Goal: Task Accomplishment & Management: Use online tool/utility

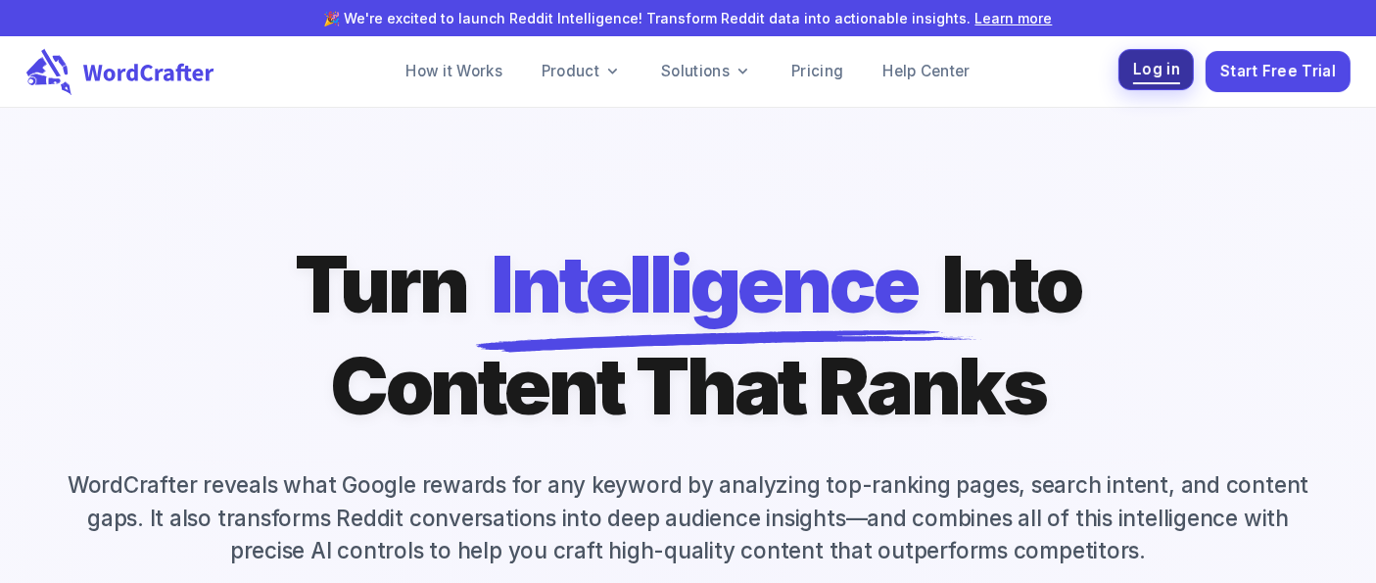
click at [1154, 82] on span "Log in" at bounding box center [1156, 70] width 47 height 26
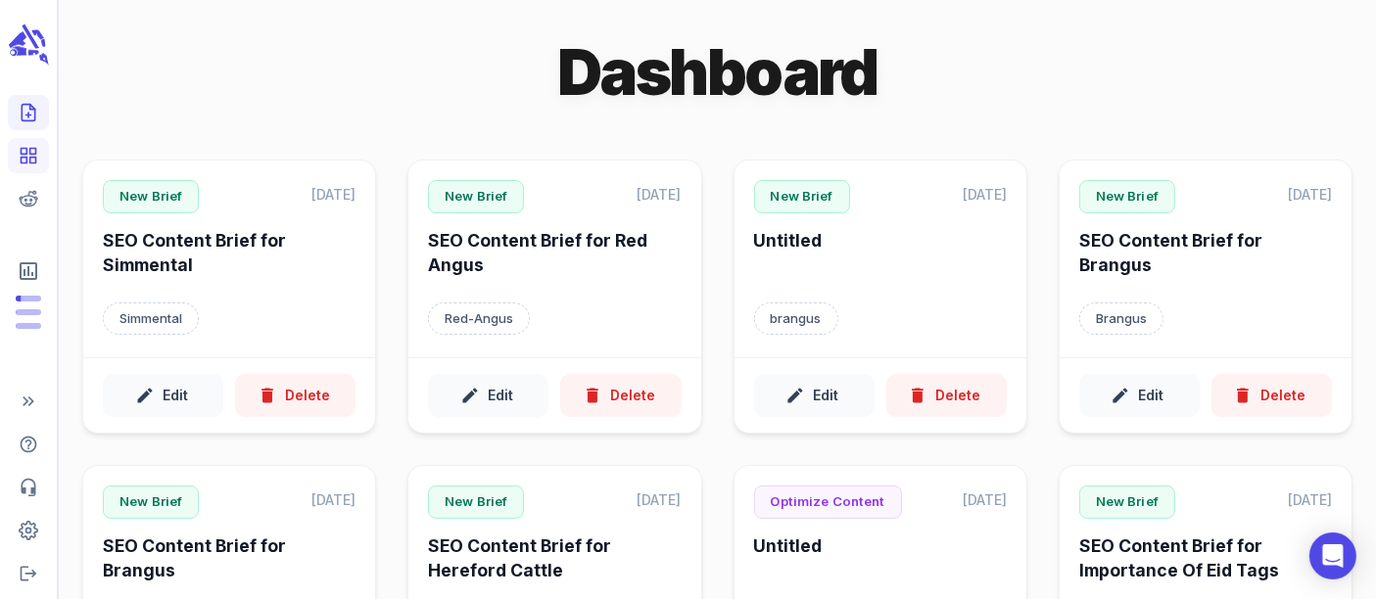
click at [28, 113] on line "Create new content" at bounding box center [28, 115] width 0 height 5
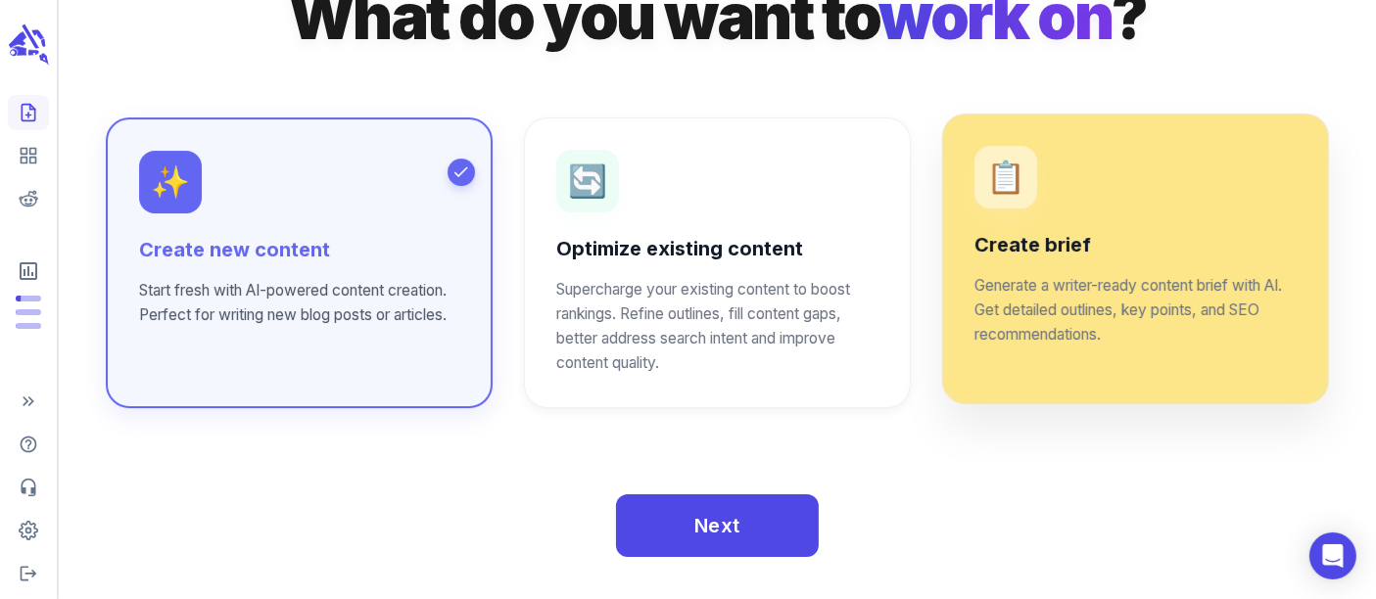
click at [1199, 284] on p "Generate a writer-ready content brief with AI. Get detailed outlines, key point…" at bounding box center [1135, 310] width 322 height 73
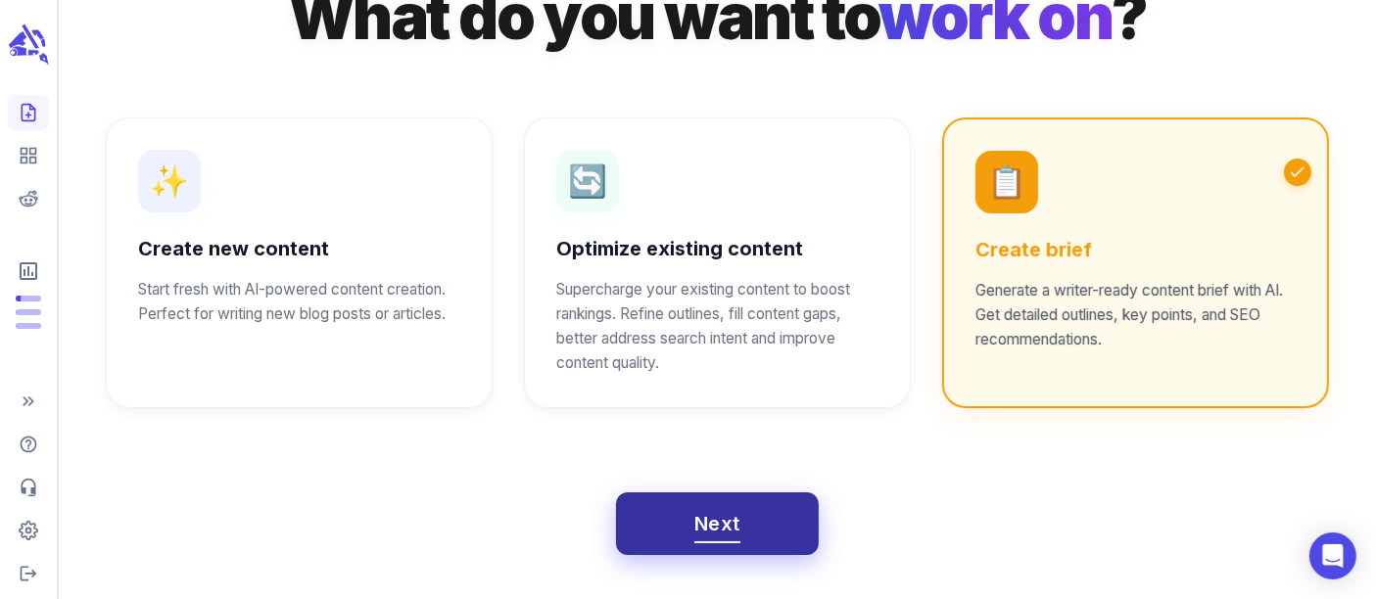
click at [674, 514] on button "Next" at bounding box center [717, 524] width 203 height 63
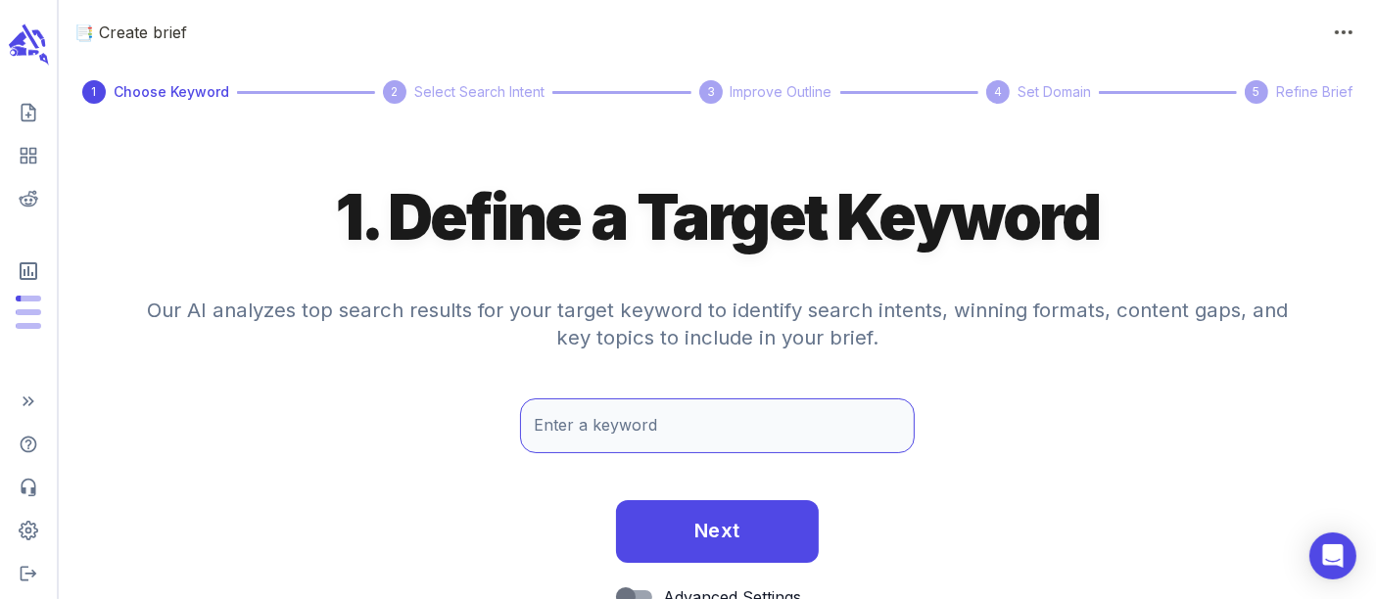
click at [617, 421] on input "Enter a keyword" at bounding box center [718, 426] width 396 height 55
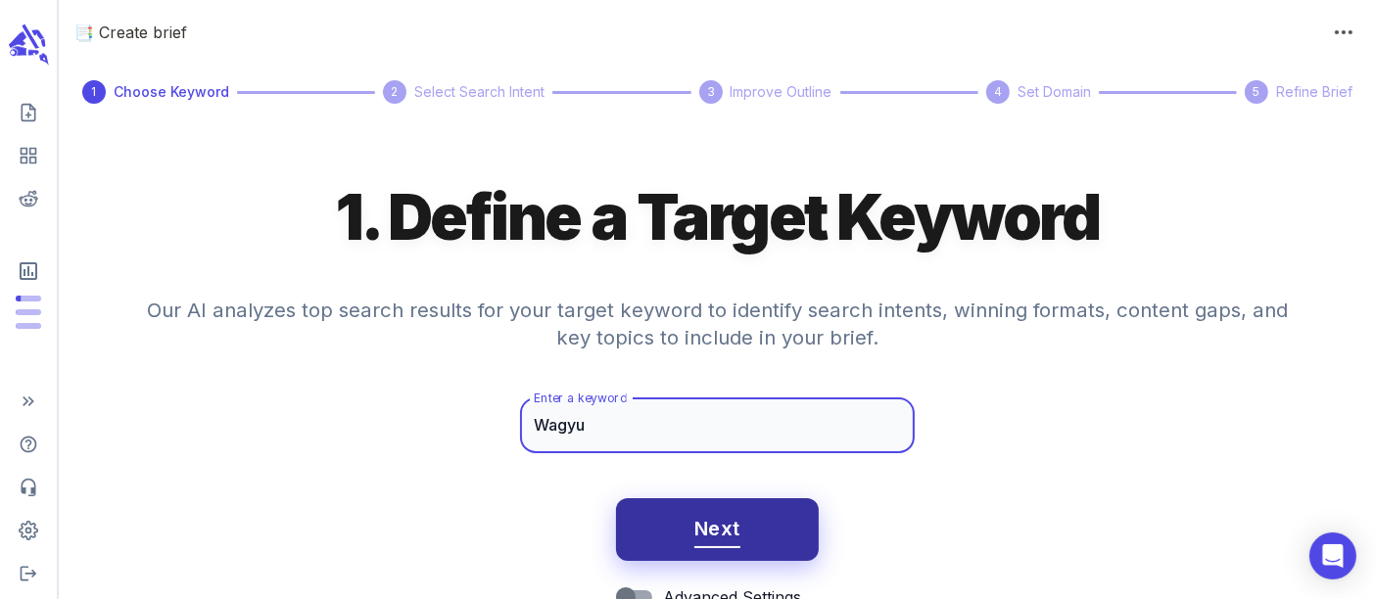
type input "Wagyu"
click at [722, 520] on span "Next" at bounding box center [717, 529] width 46 height 34
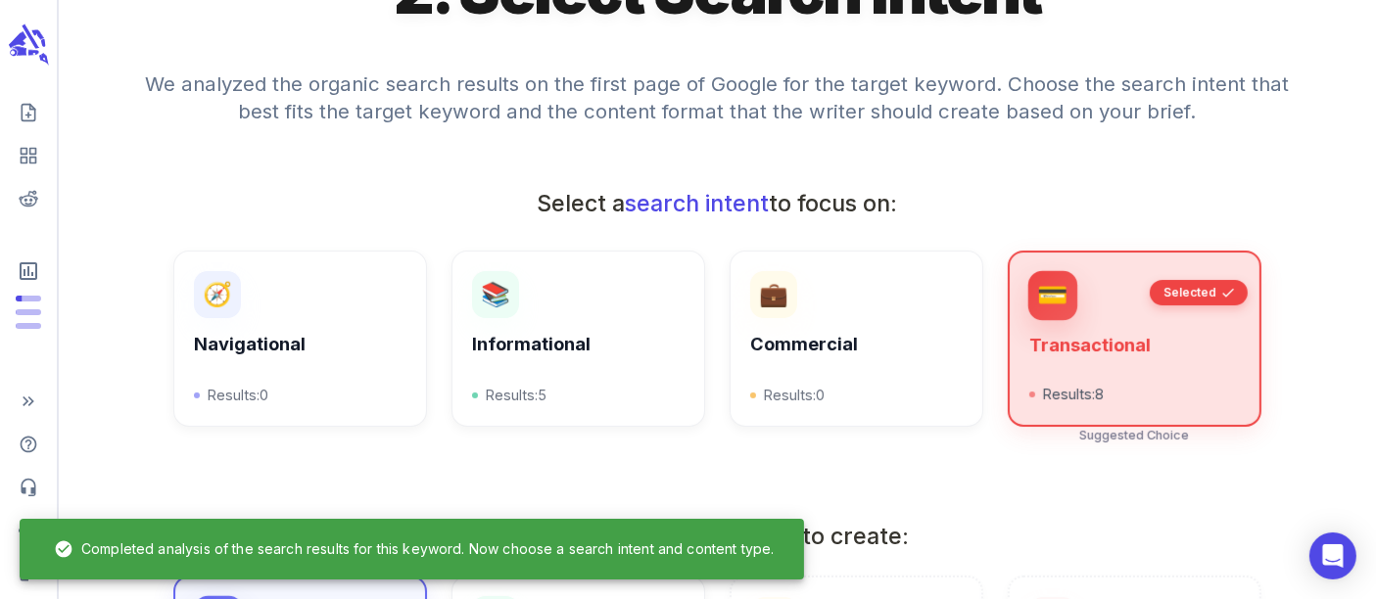
scroll to position [217, 0]
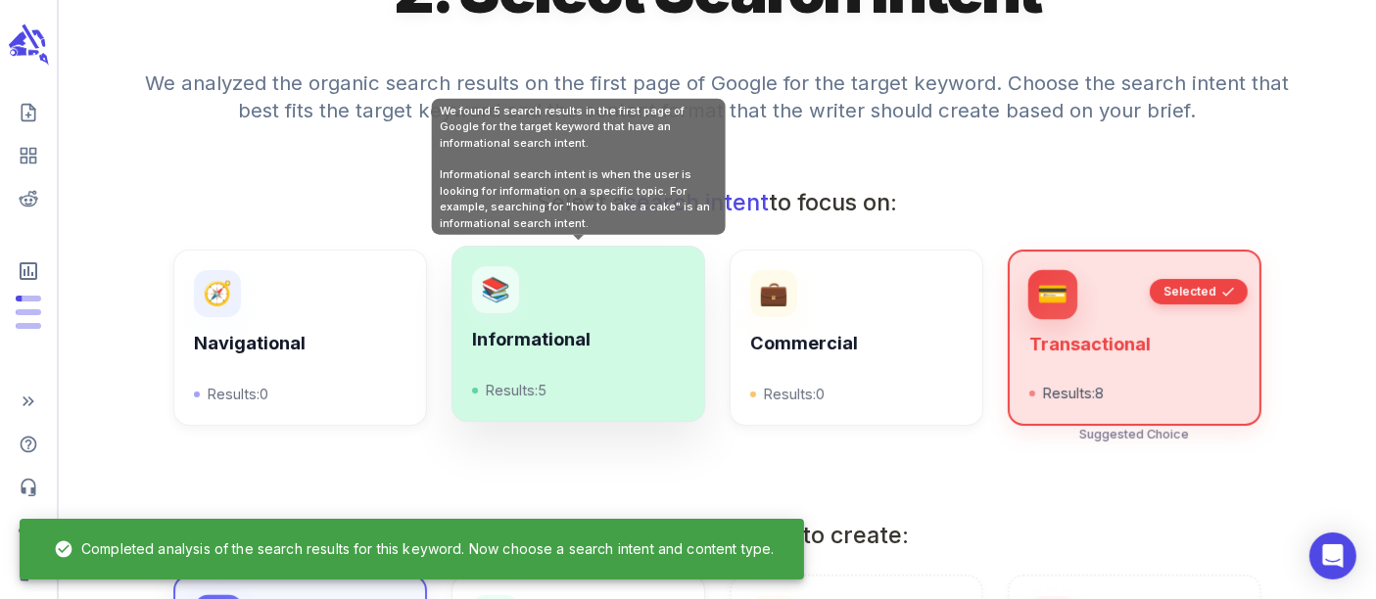
click at [585, 360] on div "Informational Results: 5" at bounding box center [577, 365] width 211 height 72
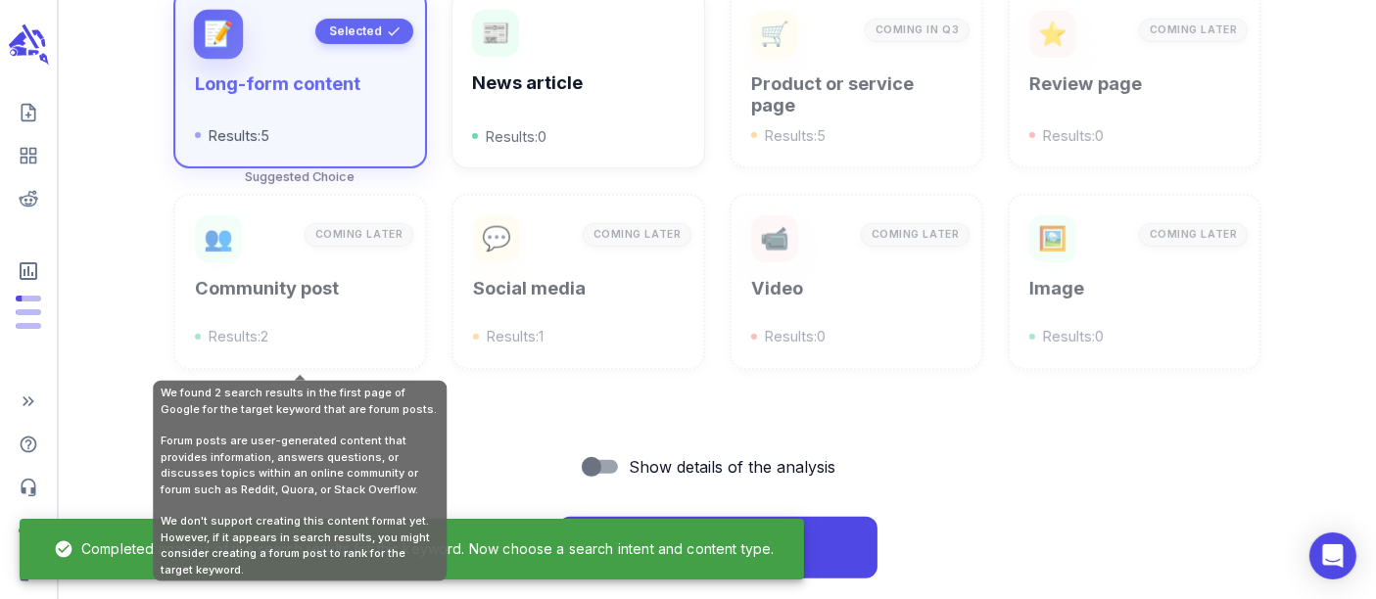
scroll to position [825, 0]
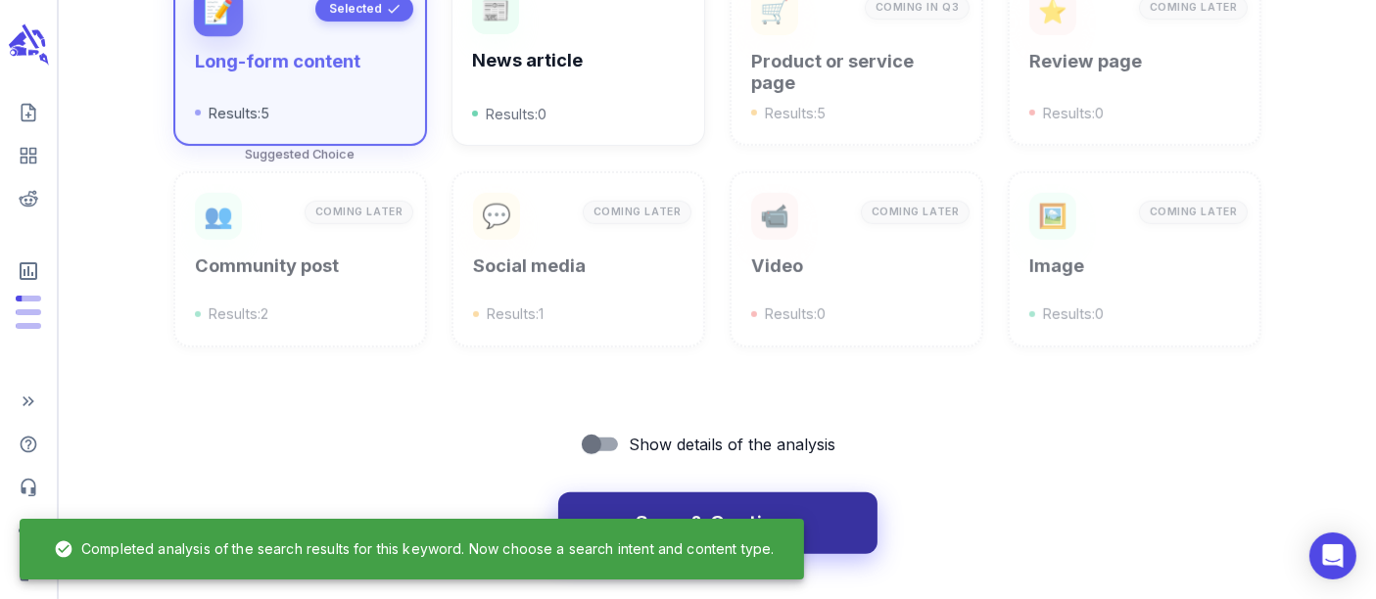
click at [851, 507] on button "Save & Continue" at bounding box center [717, 524] width 319 height 63
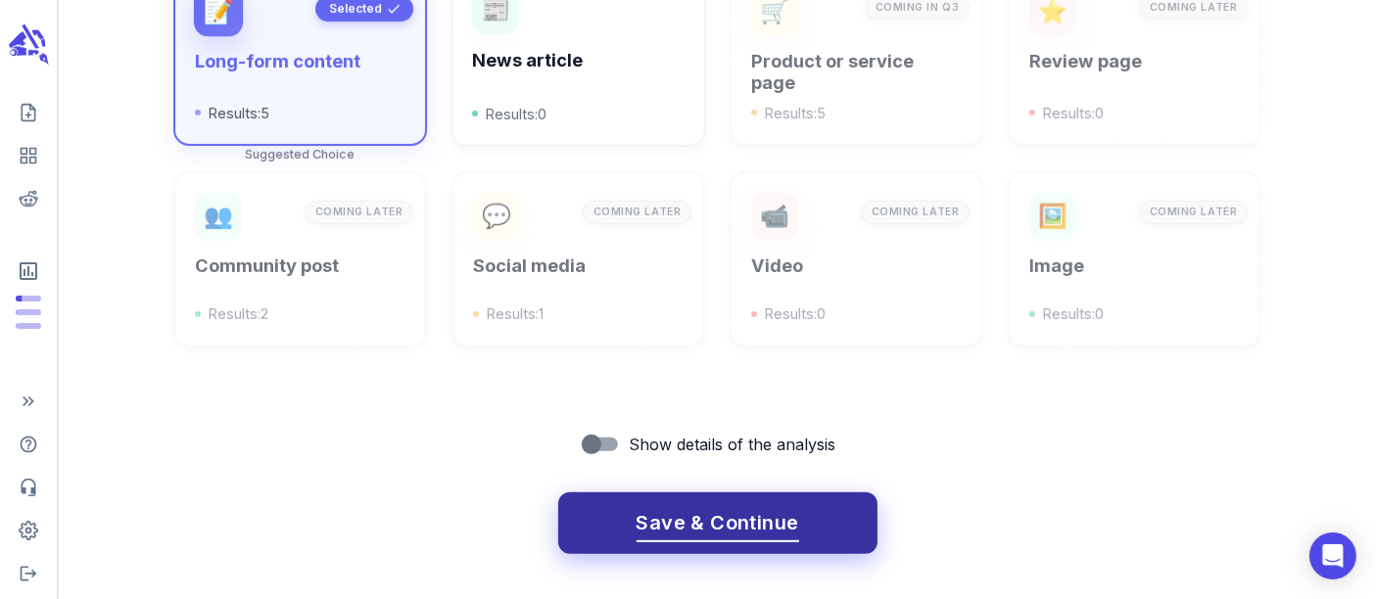
click at [756, 519] on span "Save & Continue" at bounding box center [717, 523] width 163 height 34
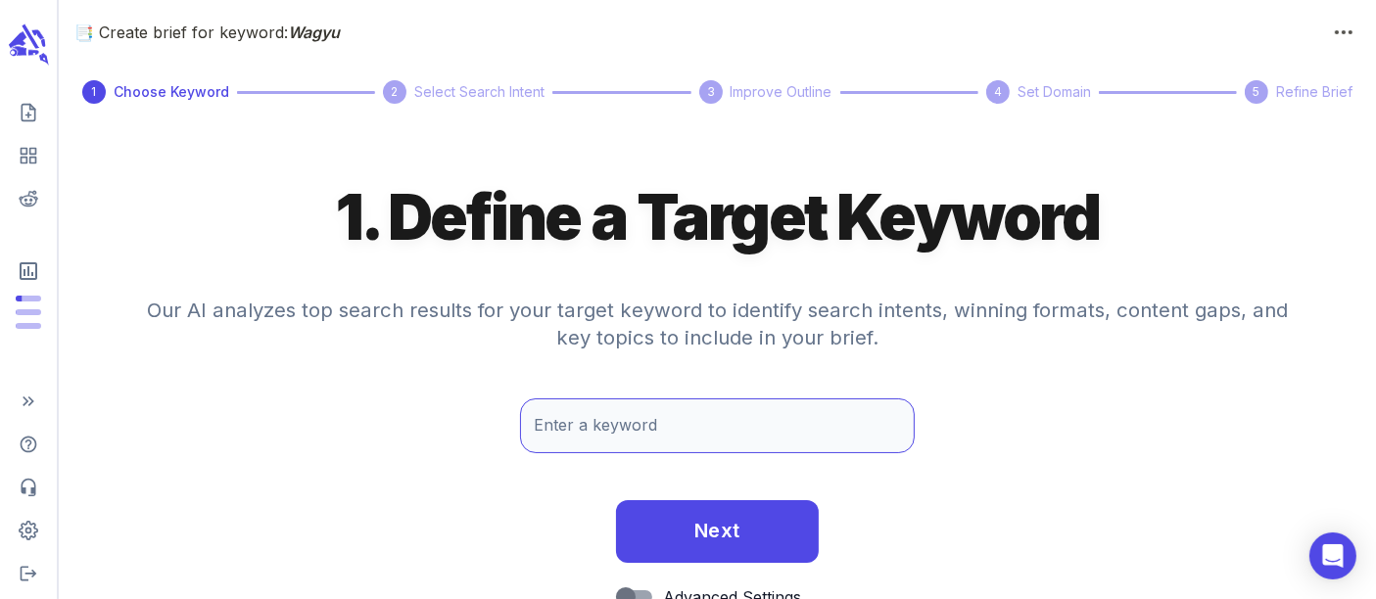
click at [633, 418] on input "Enter a keyword" at bounding box center [718, 426] width 396 height 55
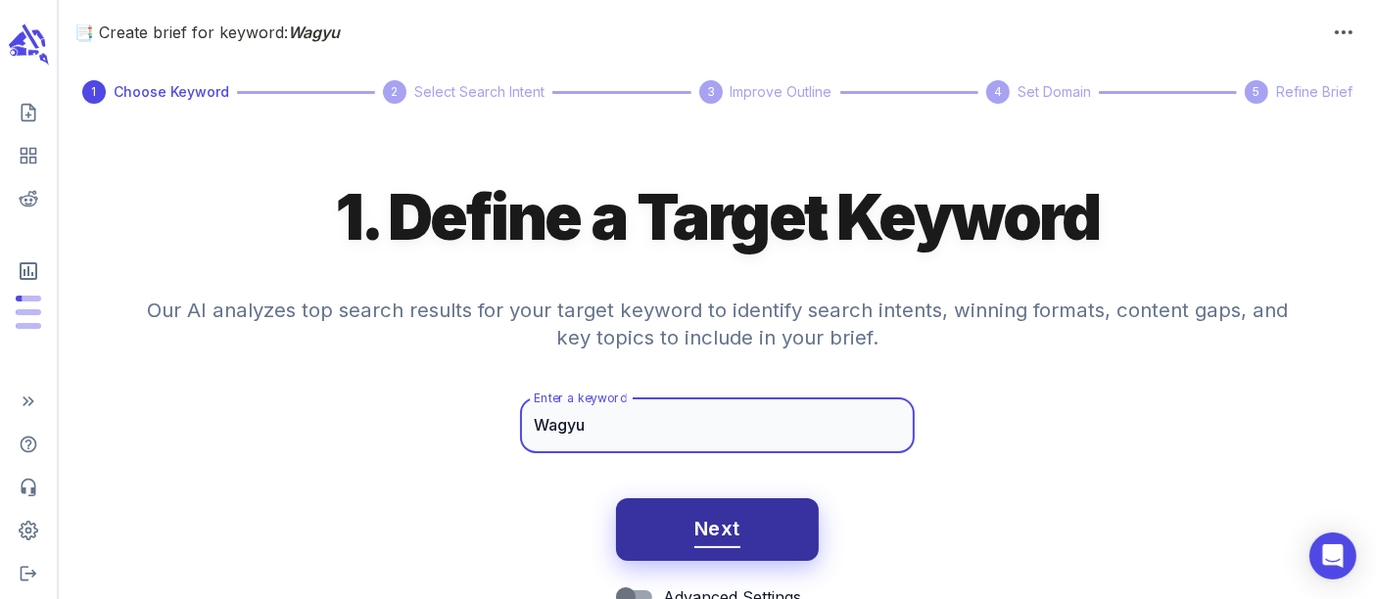
type input "Wagyu"
click at [682, 500] on button "Next" at bounding box center [717, 529] width 203 height 63
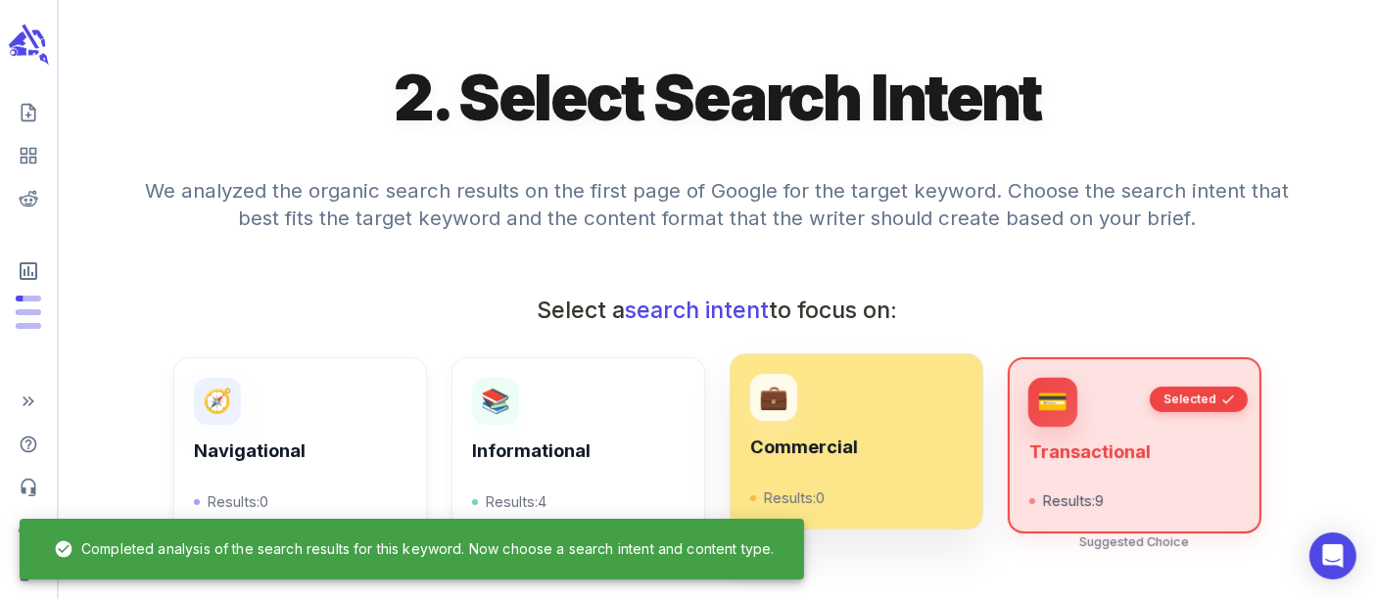
scroll to position [217, 0]
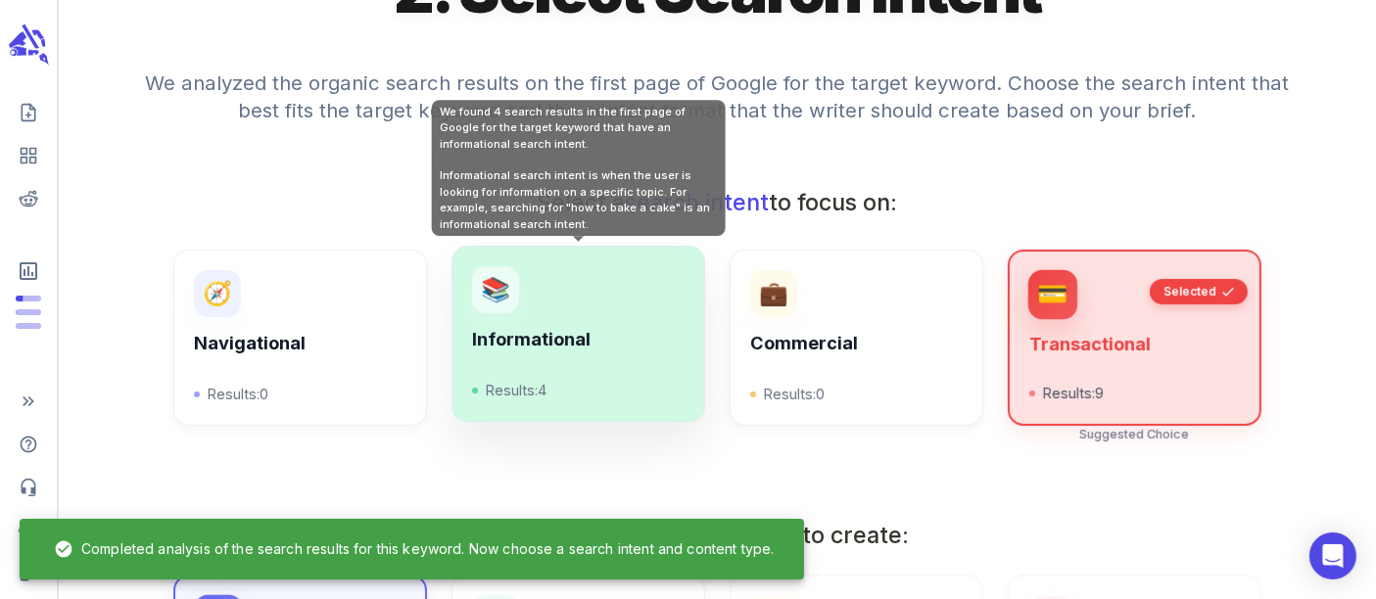
click at [537, 325] on div "📚 Informational Results: 4" at bounding box center [577, 333] width 211 height 135
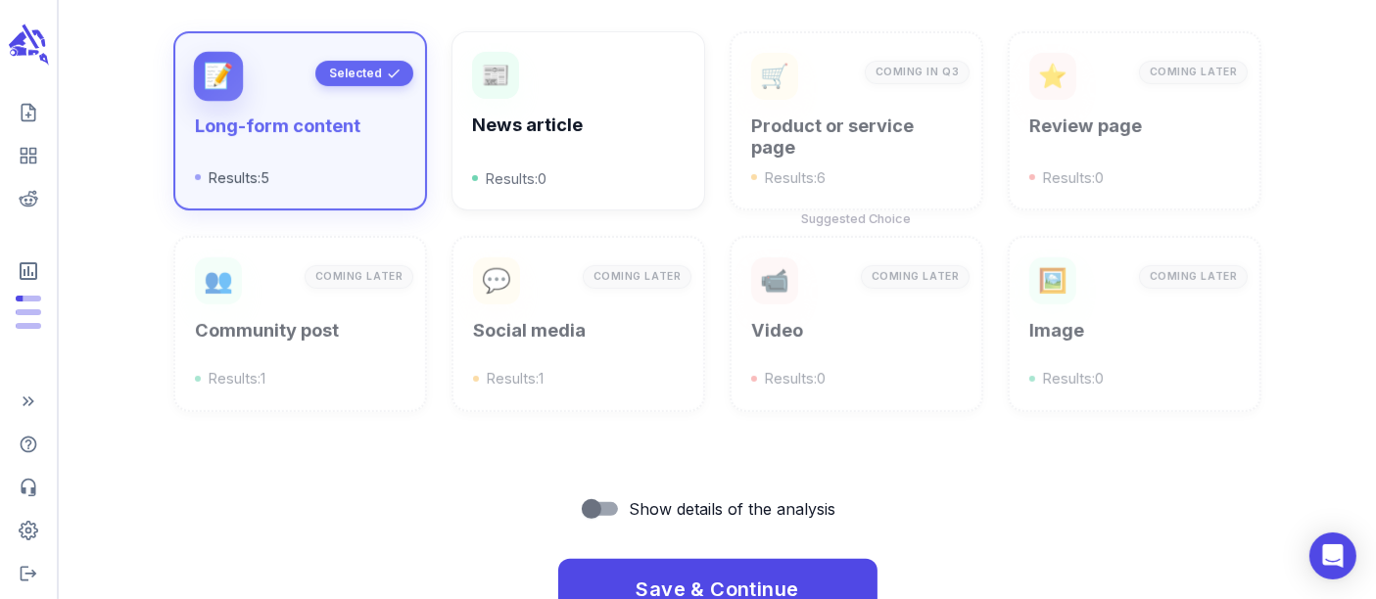
scroll to position [825, 0]
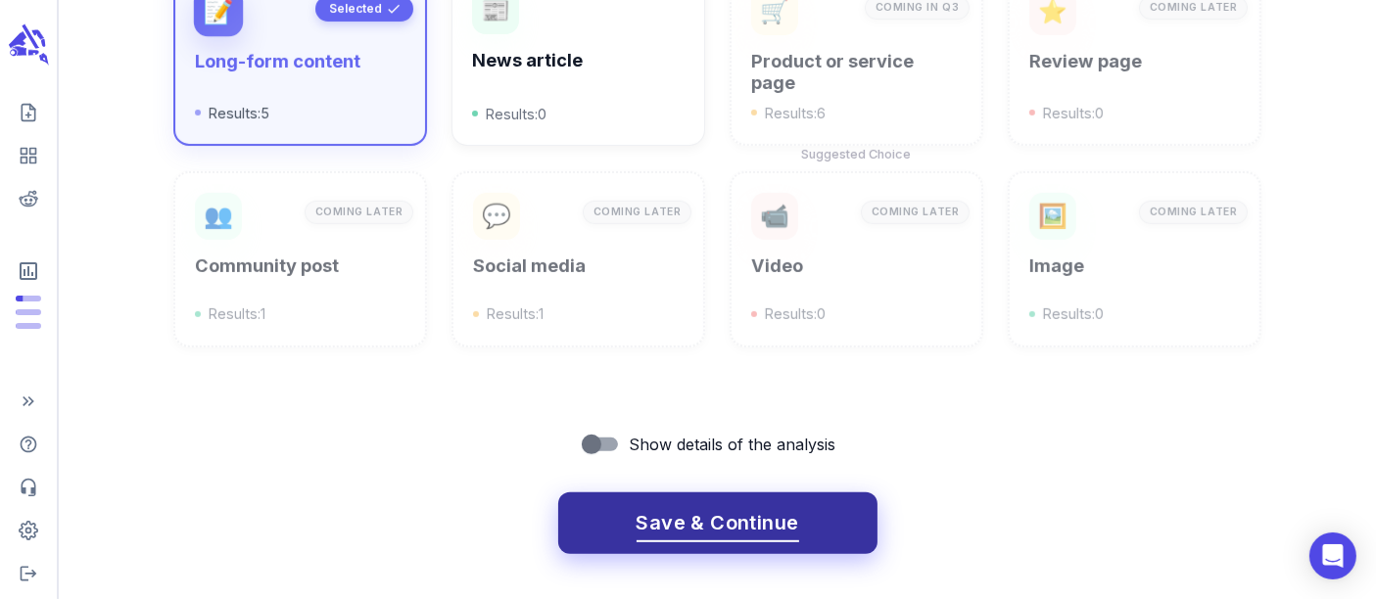
click at [667, 507] on span "Save & Continue" at bounding box center [717, 523] width 163 height 34
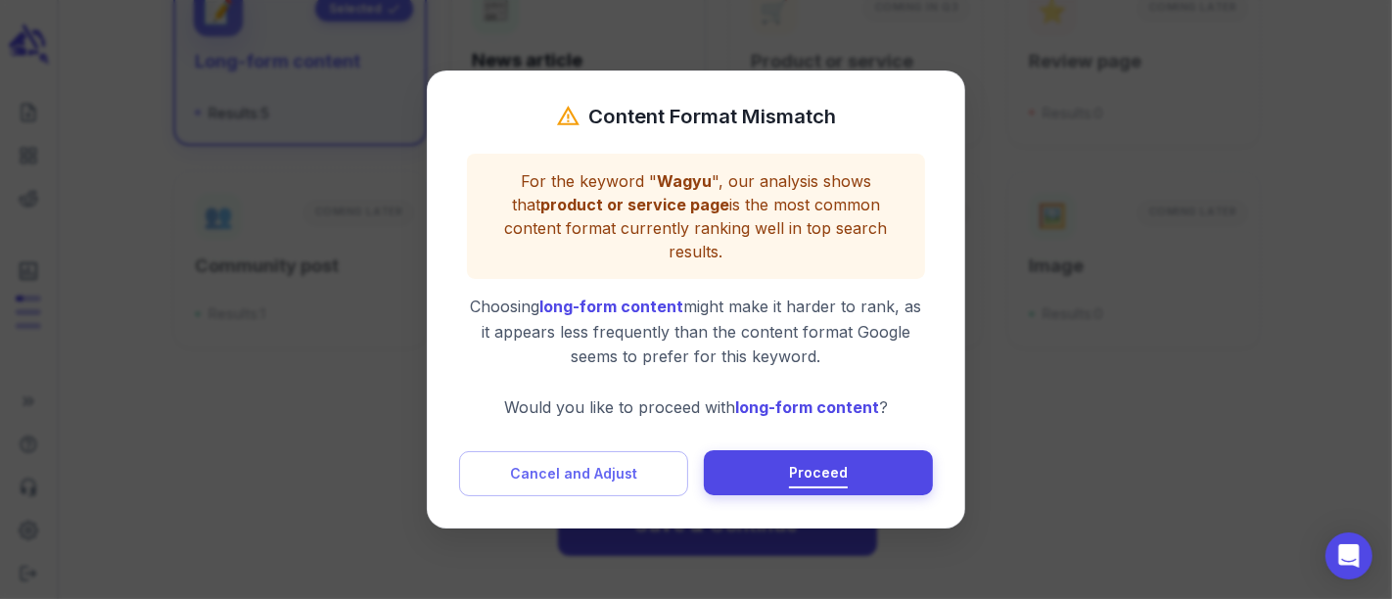
click at [798, 461] on span "Proceed" at bounding box center [818, 473] width 59 height 24
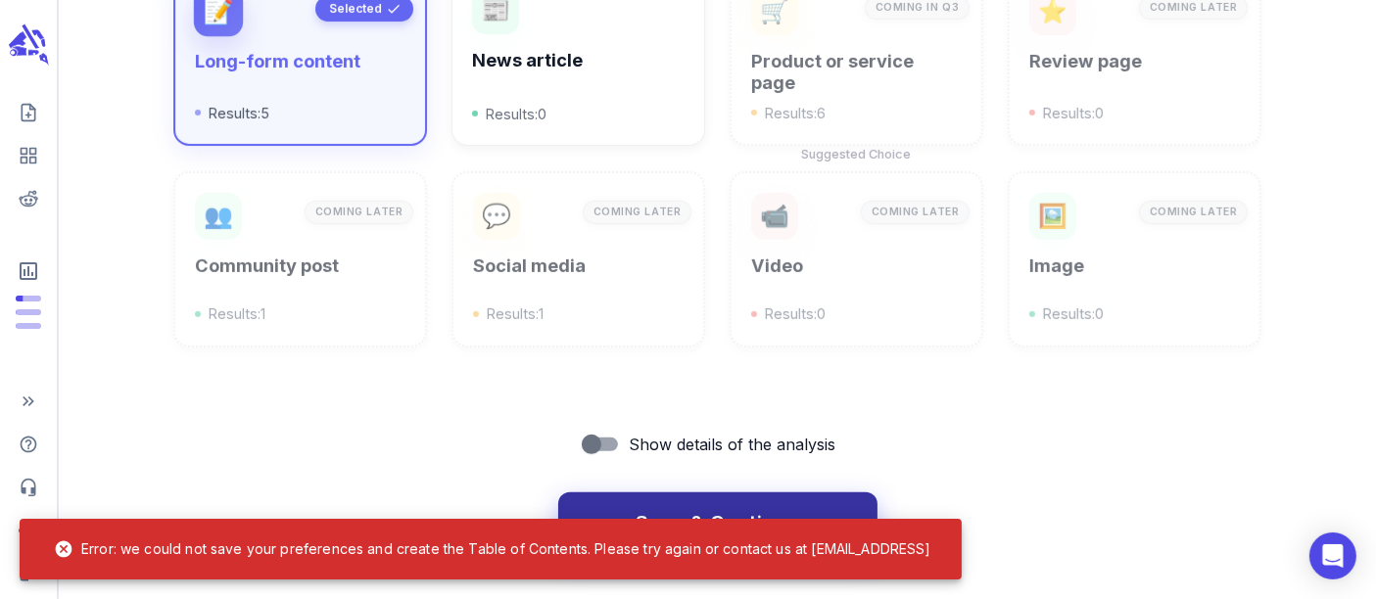
click at [720, 507] on span "Save & Continue" at bounding box center [717, 523] width 163 height 34
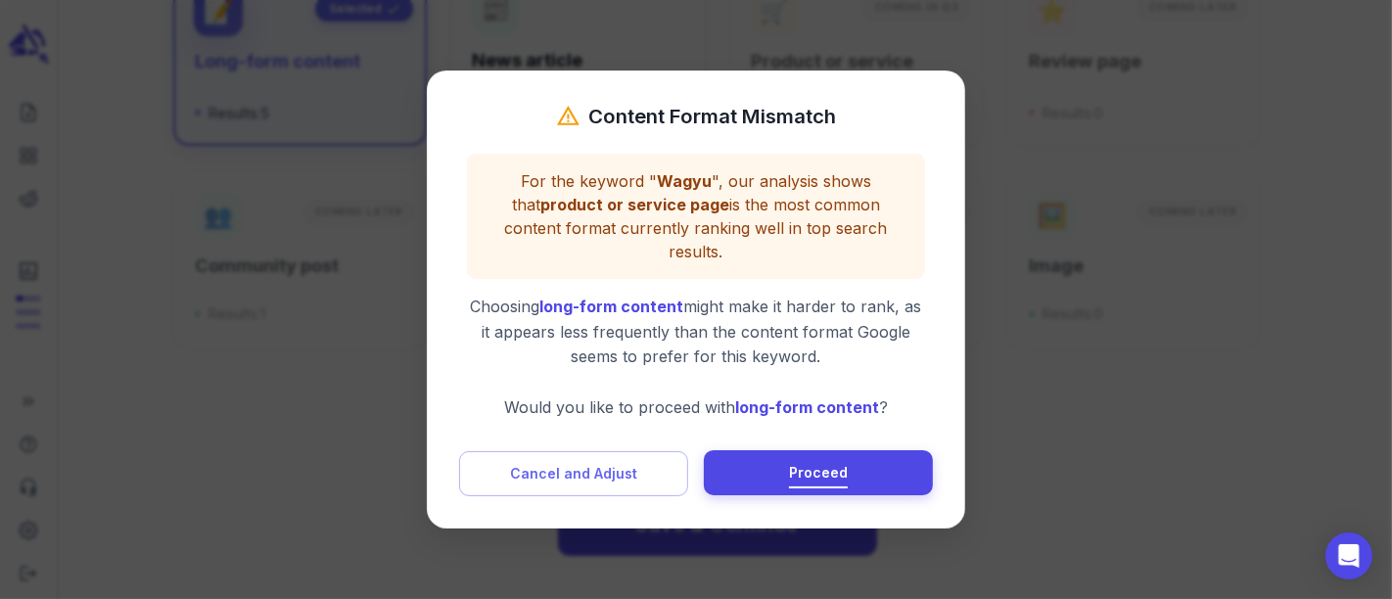
click at [819, 461] on span "Proceed" at bounding box center [818, 473] width 59 height 24
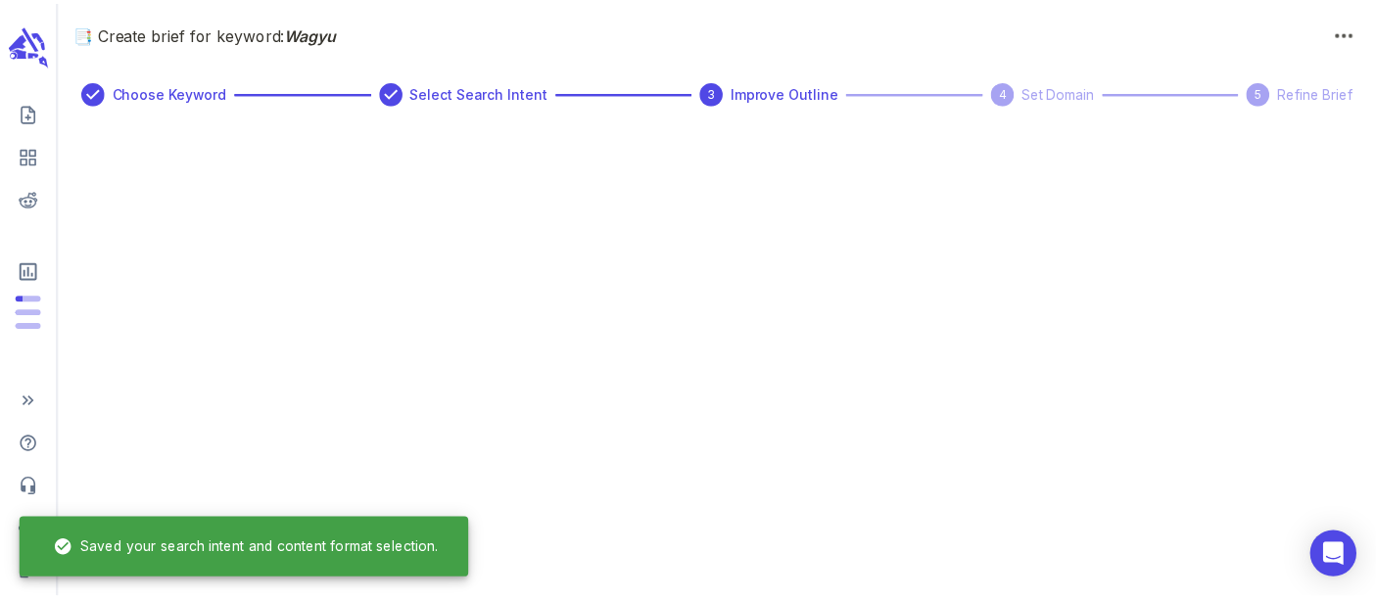
scroll to position [0, 0]
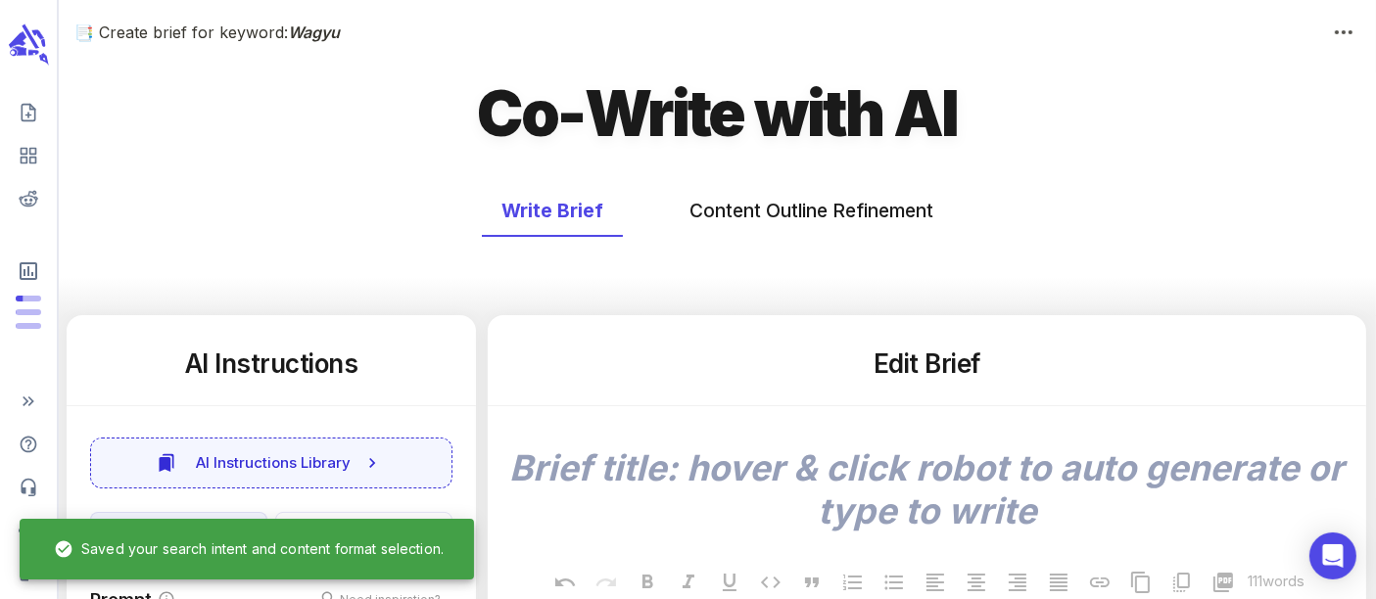
type textarea "x"
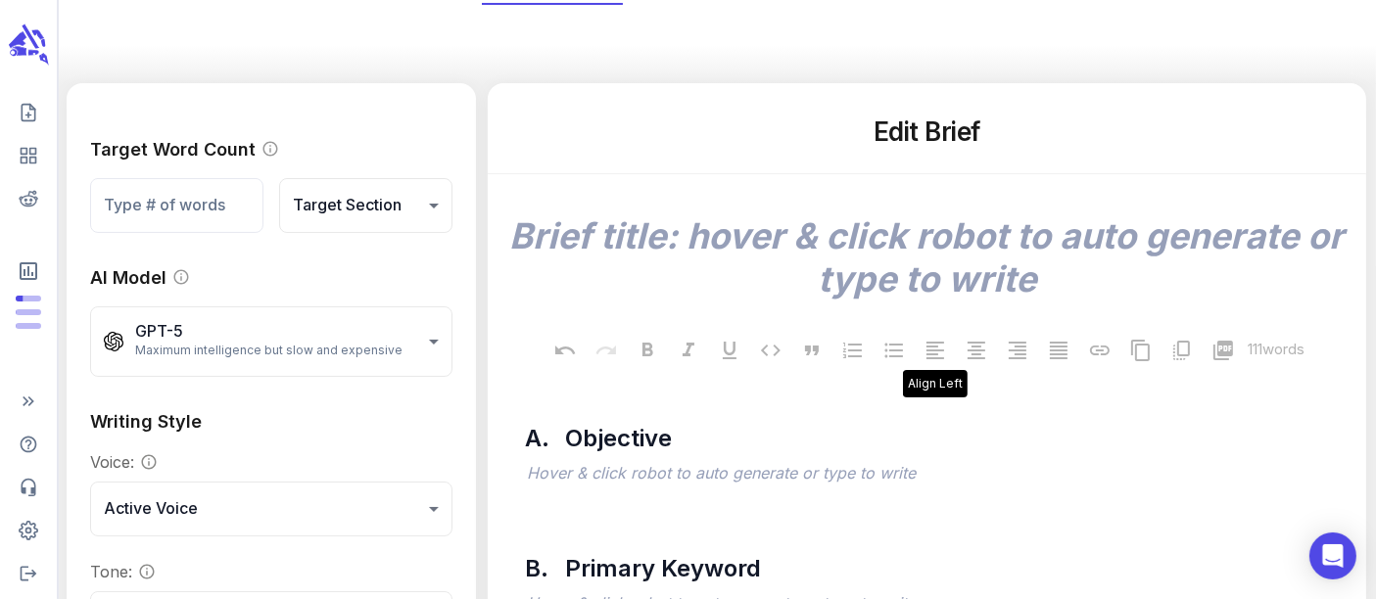
scroll to position [326, 0]
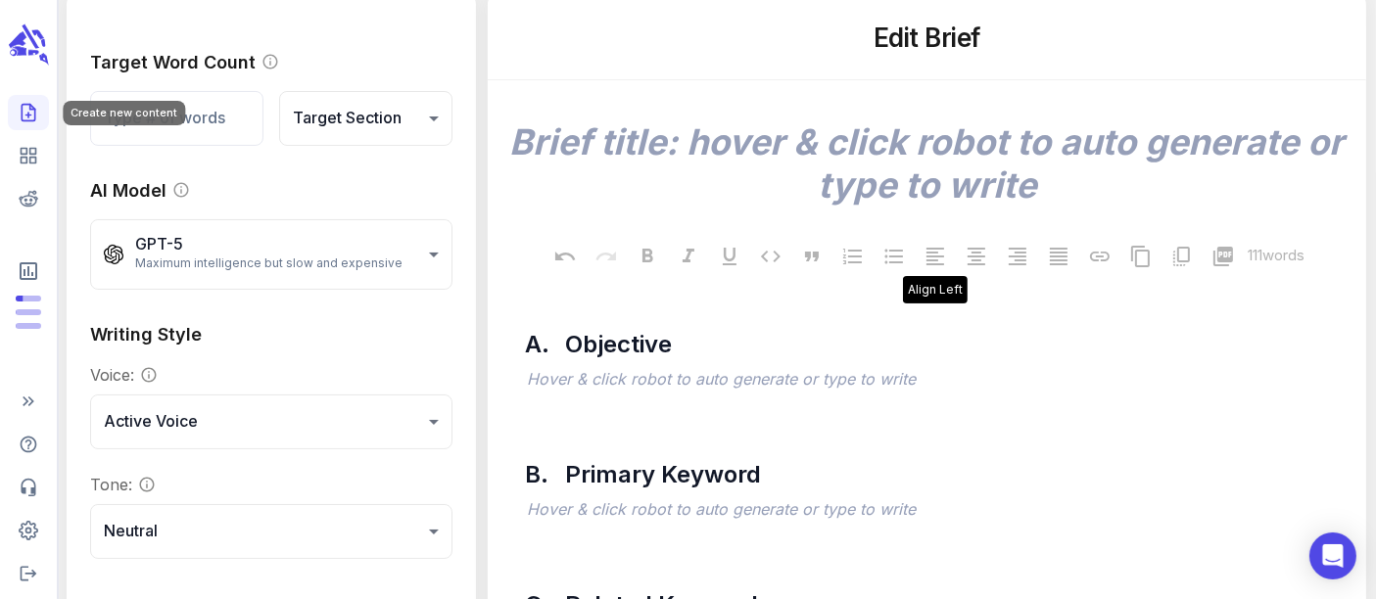
click at [22, 113] on icon "Create new content" at bounding box center [28, 113] width 13 height 17
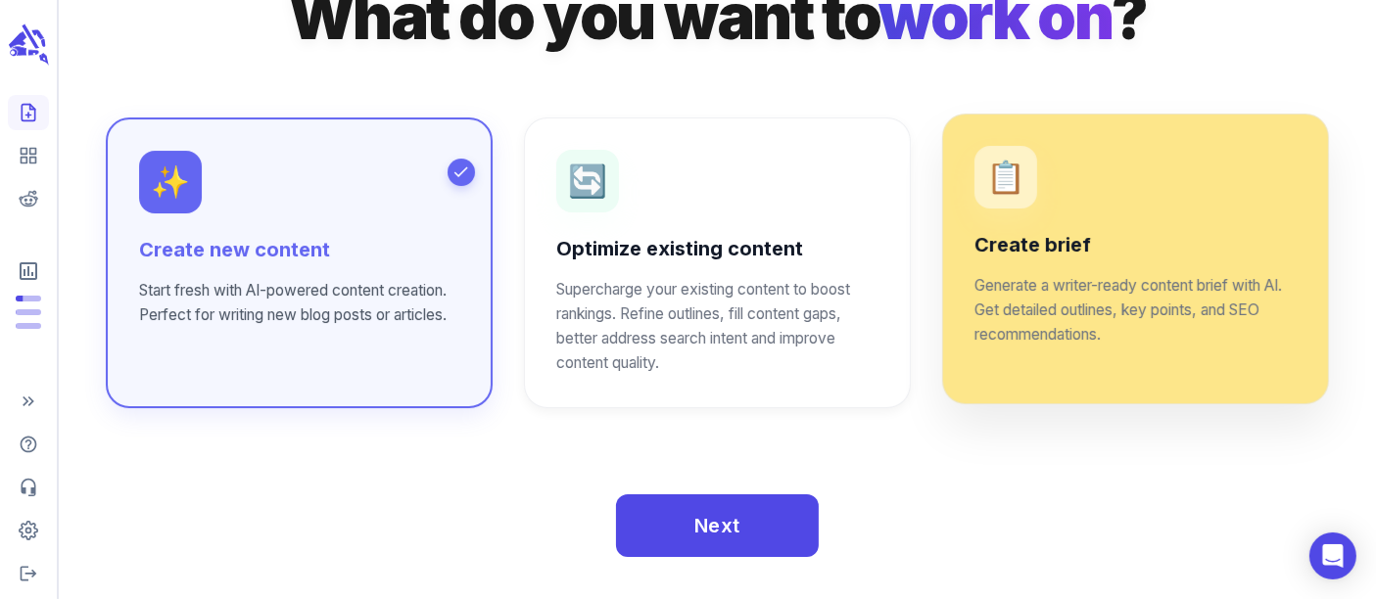
click at [1020, 343] on p "Generate a writer-ready content brief with AI. Get detailed outlines, key point…" at bounding box center [1135, 310] width 322 height 73
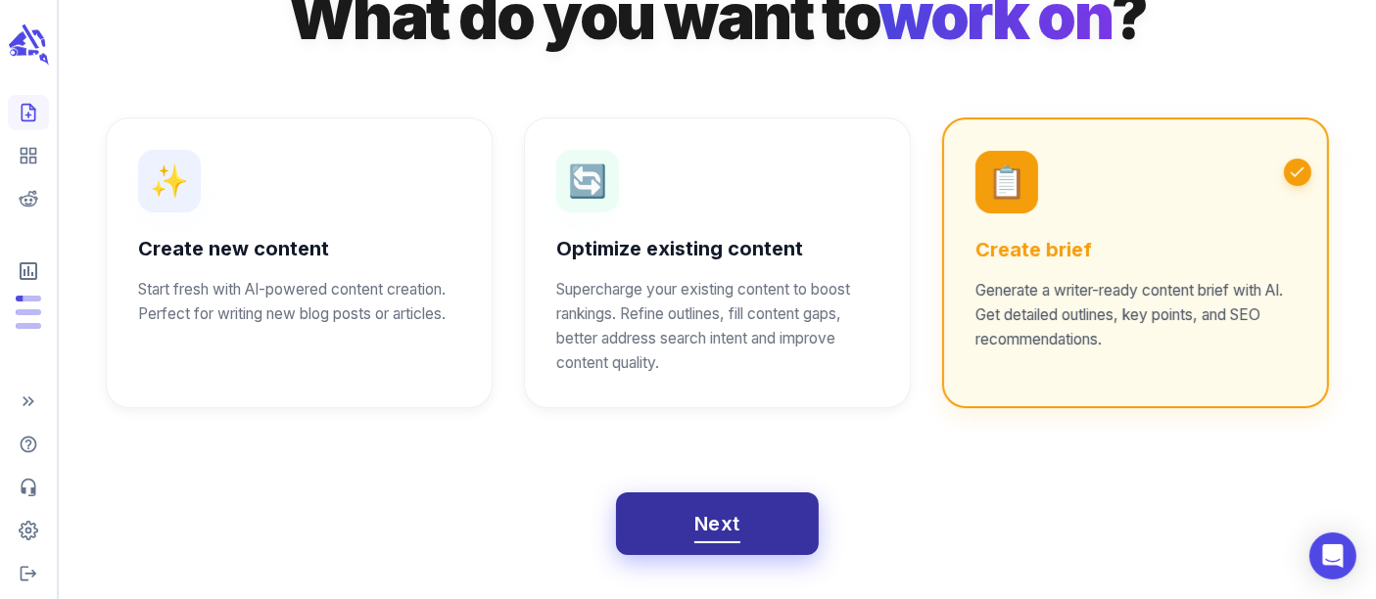
click at [729, 524] on span "Next" at bounding box center [717, 524] width 46 height 34
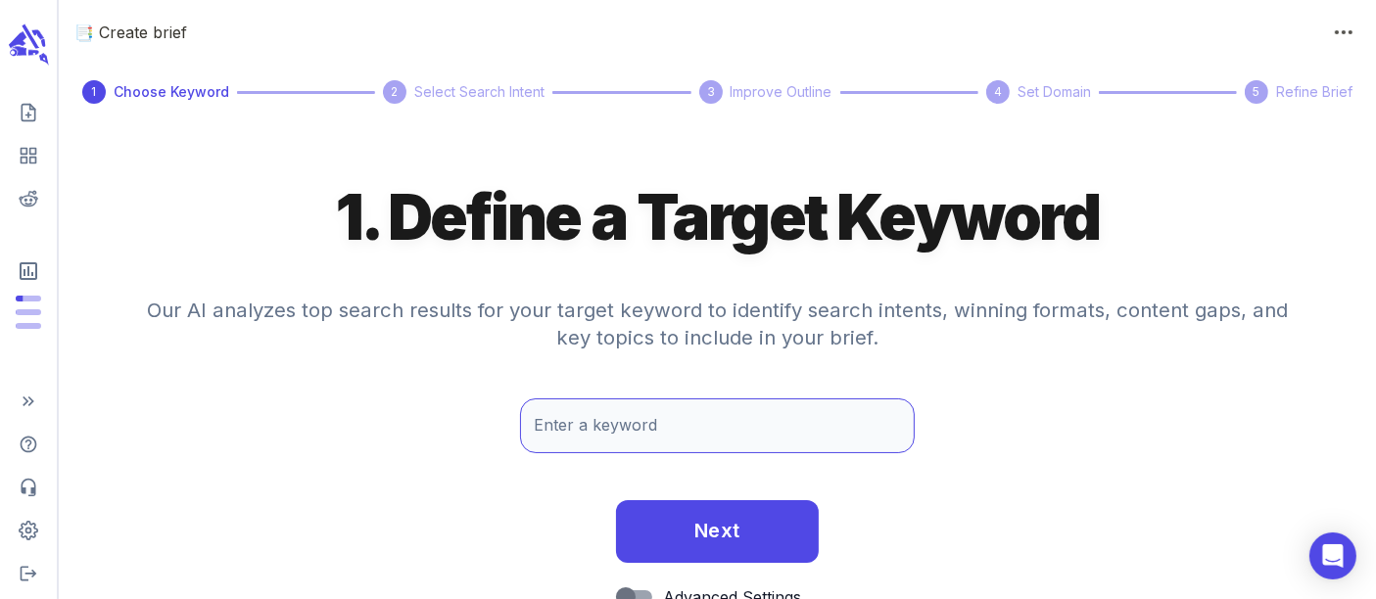
click at [644, 412] on div "Enter a keyword Enter a keyword" at bounding box center [718, 426] width 396 height 55
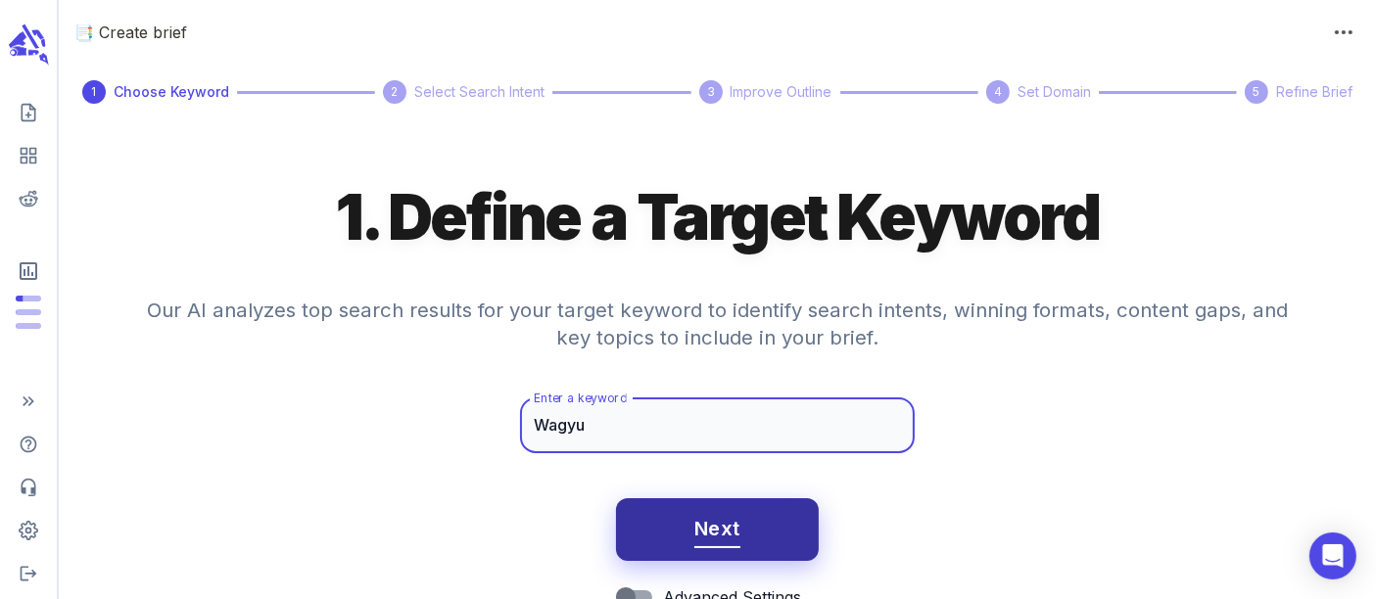
type input "Wagyu"
click at [696, 521] on span "Next" at bounding box center [717, 529] width 46 height 34
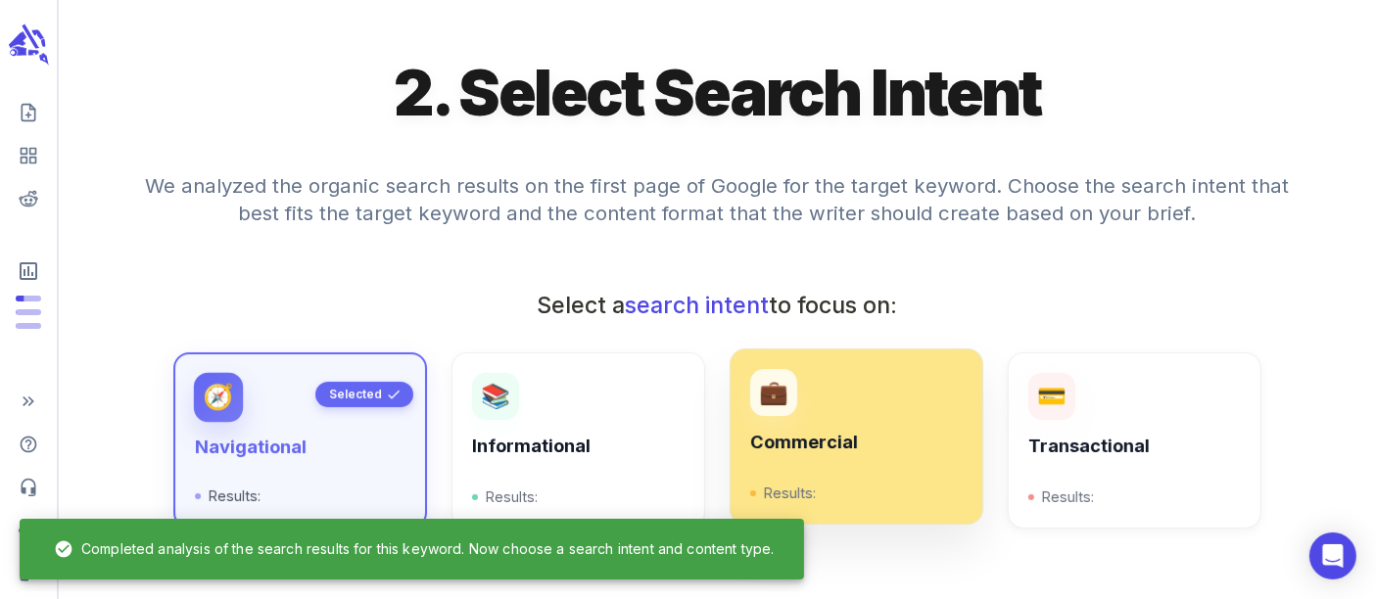
scroll to position [217, 0]
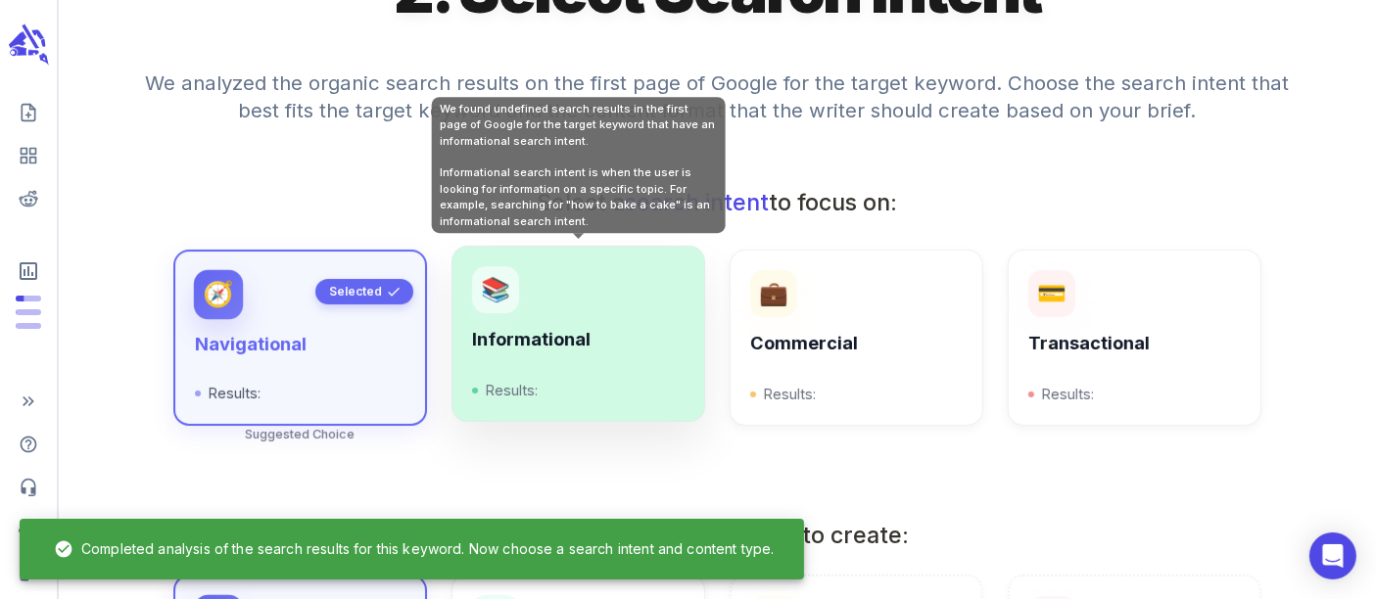
click at [565, 334] on h6 "Informational" at bounding box center [577, 340] width 211 height 22
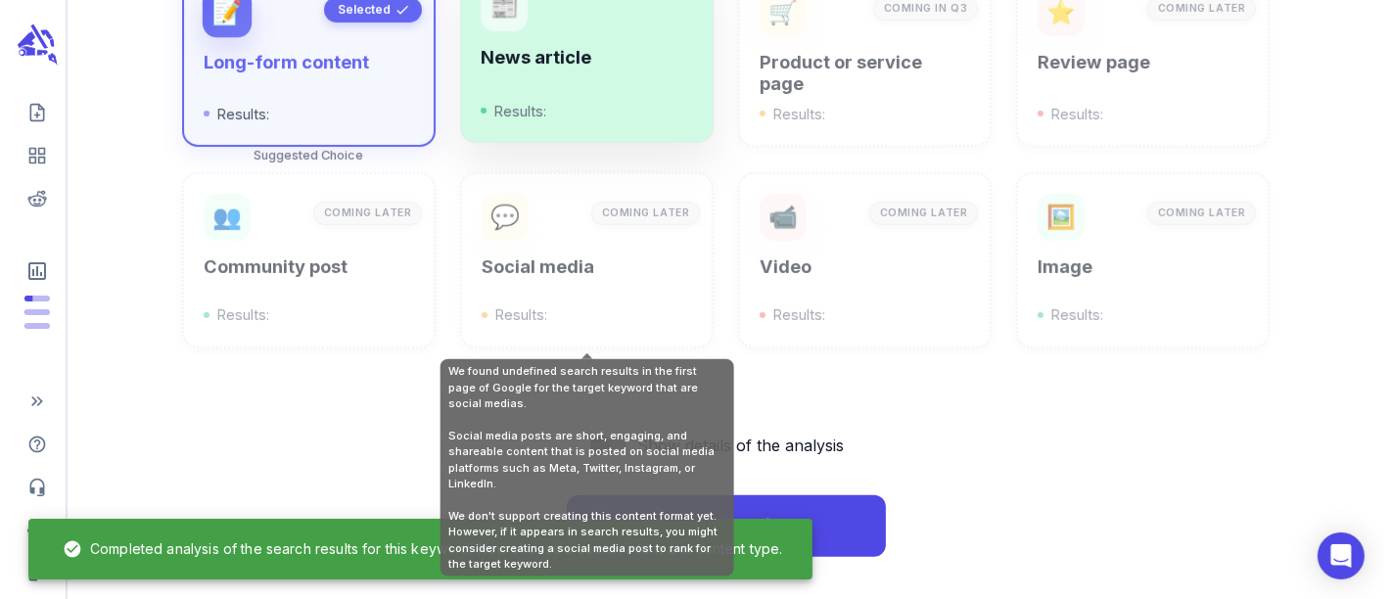
scroll to position [825, 0]
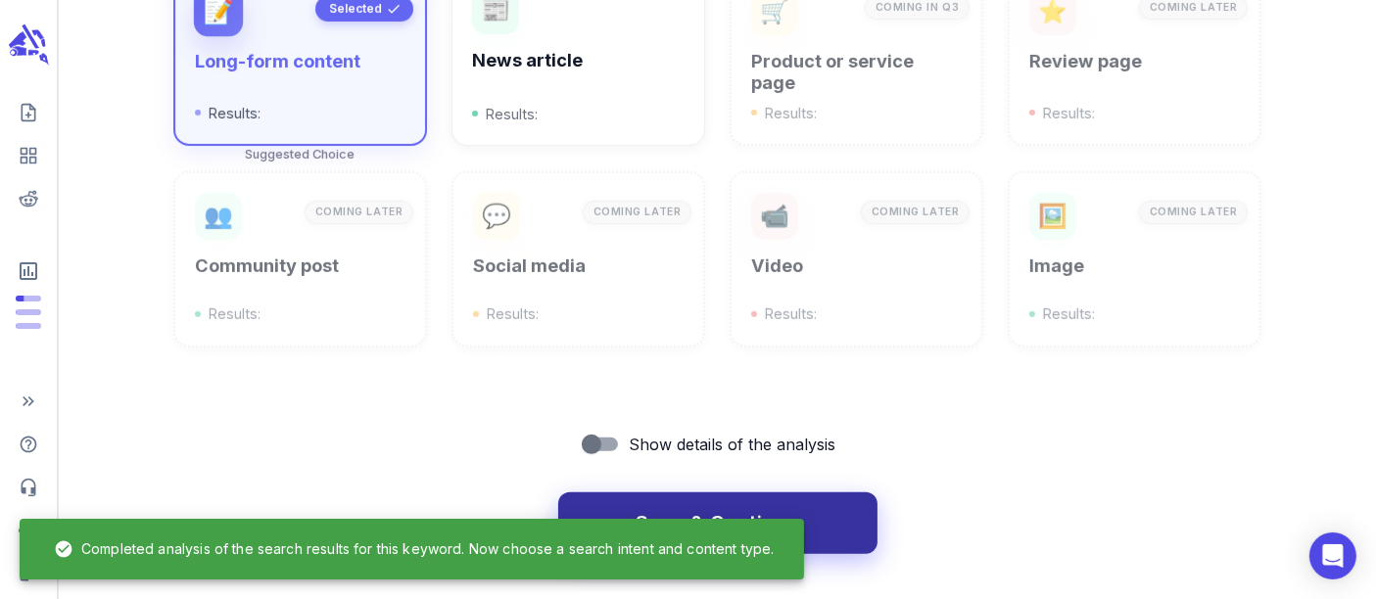
click at [832, 521] on button "Save & Continue" at bounding box center [717, 524] width 319 height 63
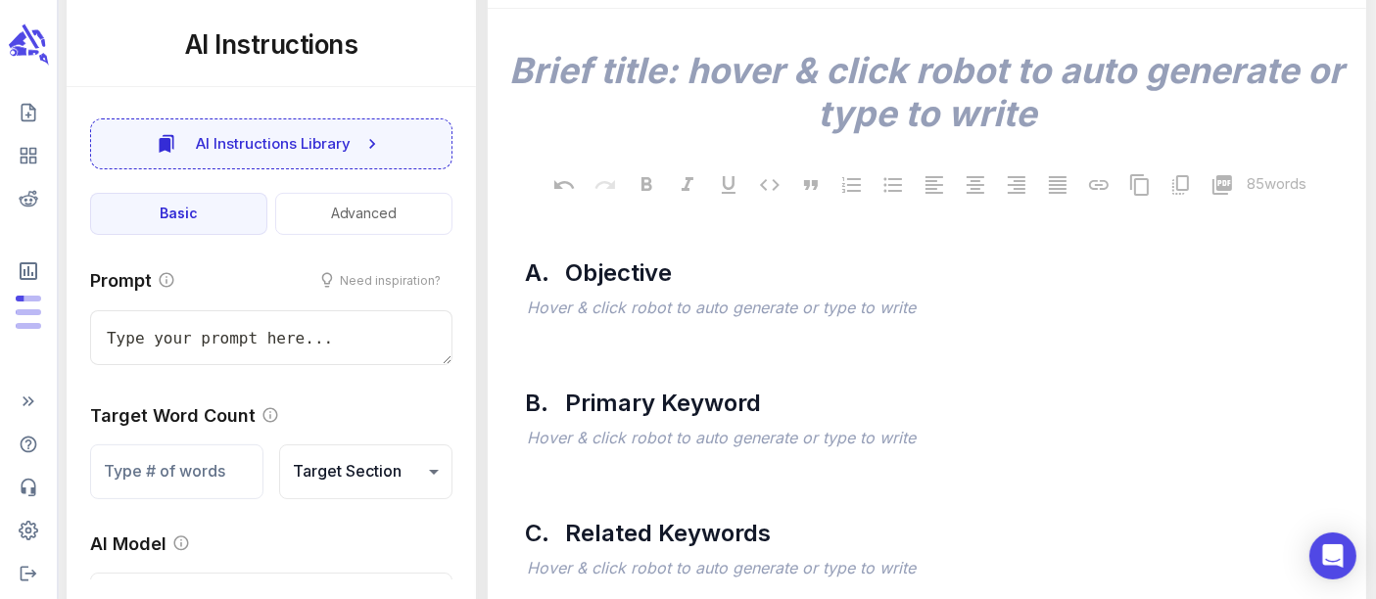
scroll to position [326, 0]
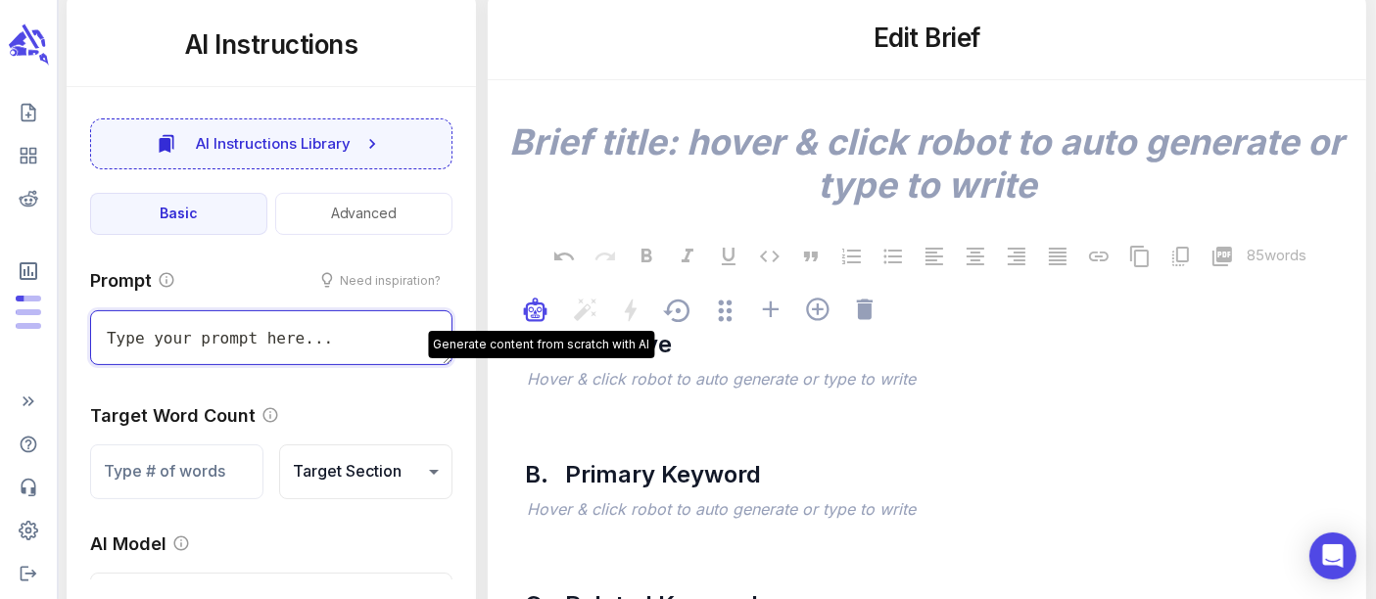
click at [538, 318] on icon "button" at bounding box center [535, 312] width 15 height 15
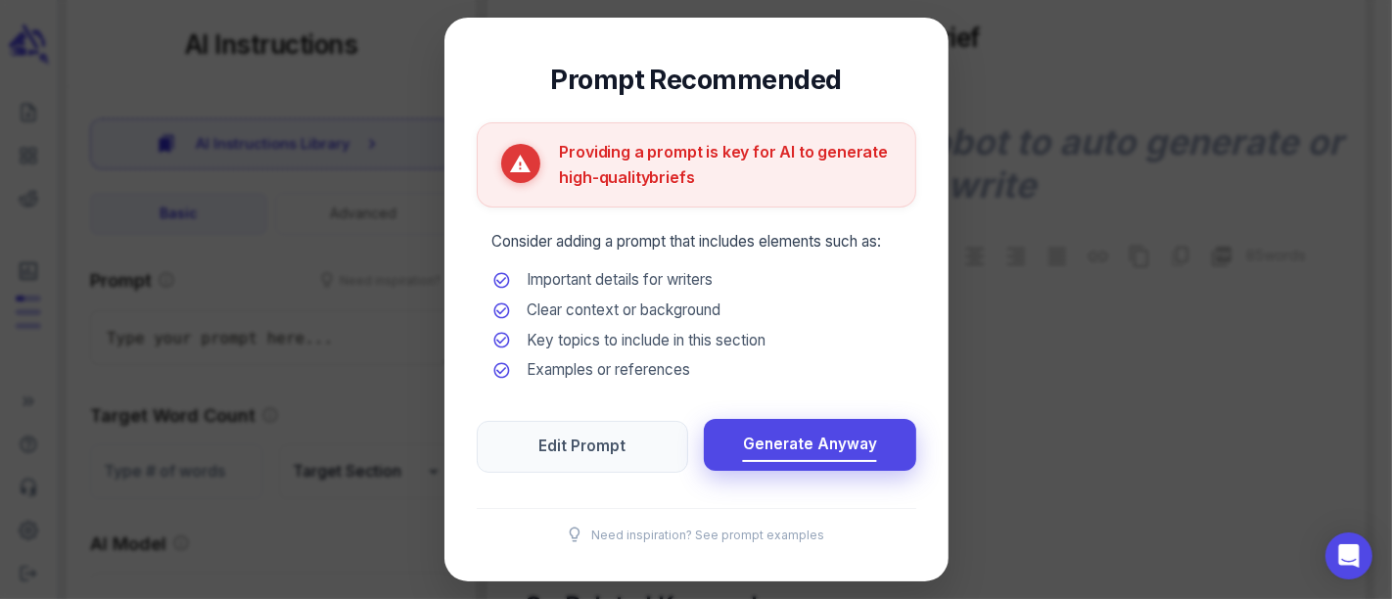
click at [764, 437] on span "Generate Anyway" at bounding box center [810, 445] width 134 height 26
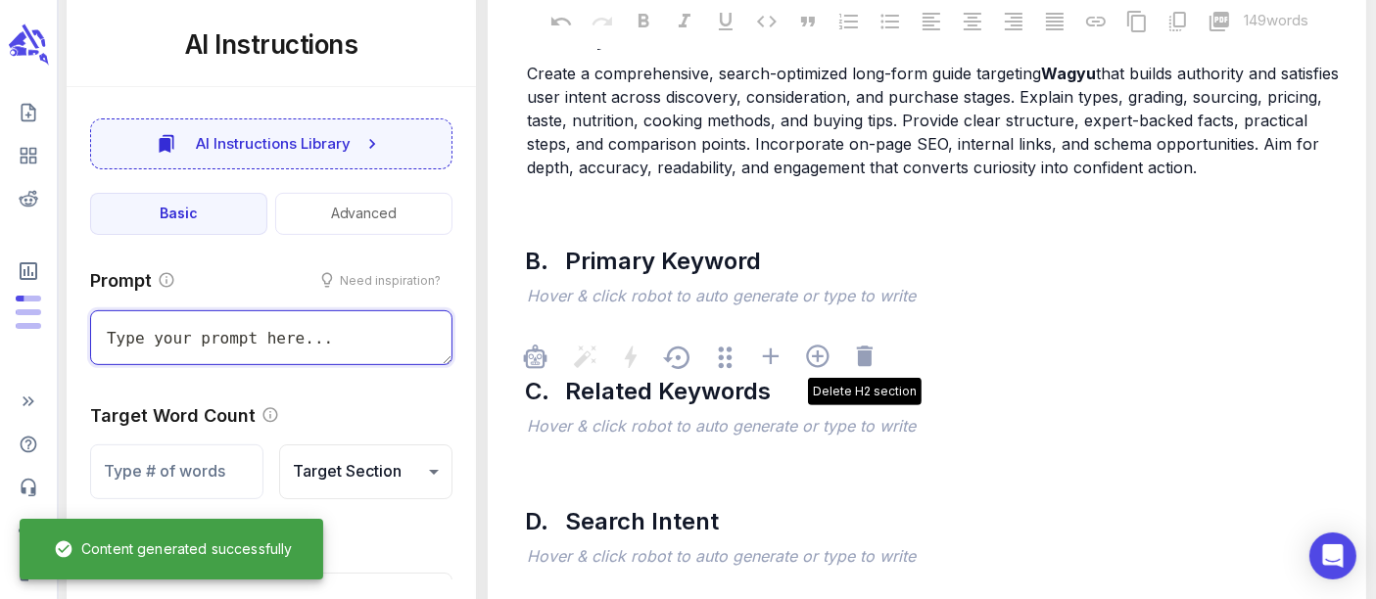
scroll to position [652, 0]
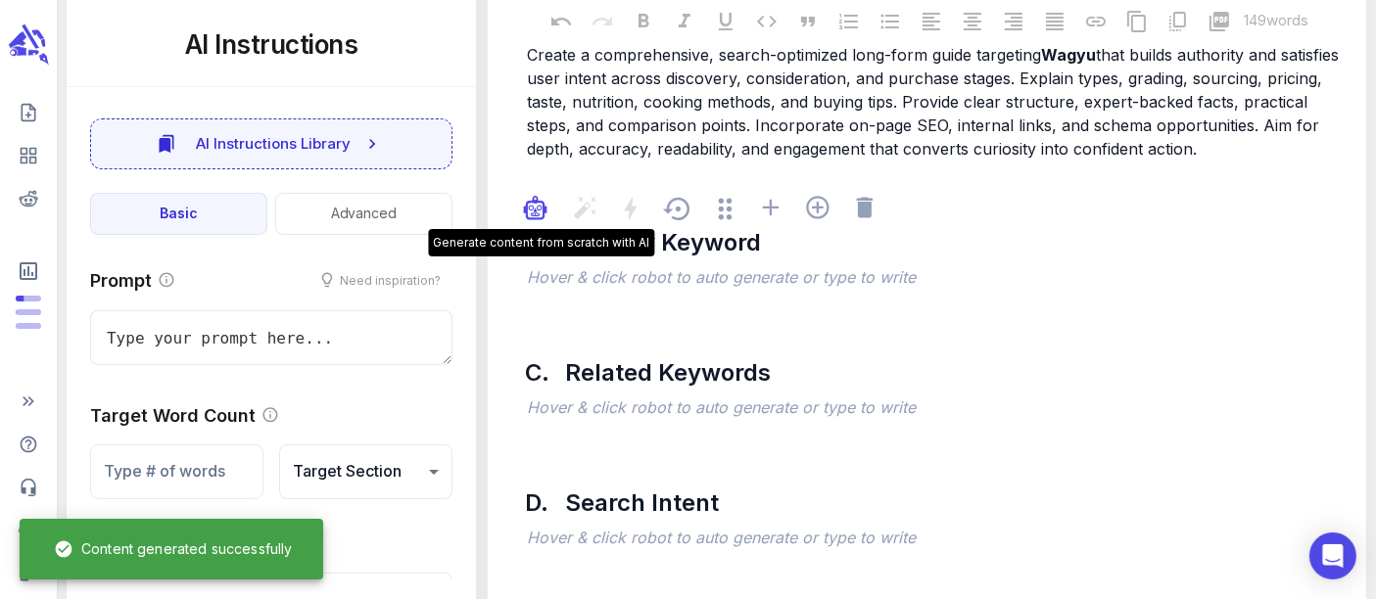
click at [534, 222] on div "button" at bounding box center [535, 213] width 24 height 35
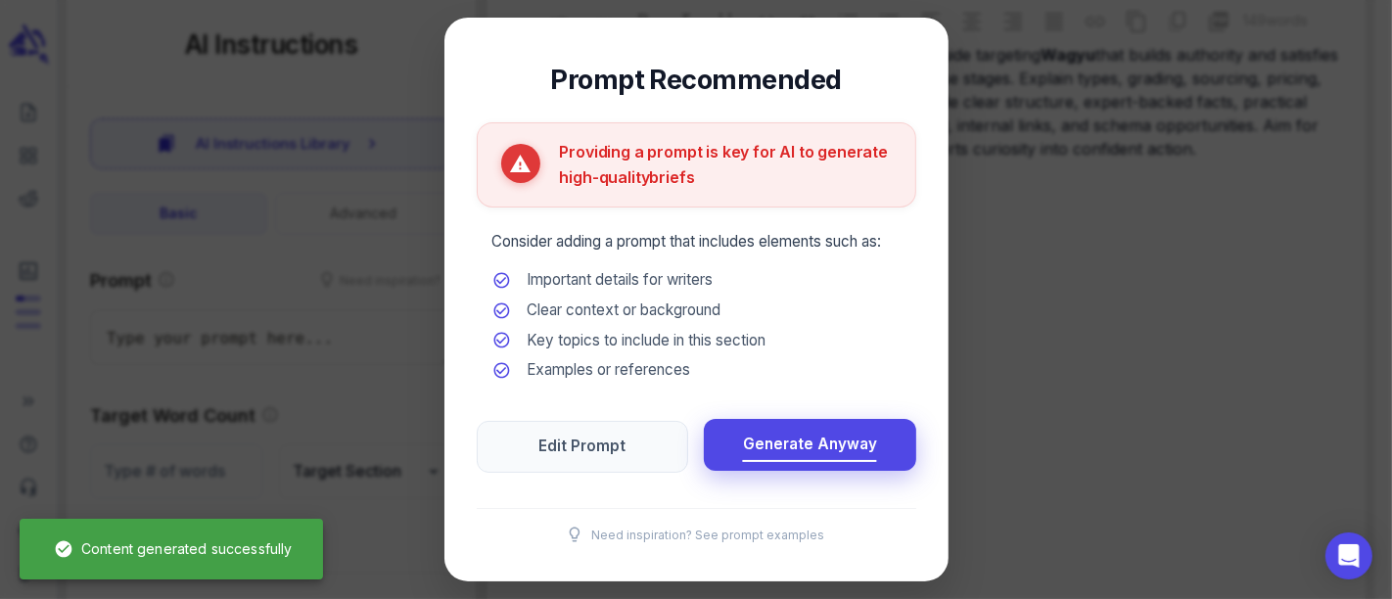
click at [767, 423] on button "Generate Anyway" at bounding box center [810, 445] width 212 height 52
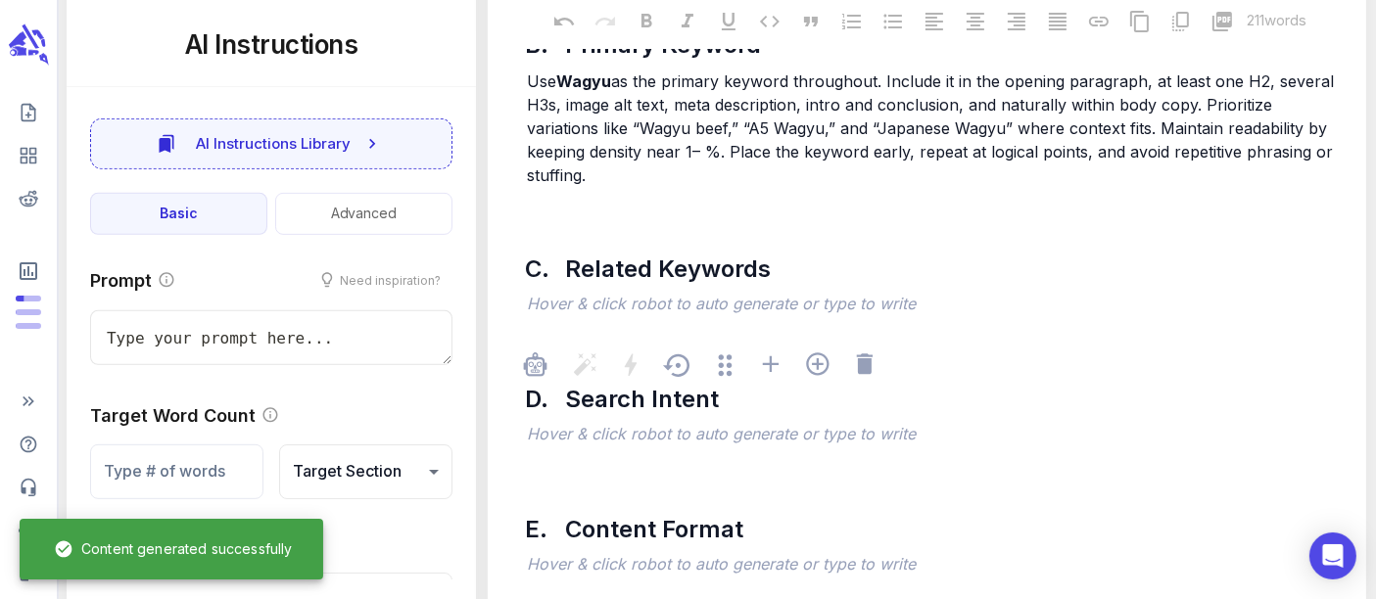
scroll to position [869, 0]
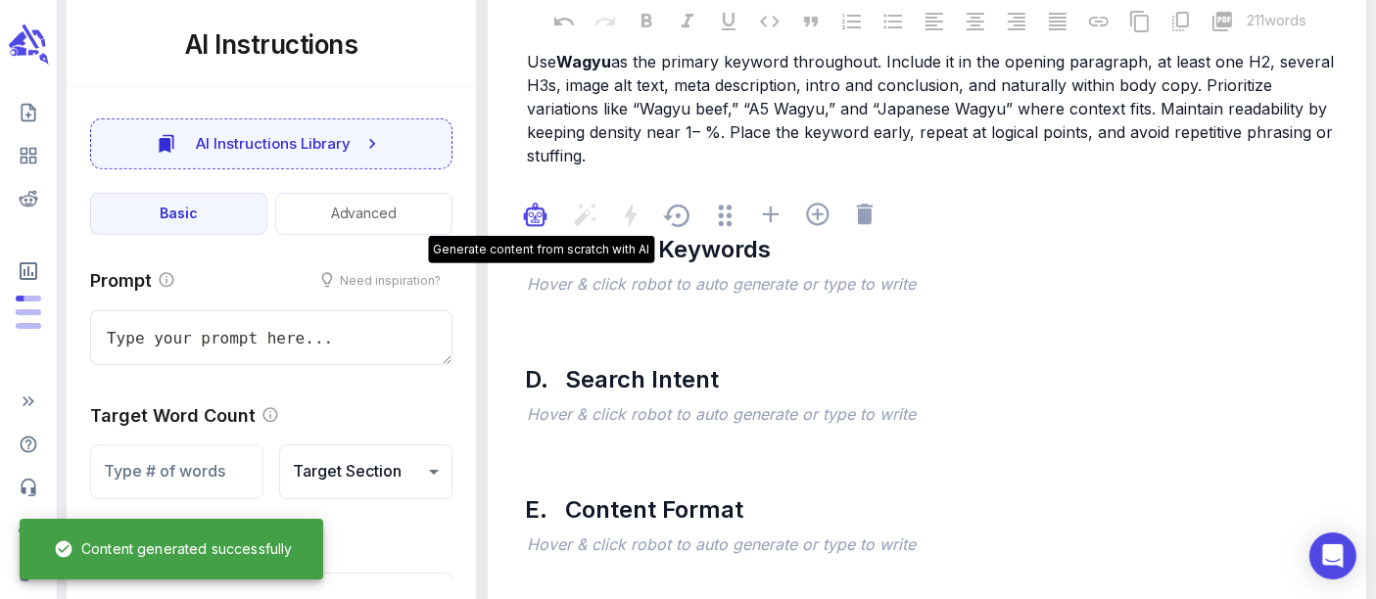
click at [539, 221] on icon "button" at bounding box center [538, 222] width 1 height 2
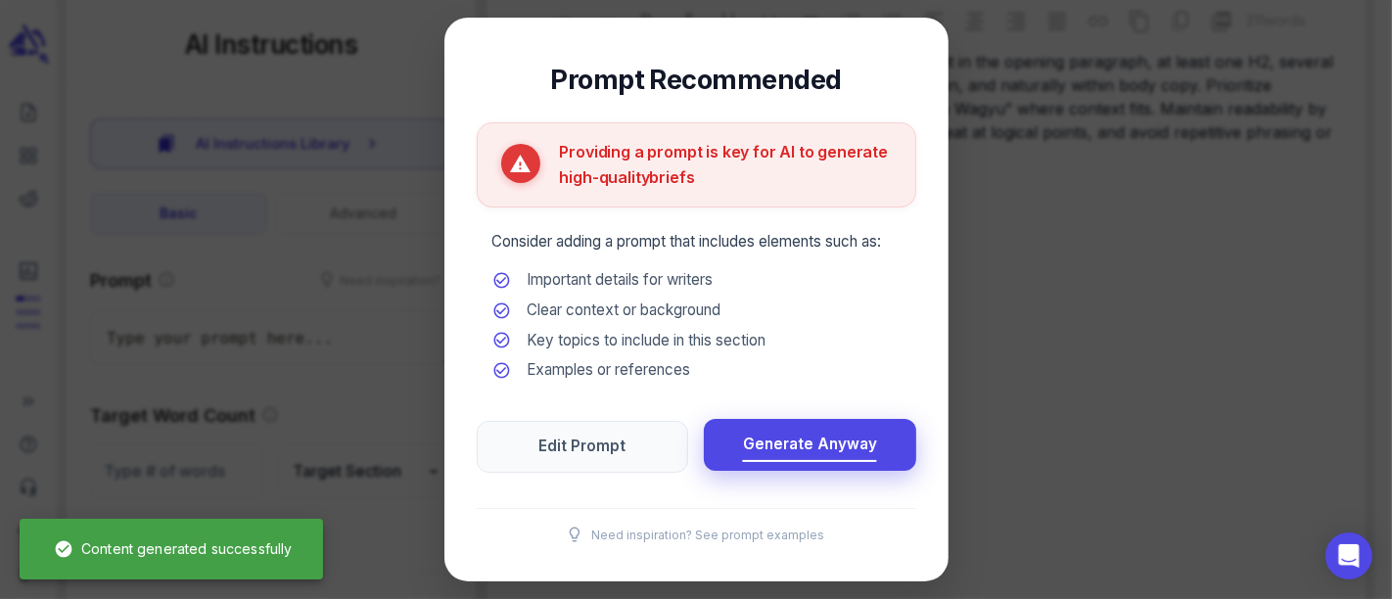
click at [767, 435] on span "Generate Anyway" at bounding box center [810, 445] width 134 height 26
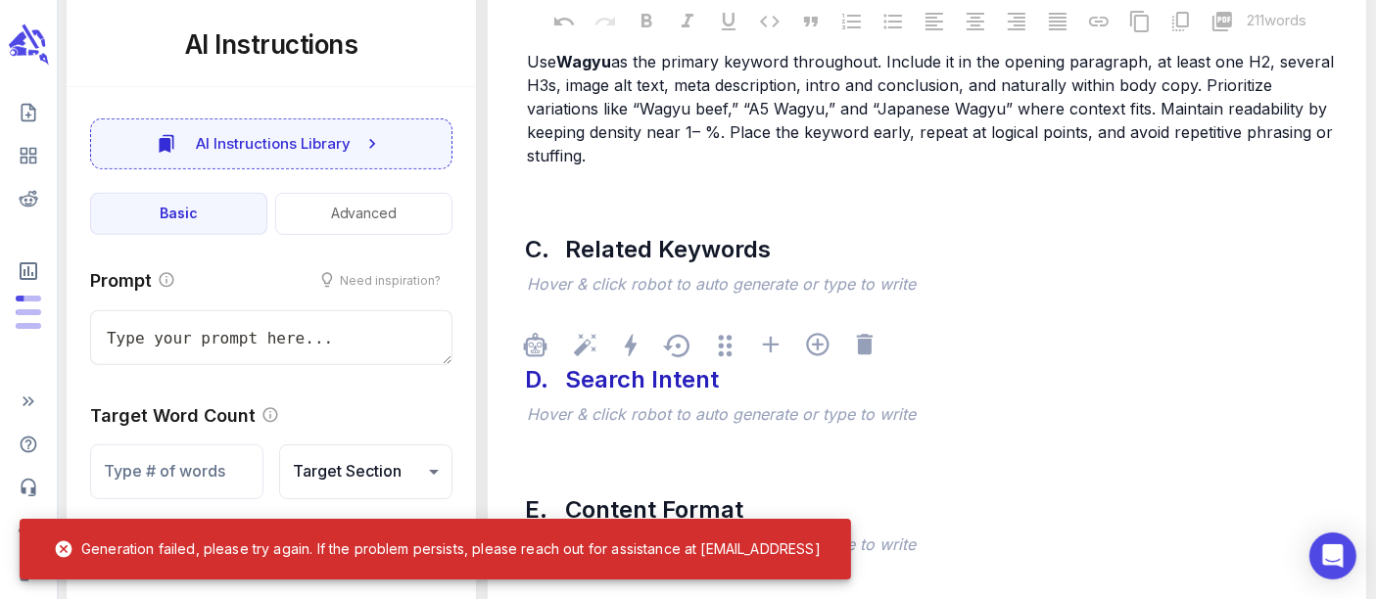
scroll to position [979, 0]
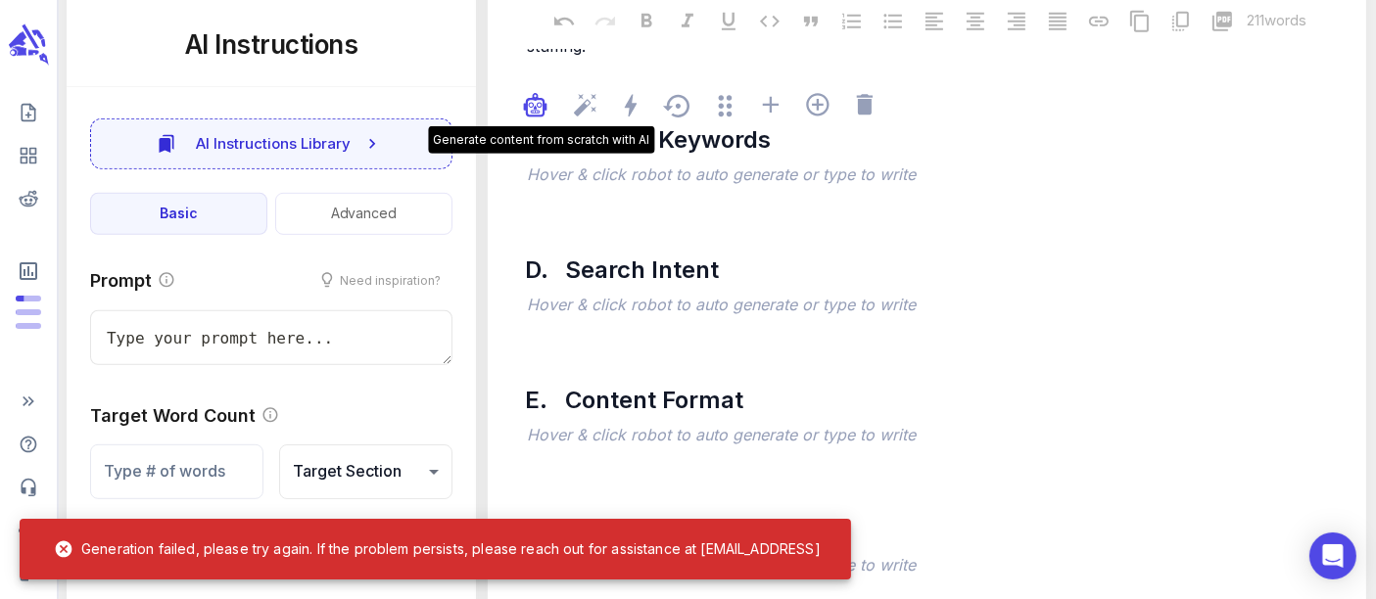
click at [536, 106] on icon "button" at bounding box center [535, 108] width 3 height 4
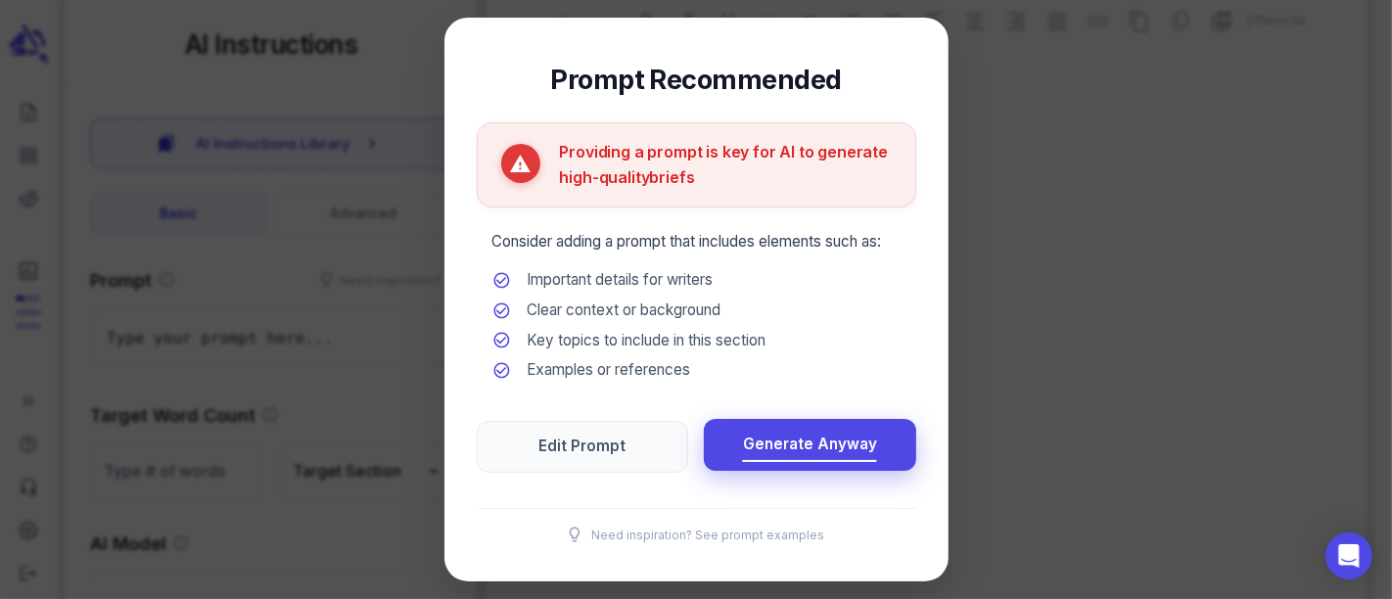
click at [770, 434] on span "Generate Anyway" at bounding box center [810, 445] width 134 height 26
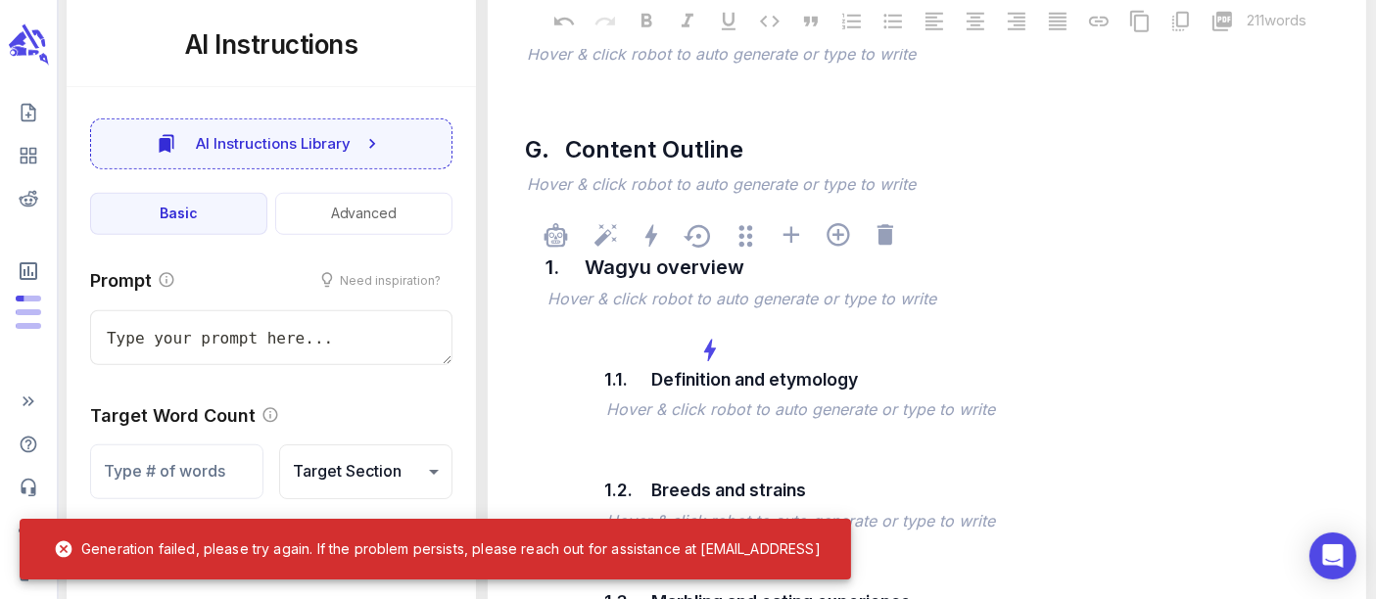
scroll to position [1523, 0]
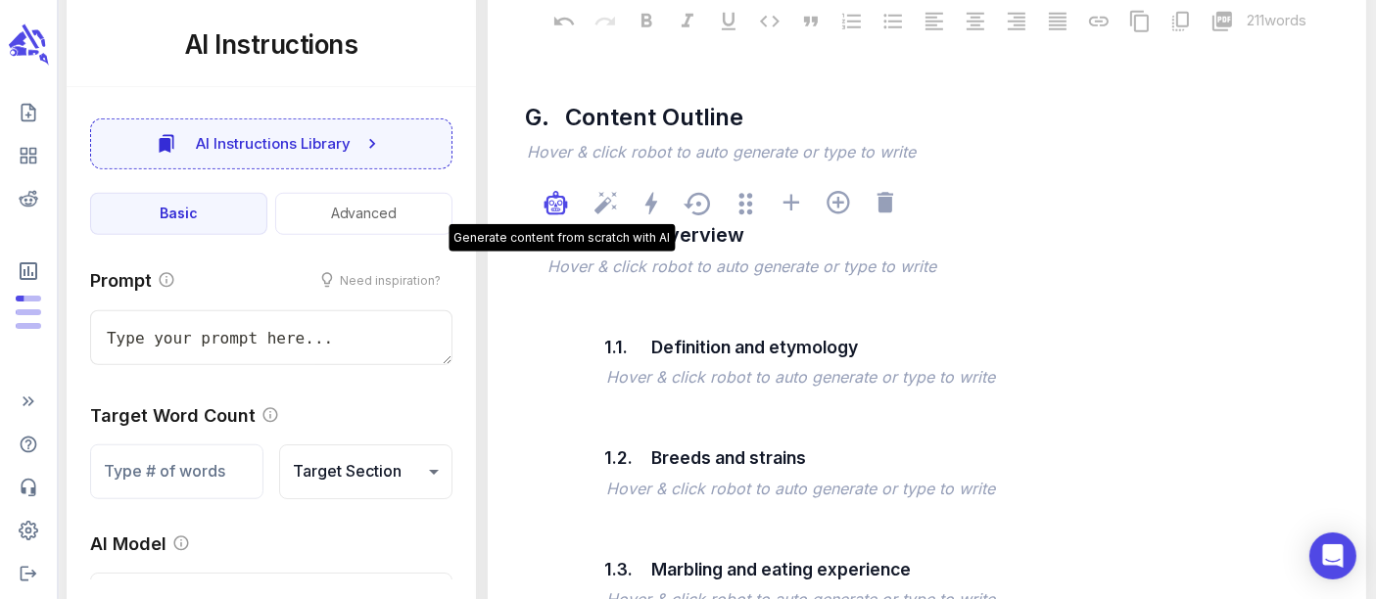
click at [561, 199] on icon "button" at bounding box center [555, 206] width 15 height 15
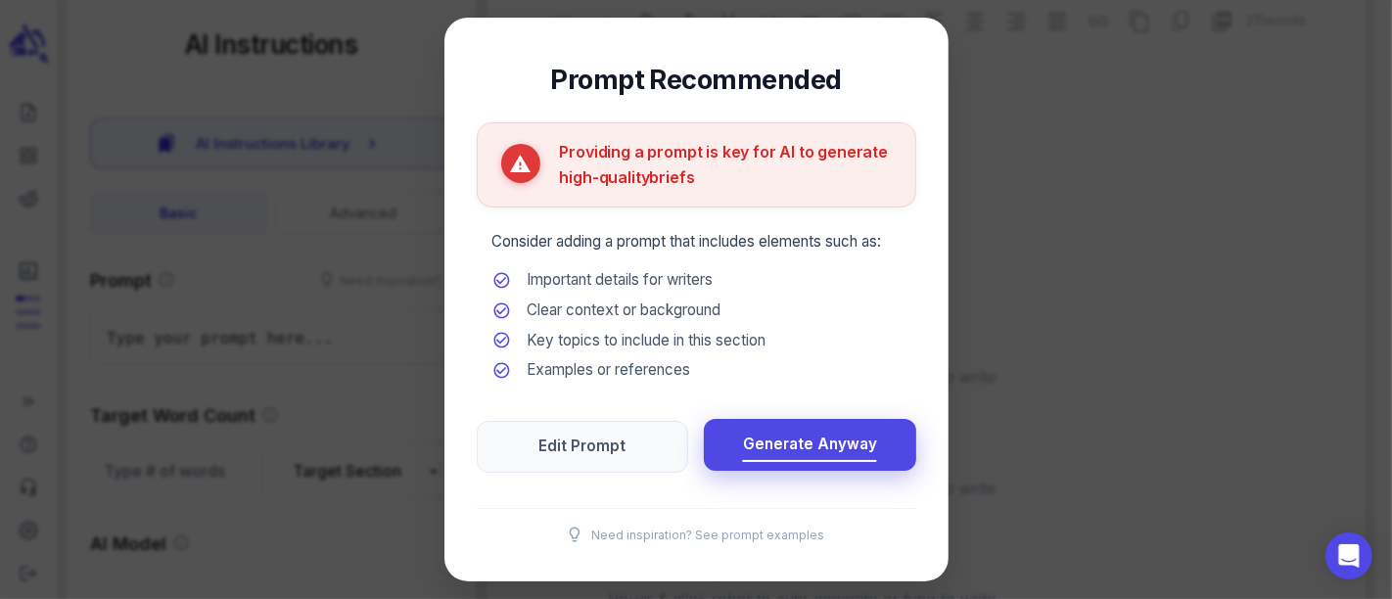
click at [802, 445] on span "Generate Anyway" at bounding box center [810, 445] width 134 height 26
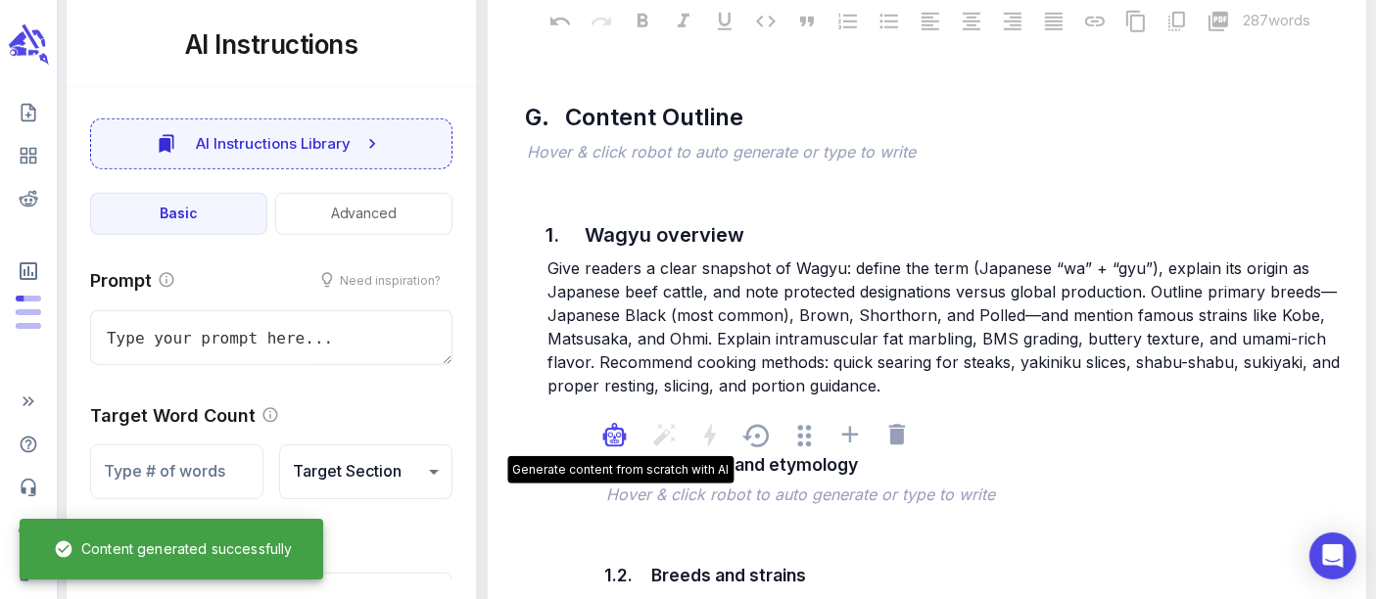
click at [620, 431] on icon "button" at bounding box center [614, 438] width 15 height 15
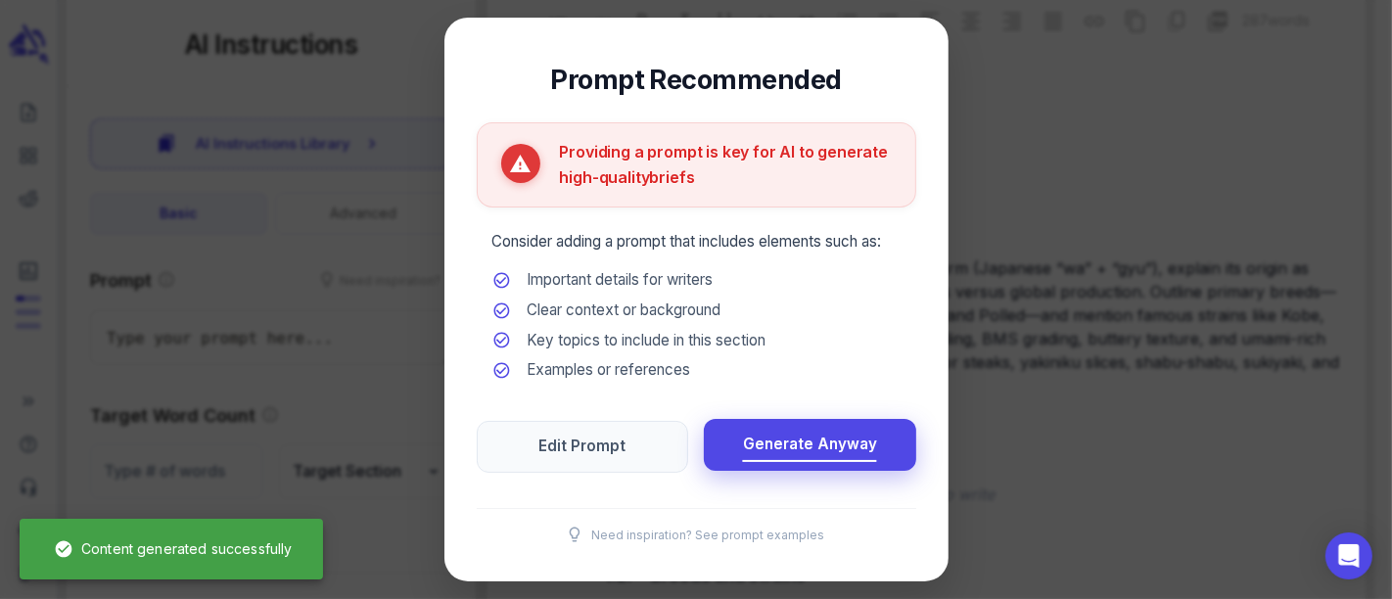
click at [767, 446] on span "Generate Anyway" at bounding box center [810, 445] width 134 height 26
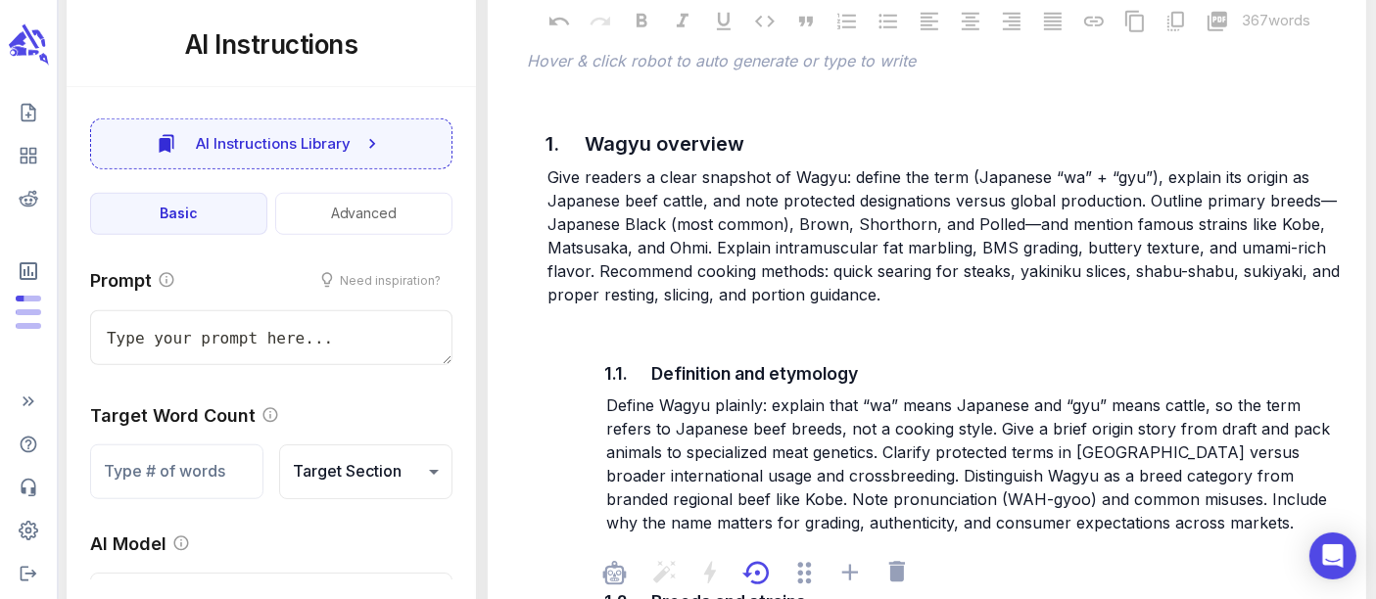
scroll to position [1849, 0]
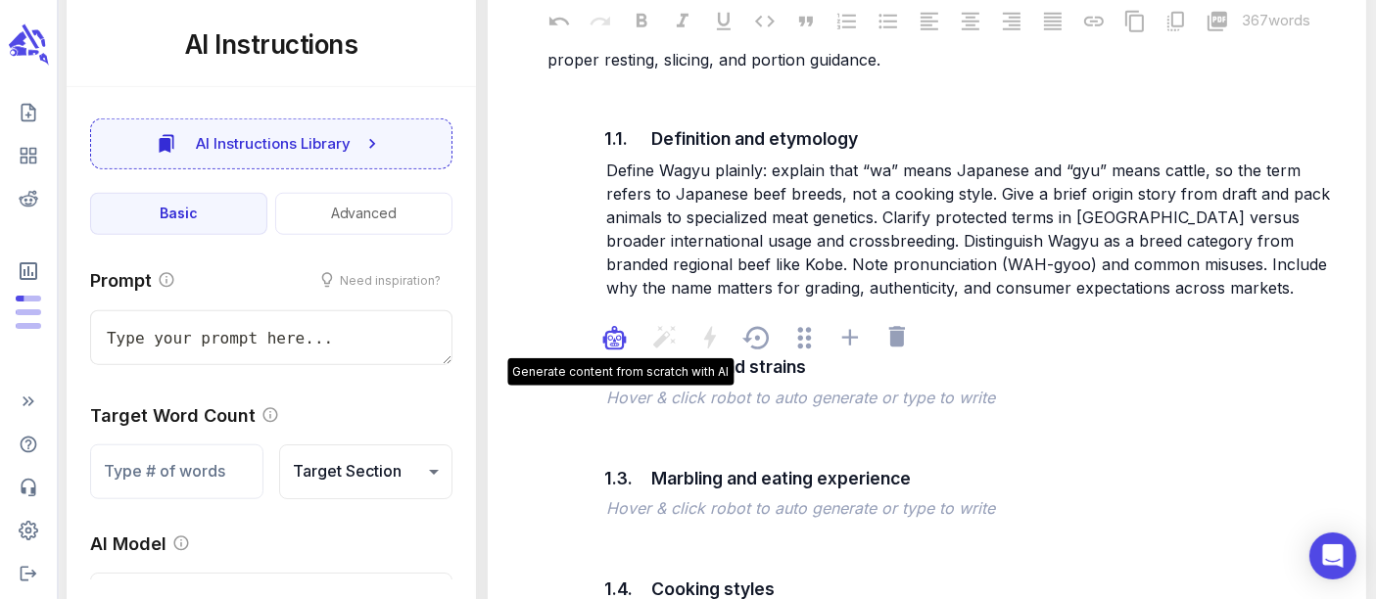
click at [616, 343] on icon "button" at bounding box center [615, 344] width 10 height 3
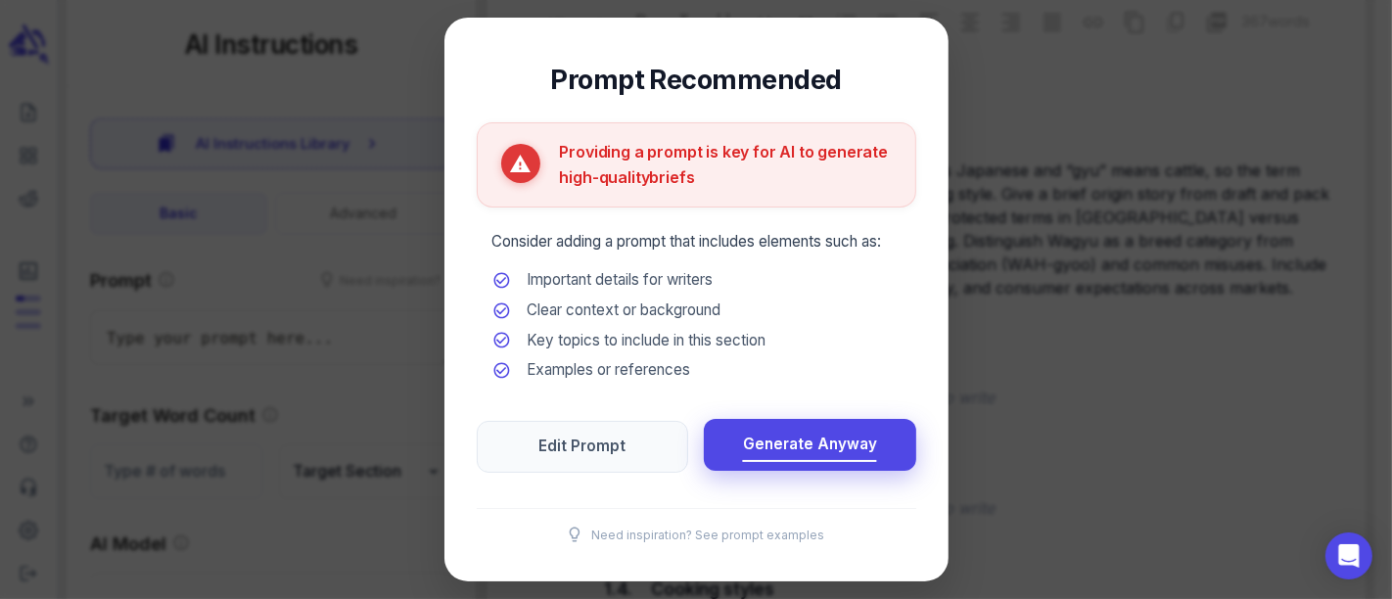
click at [776, 432] on span "Generate Anyway" at bounding box center [810, 445] width 134 height 26
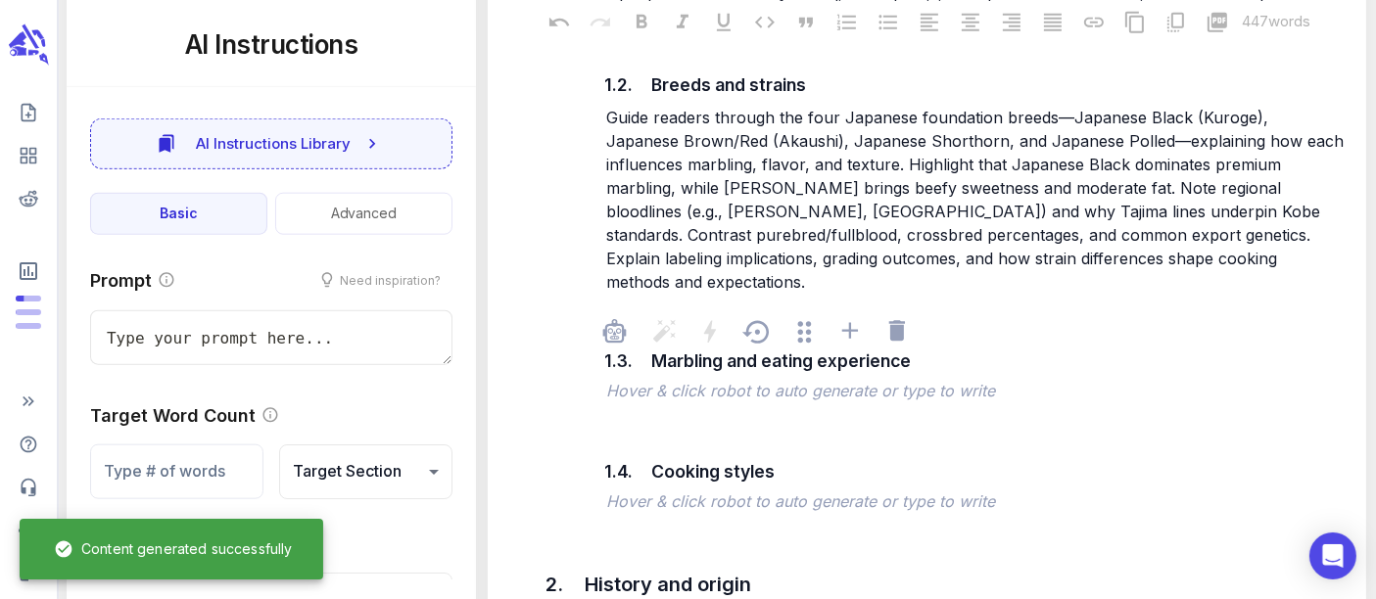
scroll to position [2176, 0]
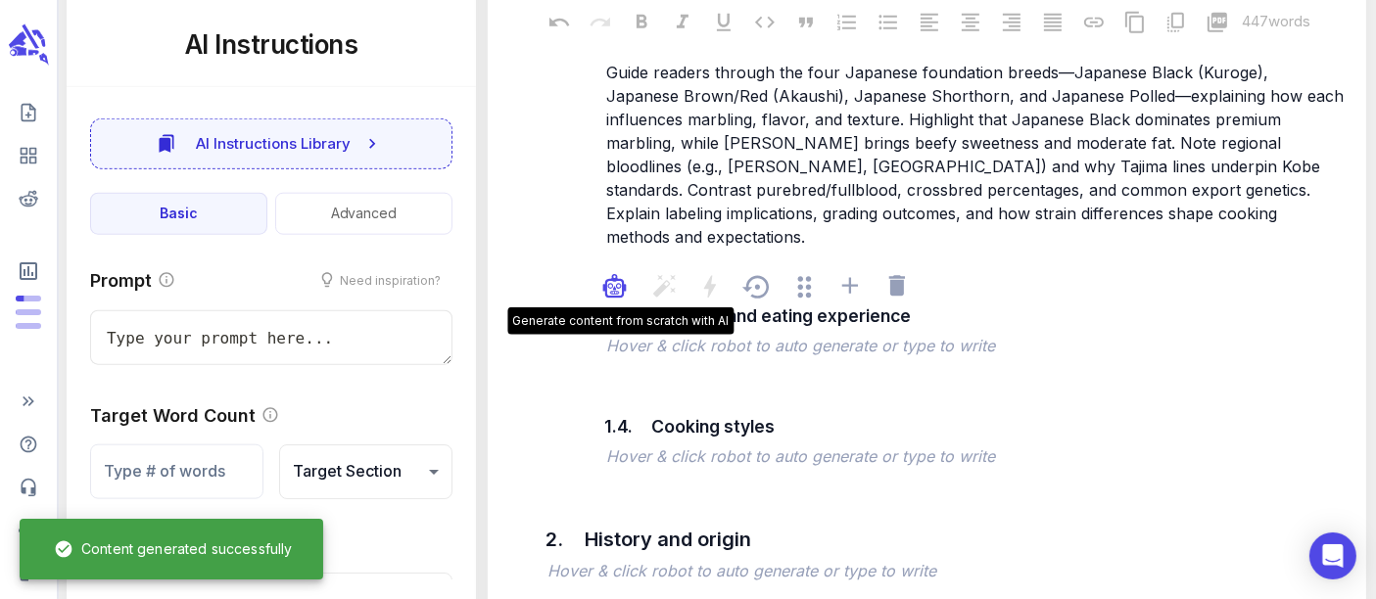
click at [608, 274] on icon "button" at bounding box center [614, 285] width 23 height 23
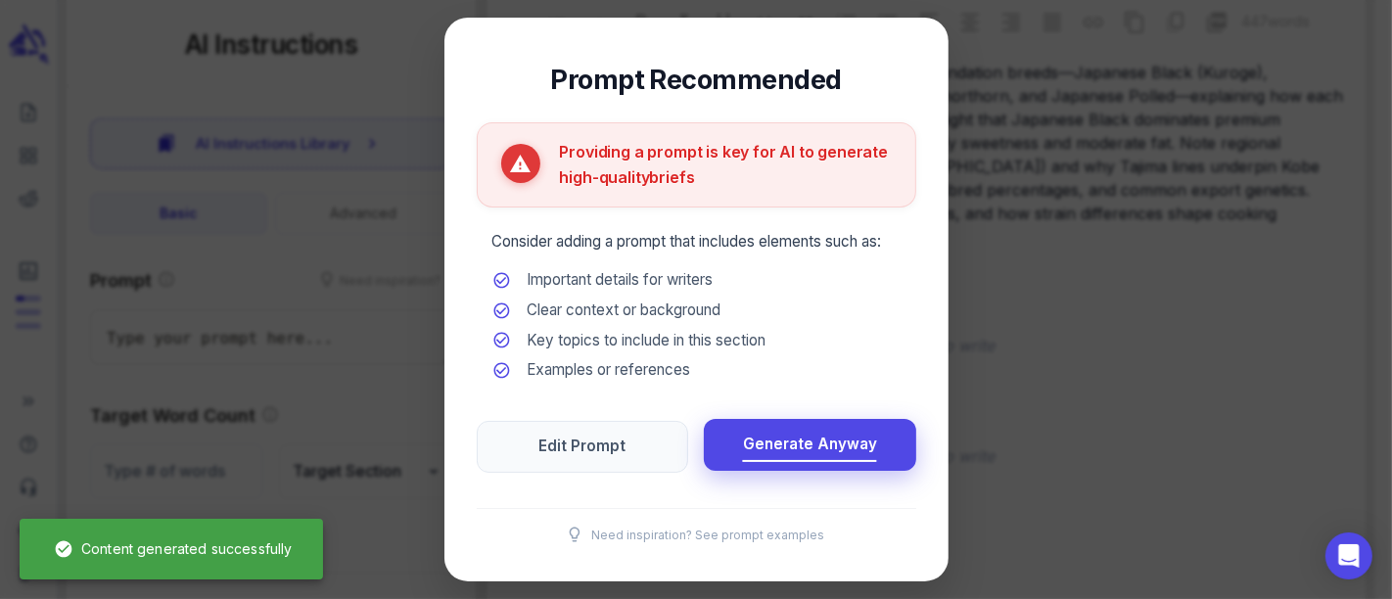
click at [777, 448] on span "Generate Anyway" at bounding box center [810, 445] width 134 height 26
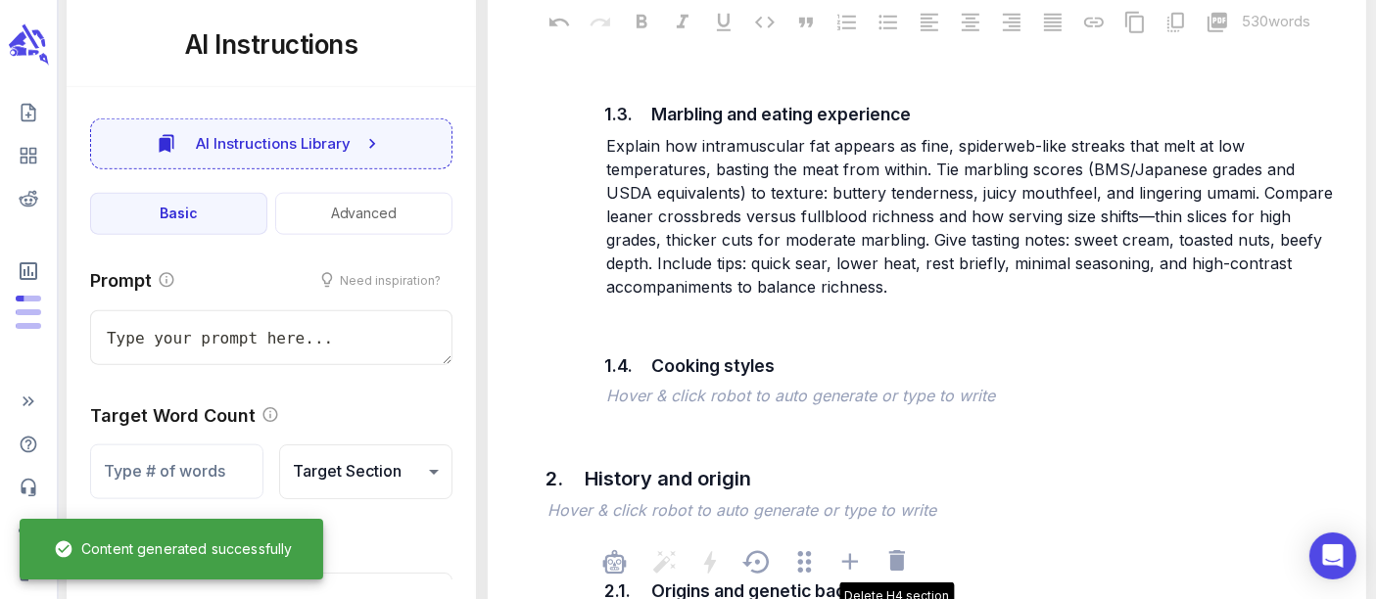
scroll to position [2393, 0]
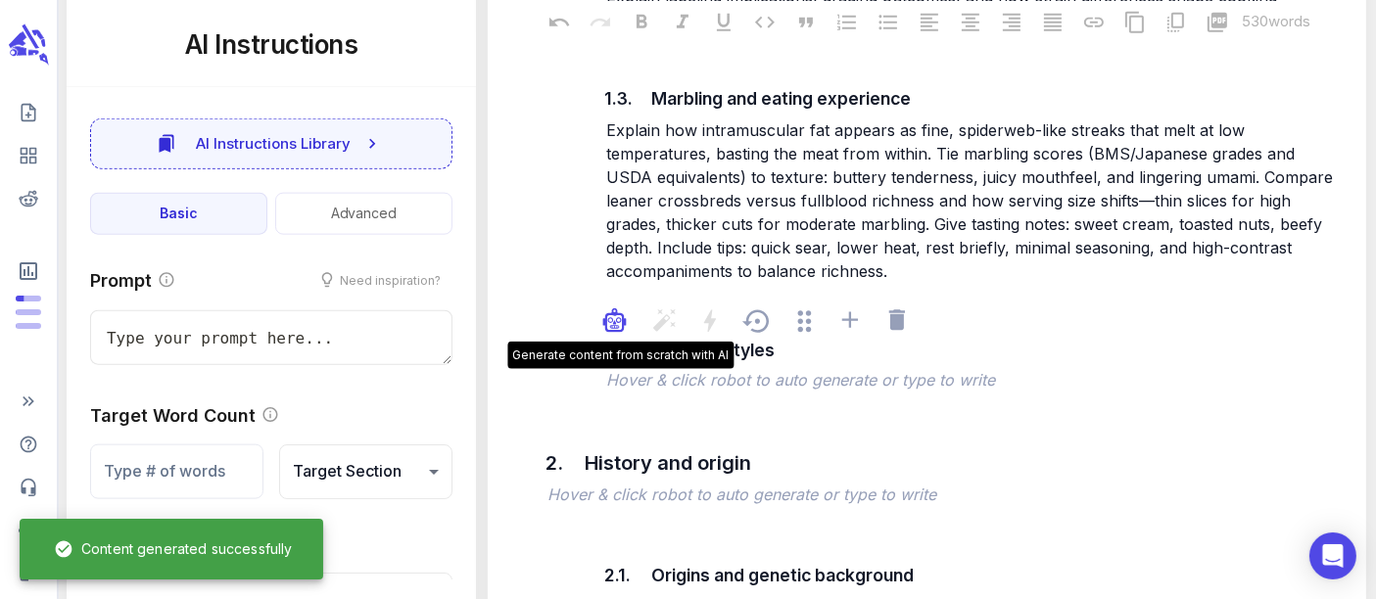
click at [618, 319] on icon "button" at bounding box center [618, 320] width 3 height 3
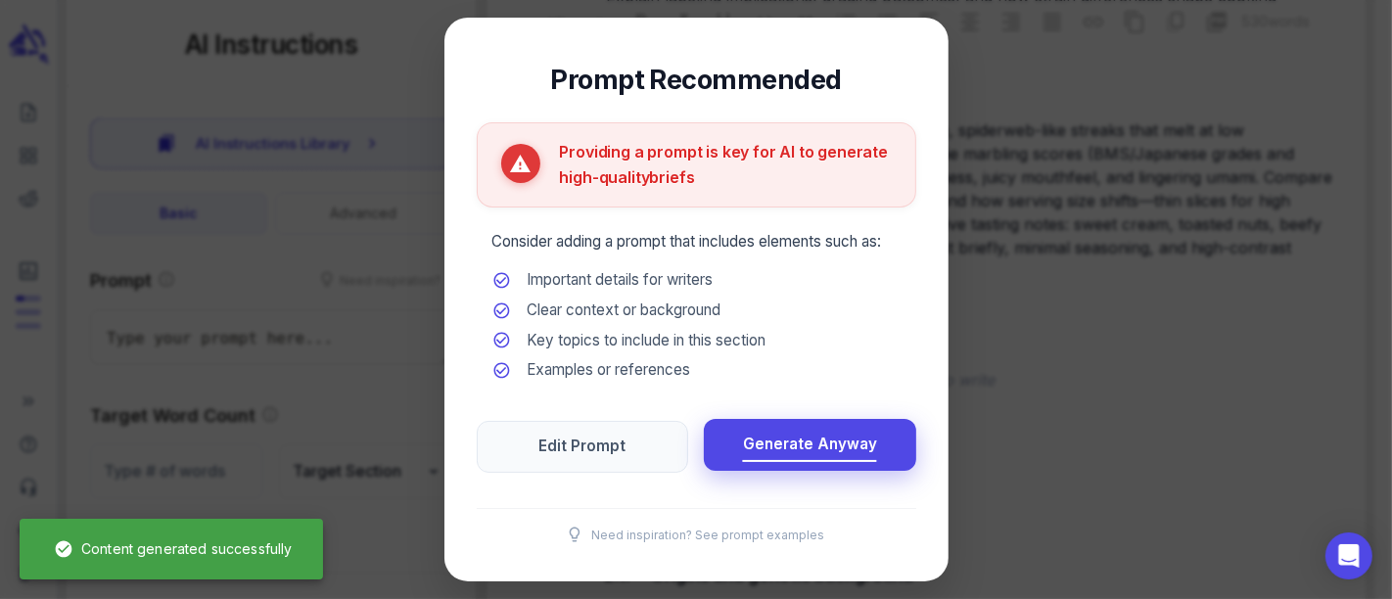
click at [840, 454] on span "Generate Anyway" at bounding box center [810, 445] width 134 height 26
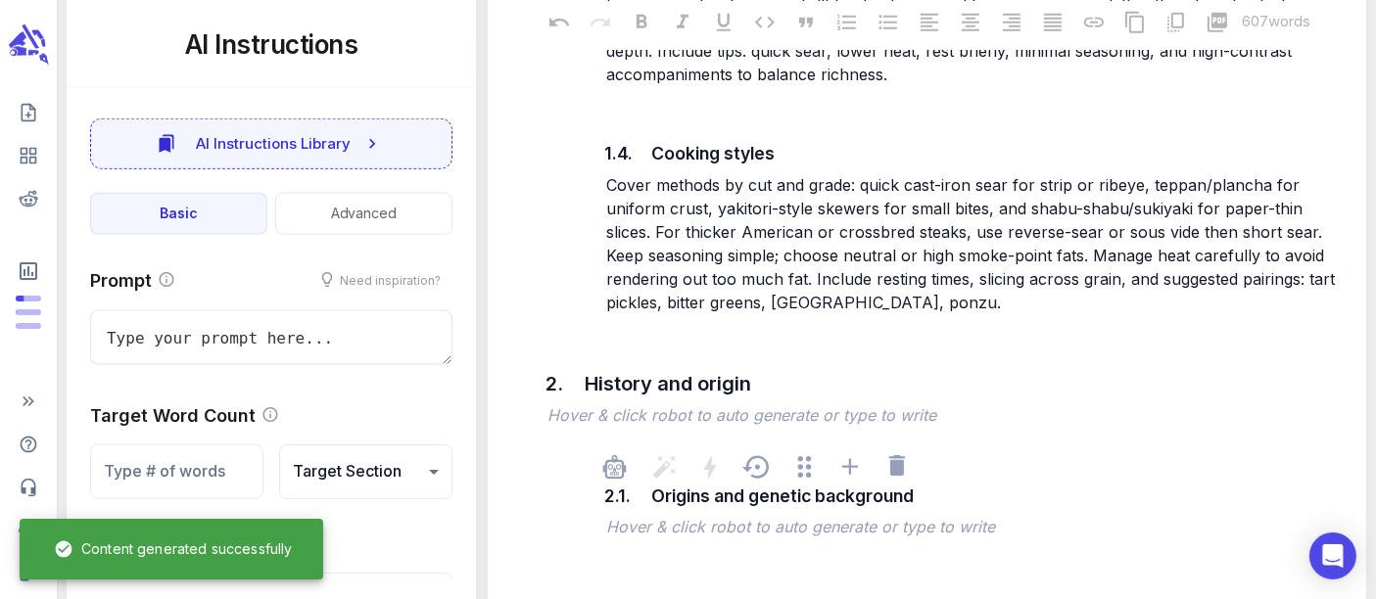
scroll to position [2610, 0]
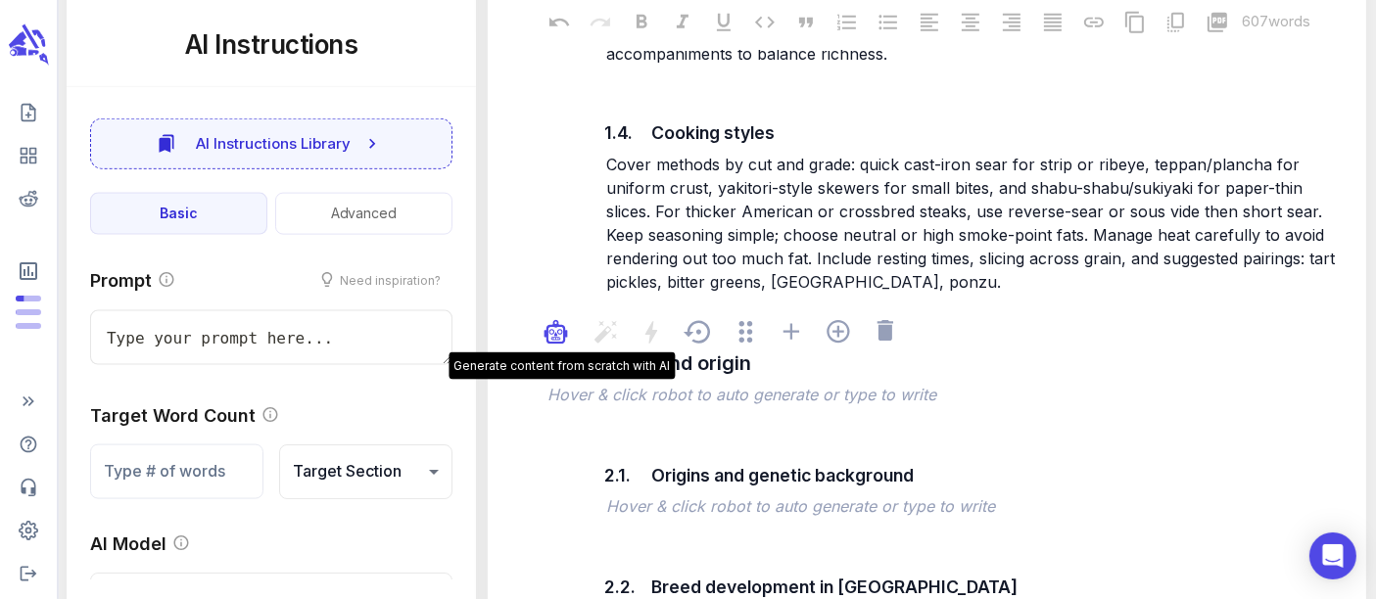
click at [554, 327] on icon "button" at bounding box center [555, 334] width 15 height 15
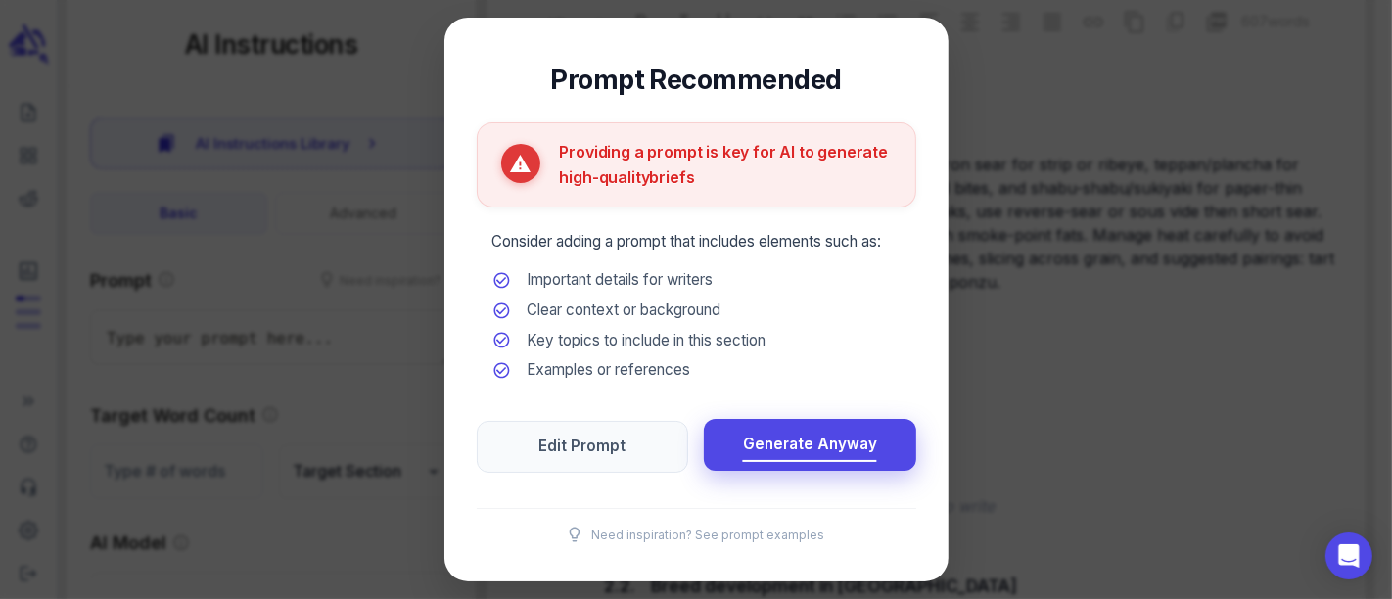
click at [856, 439] on span "Generate Anyway" at bounding box center [810, 445] width 134 height 26
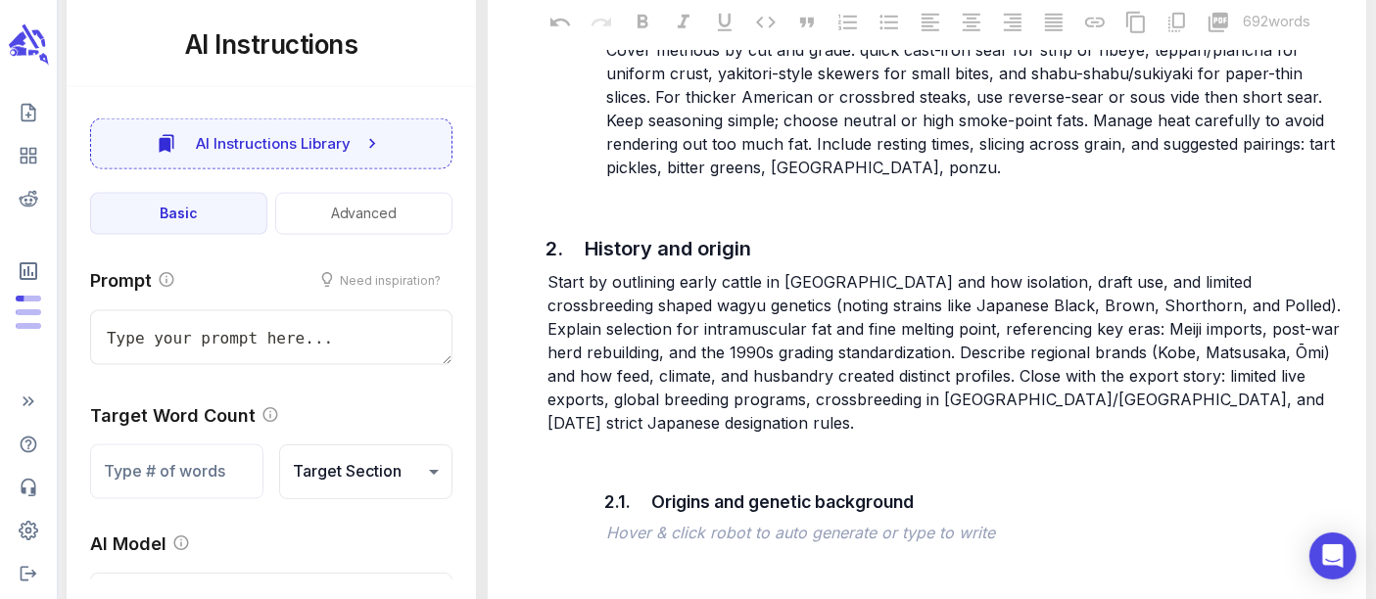
scroll to position [2937, 0]
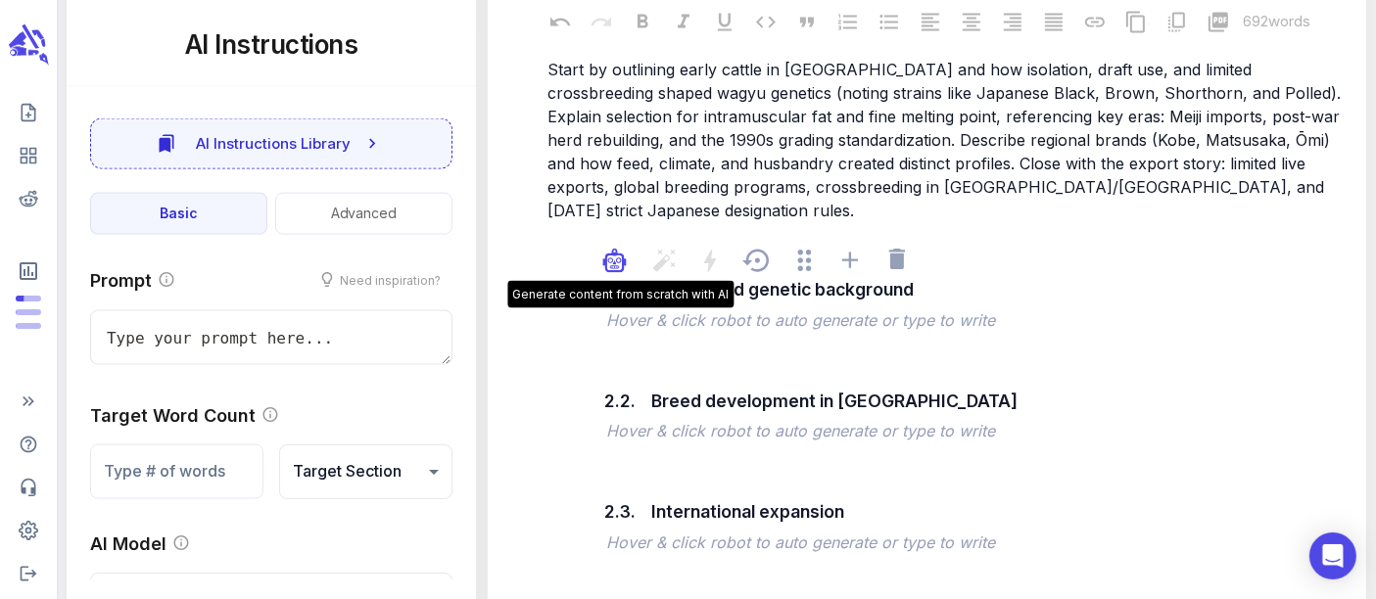
click at [607, 256] on icon "button" at bounding box center [614, 263] width 15 height 15
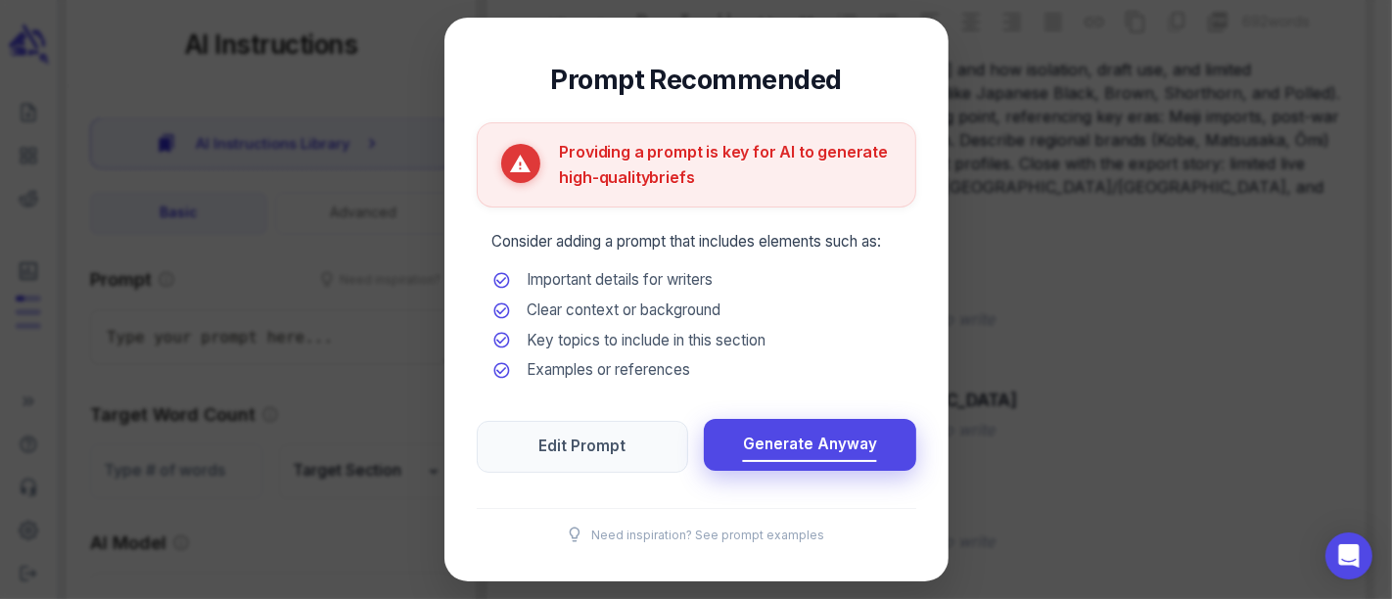
click at [821, 440] on span "Generate Anyway" at bounding box center [810, 445] width 134 height 26
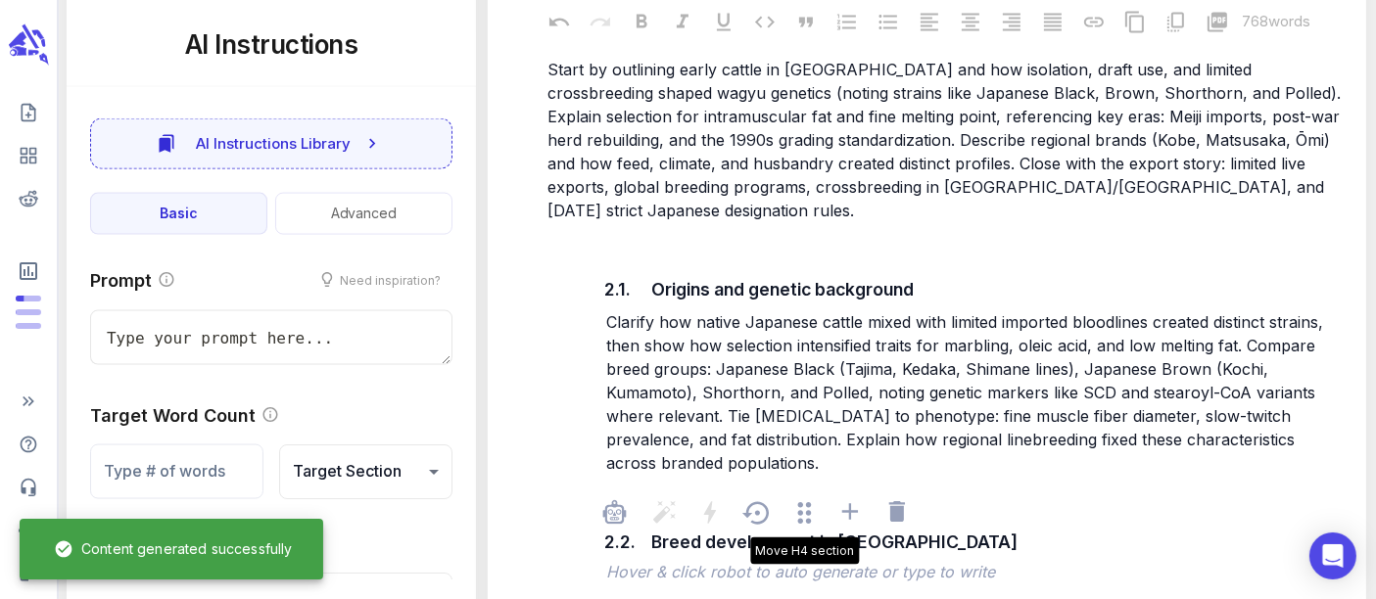
scroll to position [3155, 0]
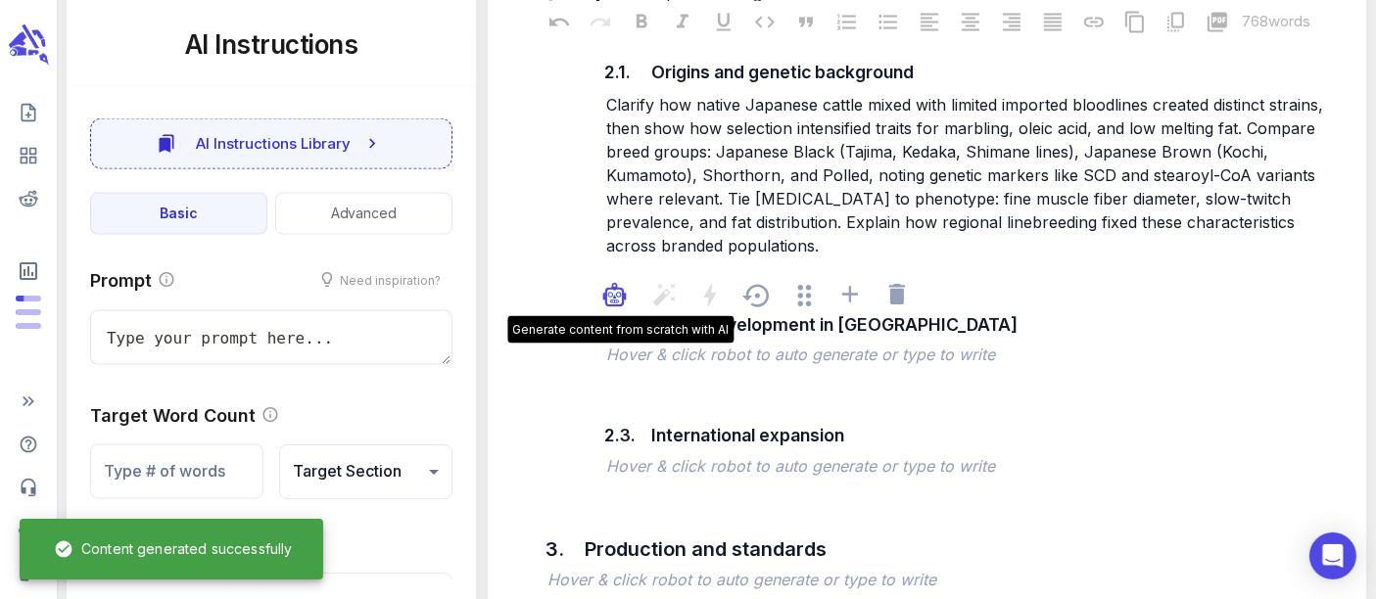
click at [615, 291] on icon "button" at bounding box center [614, 298] width 15 height 15
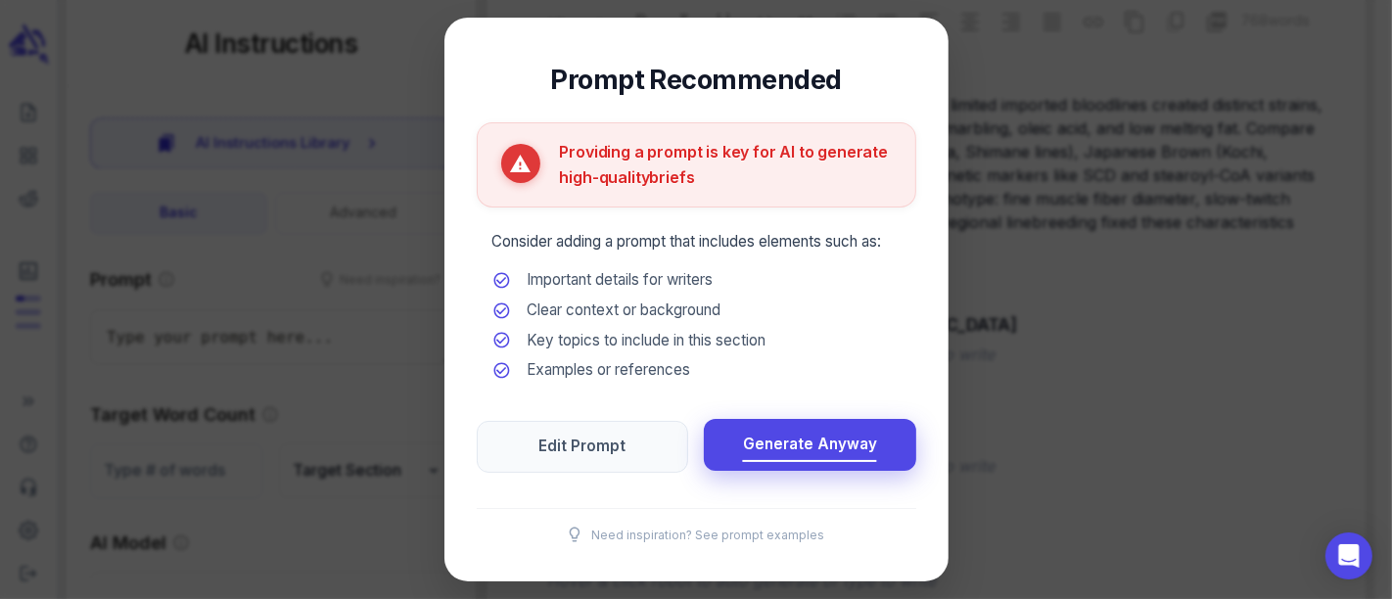
click at [820, 438] on span "Generate Anyway" at bounding box center [810, 445] width 134 height 26
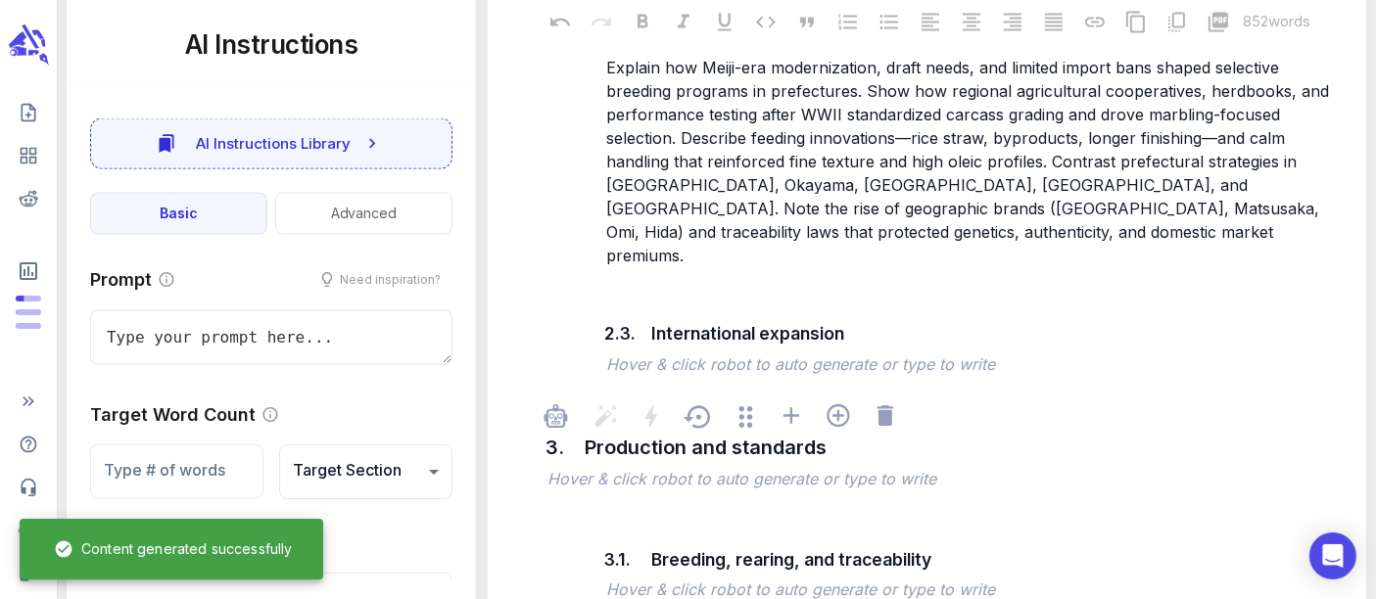
scroll to position [3481, 0]
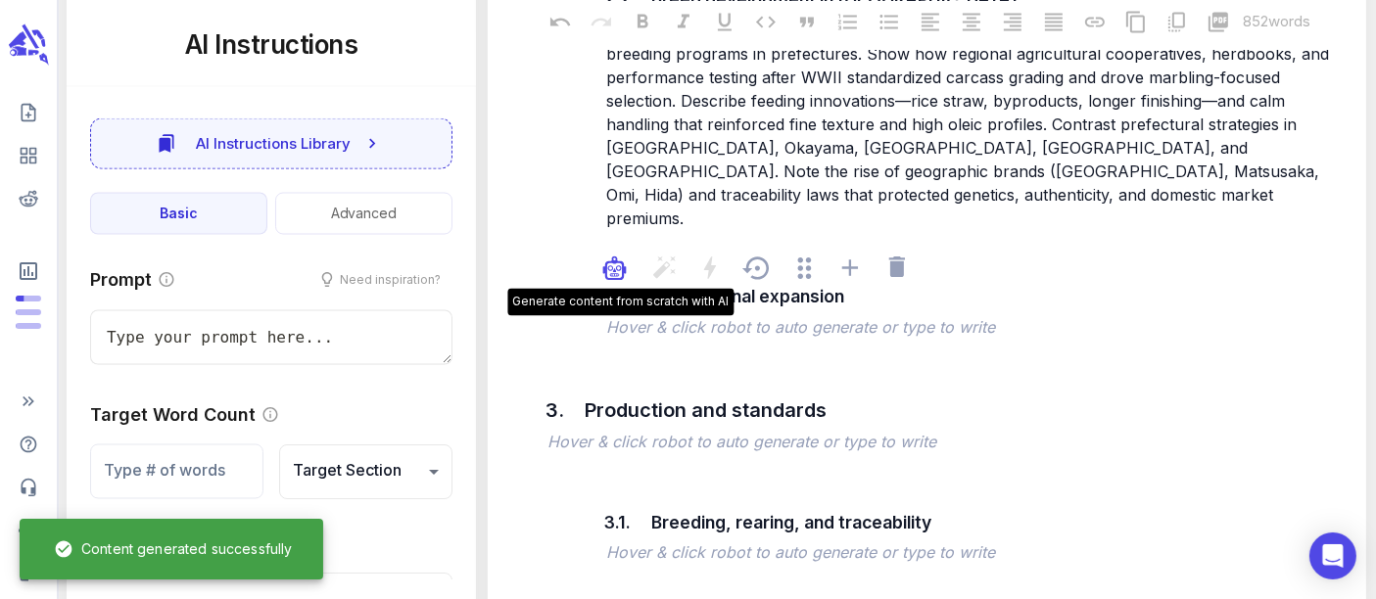
click at [617, 263] on icon "button" at bounding box center [614, 270] width 15 height 15
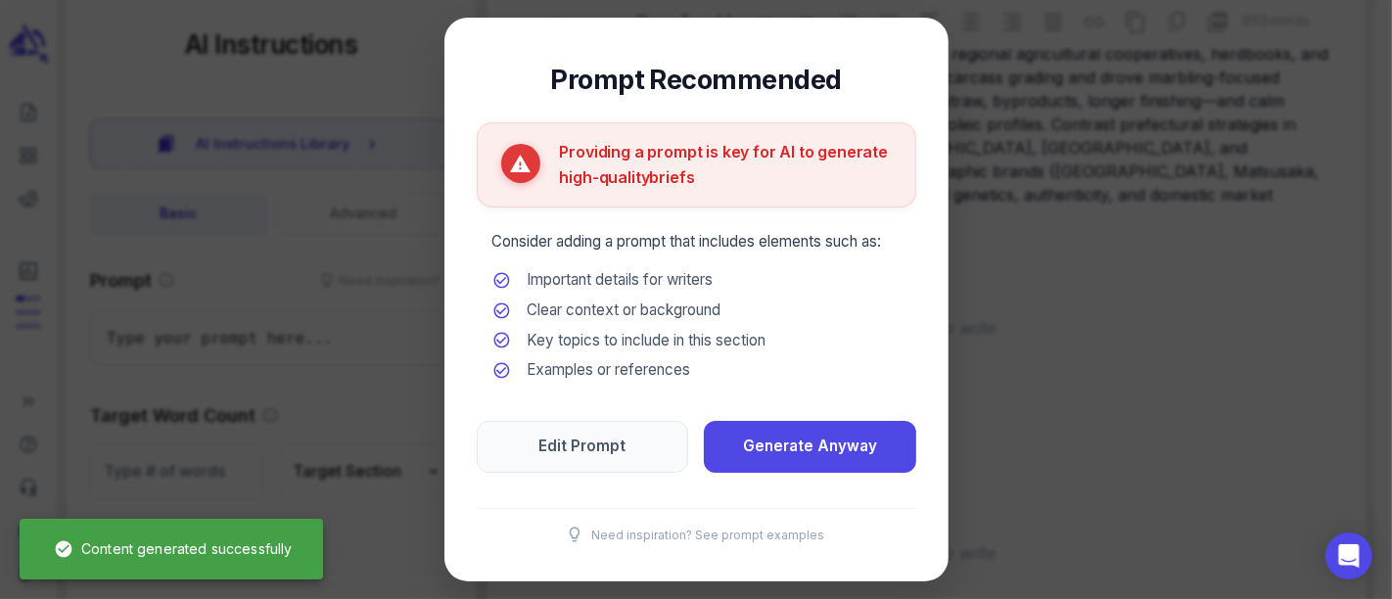
click at [800, 413] on div "Prompt Recommended Providing a prompt is key for AI to generate high-quality br…" at bounding box center [697, 300] width 504 height 564
click at [800, 431] on button "Generate Anyway" at bounding box center [810, 445] width 212 height 52
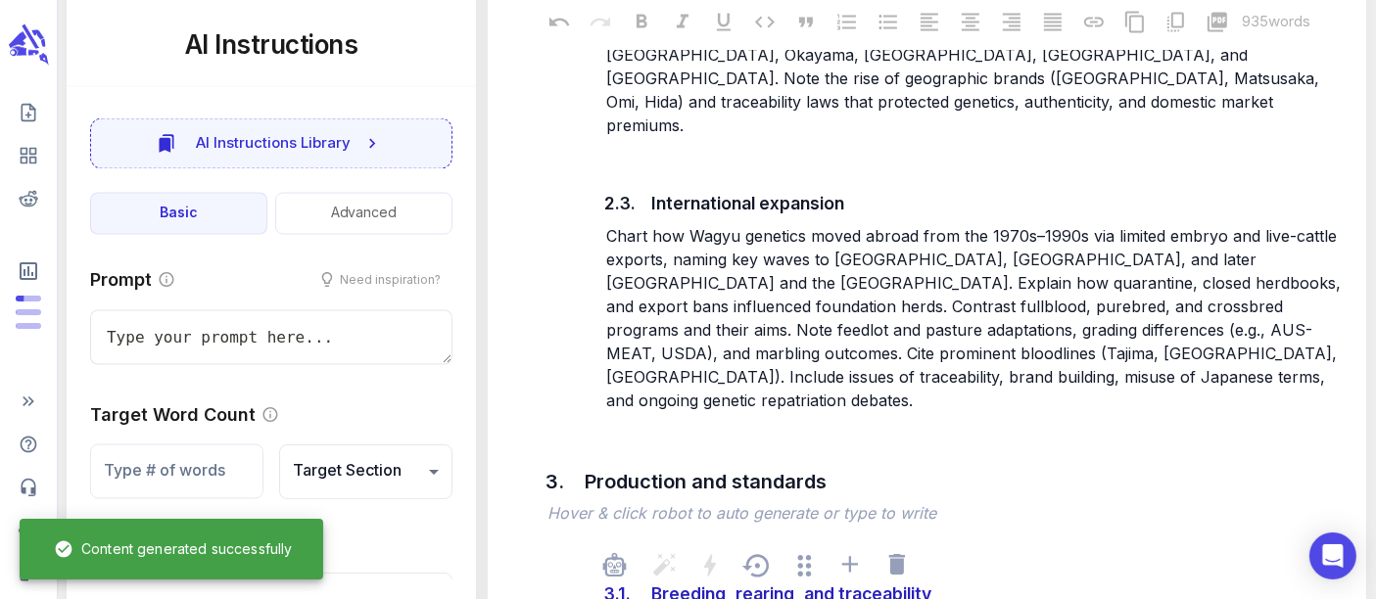
scroll to position [3698, 0]
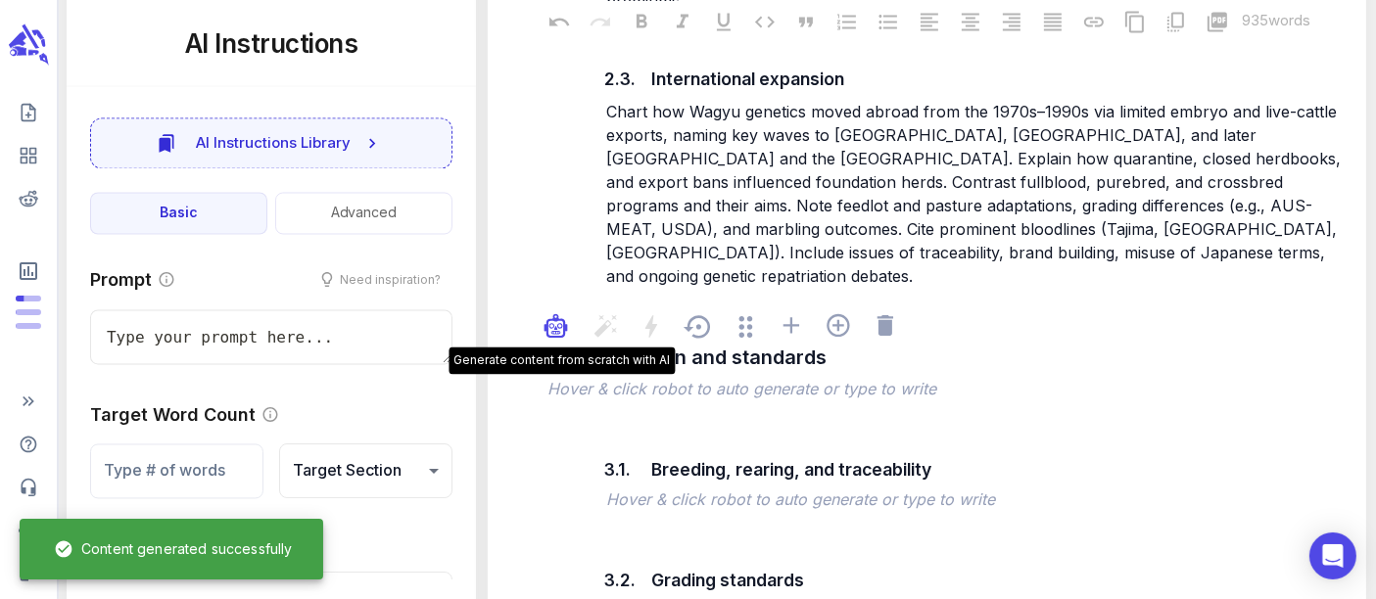
click at [557, 324] on icon "button" at bounding box center [560, 327] width 6 height 6
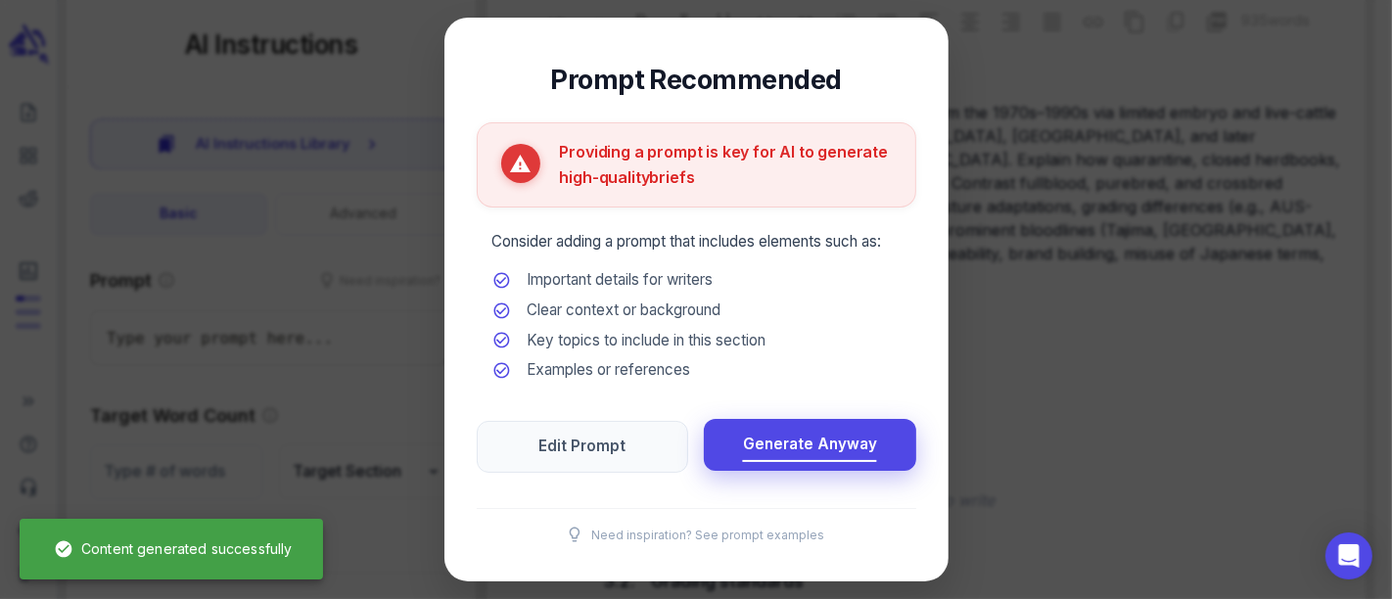
click at [775, 449] on span "Generate Anyway" at bounding box center [810, 445] width 134 height 26
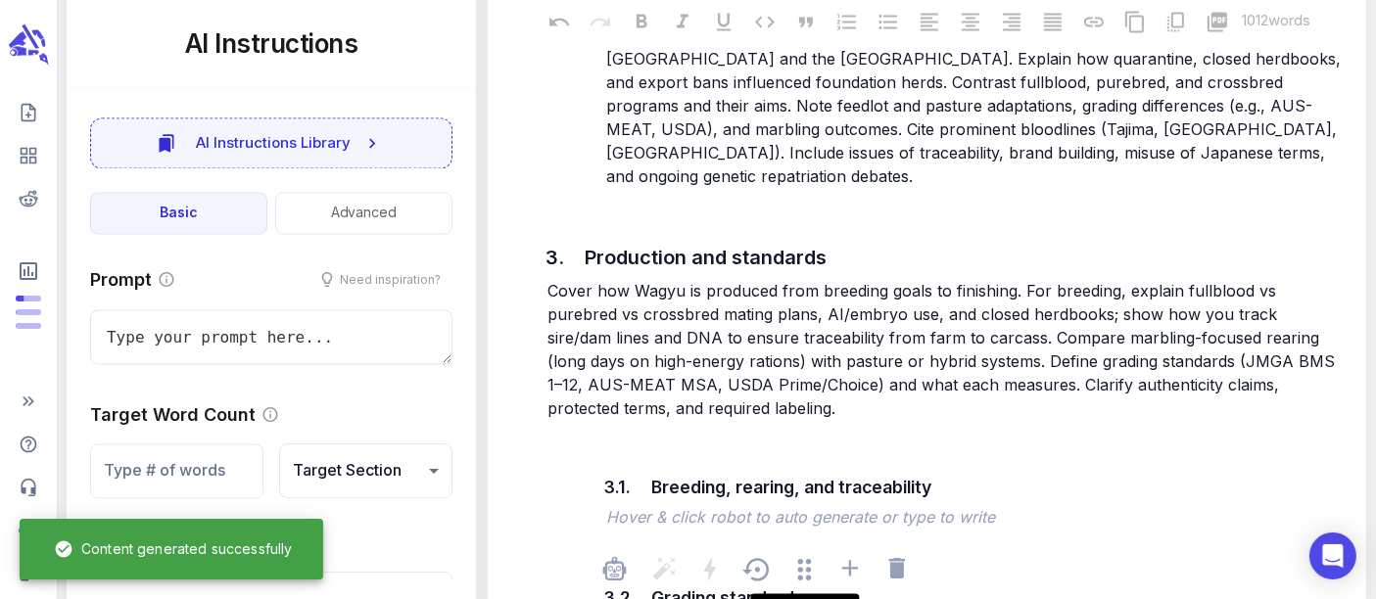
scroll to position [3917, 0]
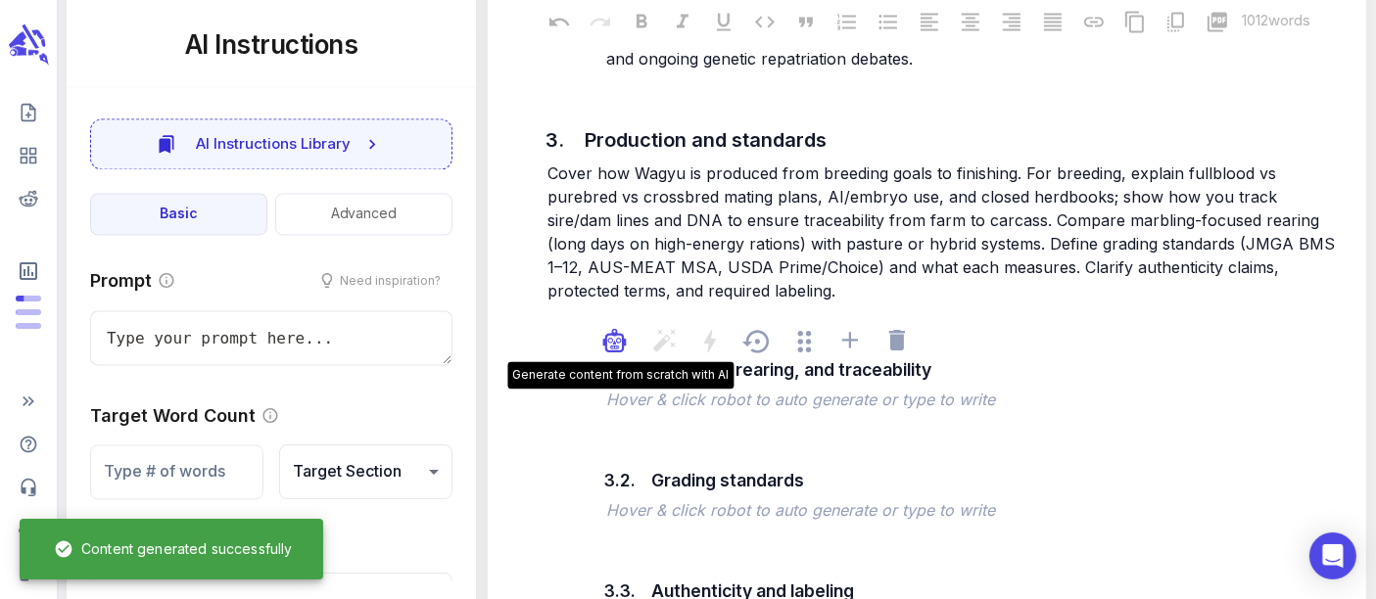
click at [617, 346] on icon "button" at bounding box center [615, 347] width 10 height 3
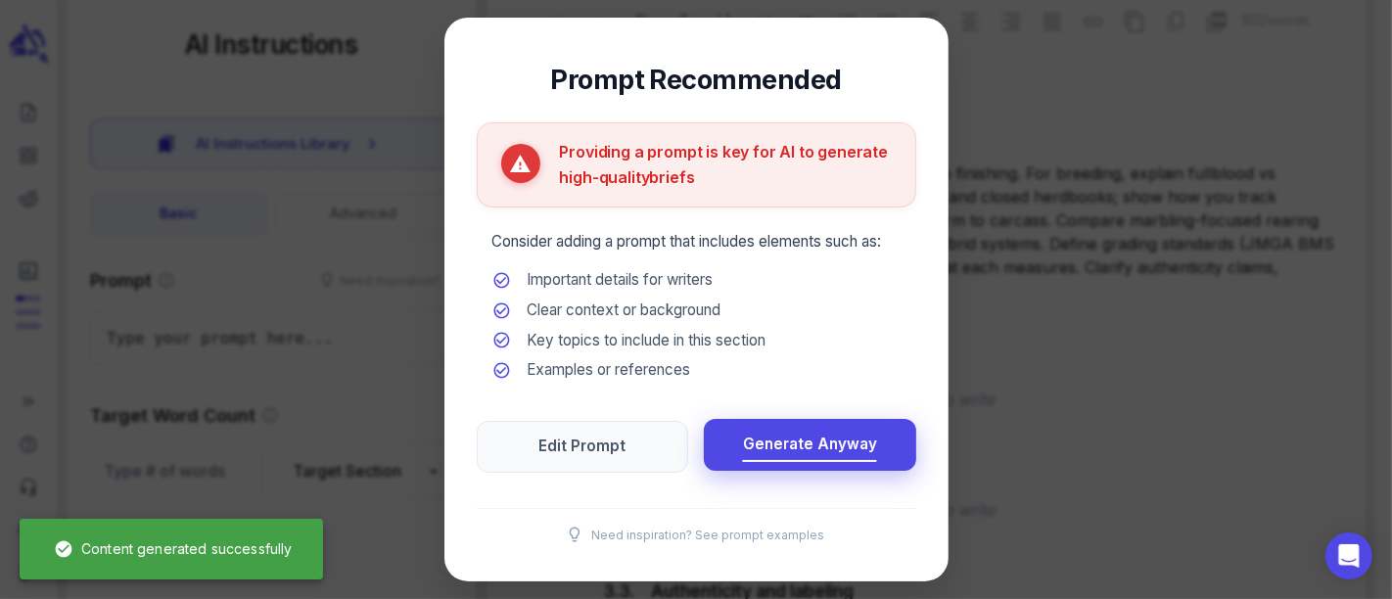
click at [779, 432] on span "Generate Anyway" at bounding box center [810, 445] width 134 height 26
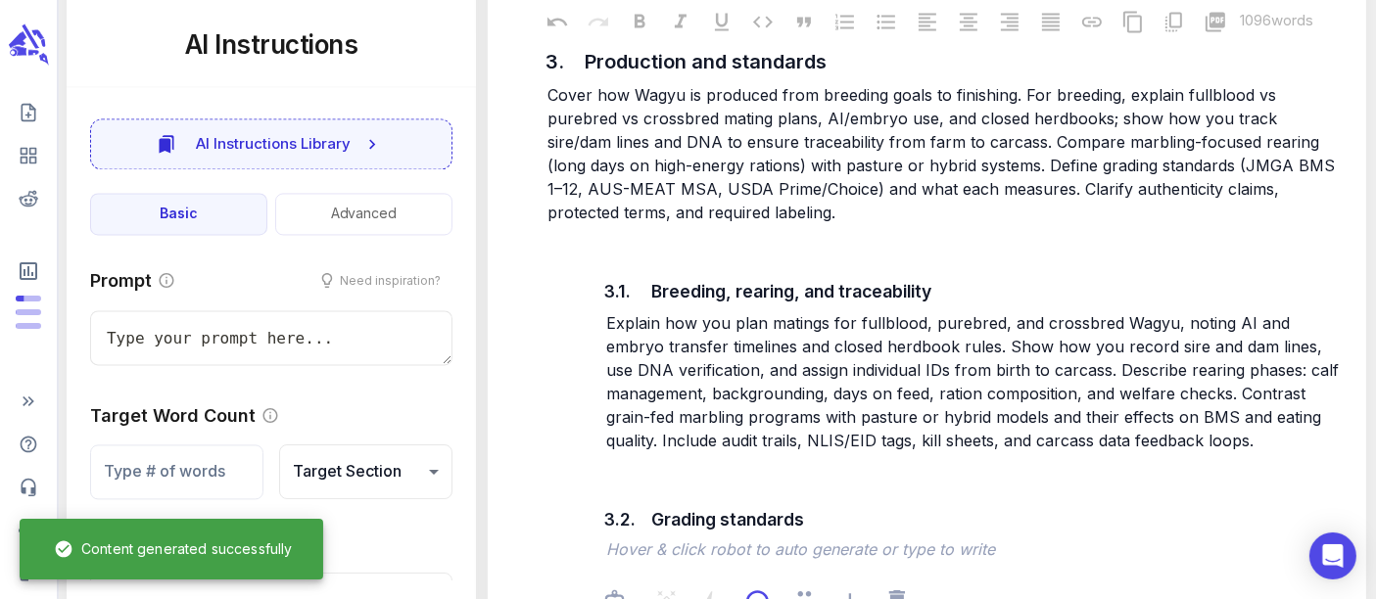
scroll to position [4134, 0]
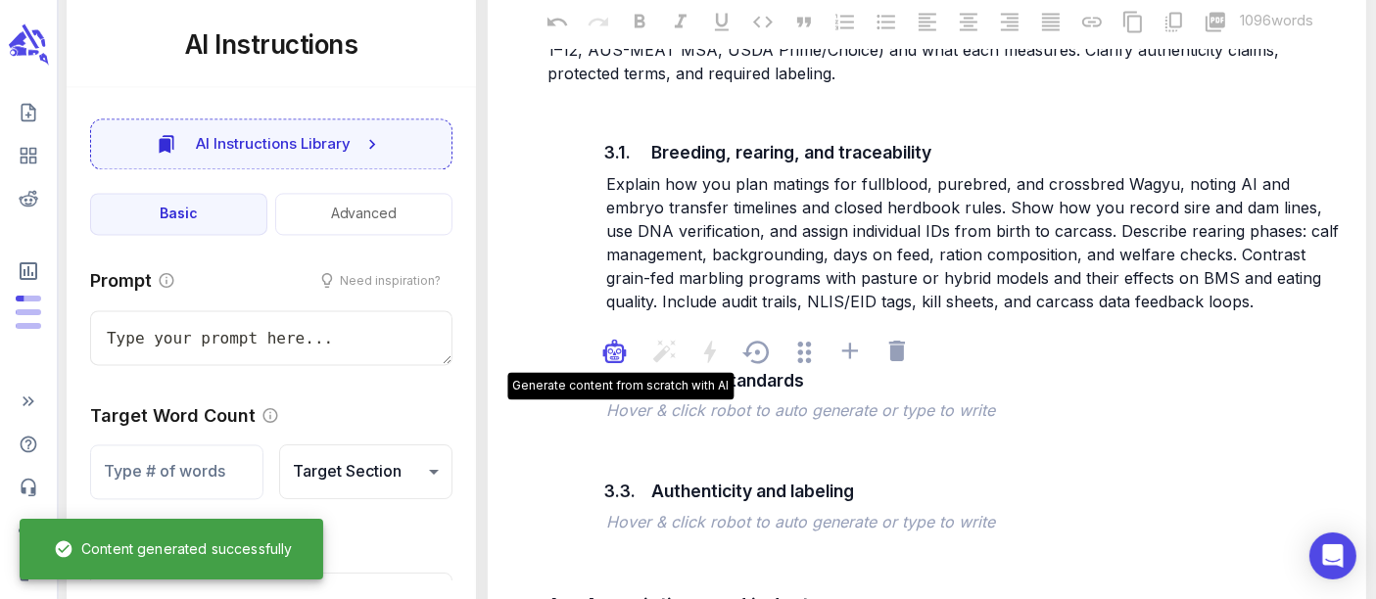
click at [618, 339] on div "button" at bounding box center [614, 356] width 24 height 35
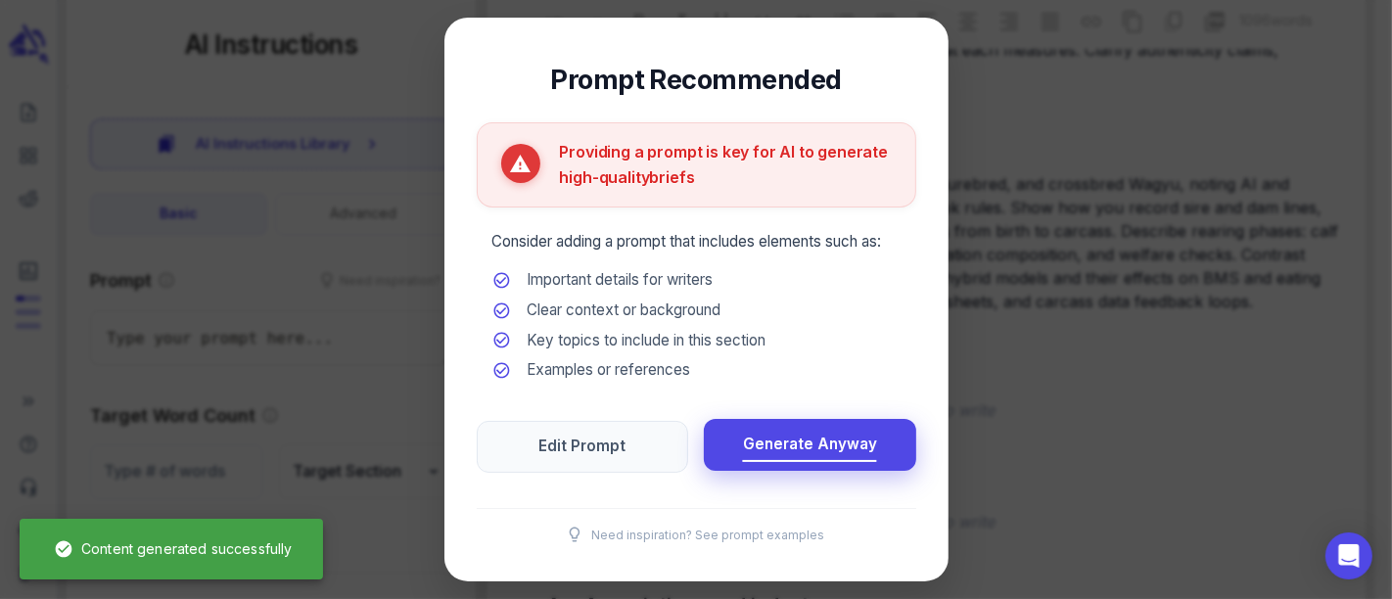
click at [781, 439] on span "Generate Anyway" at bounding box center [810, 445] width 134 height 26
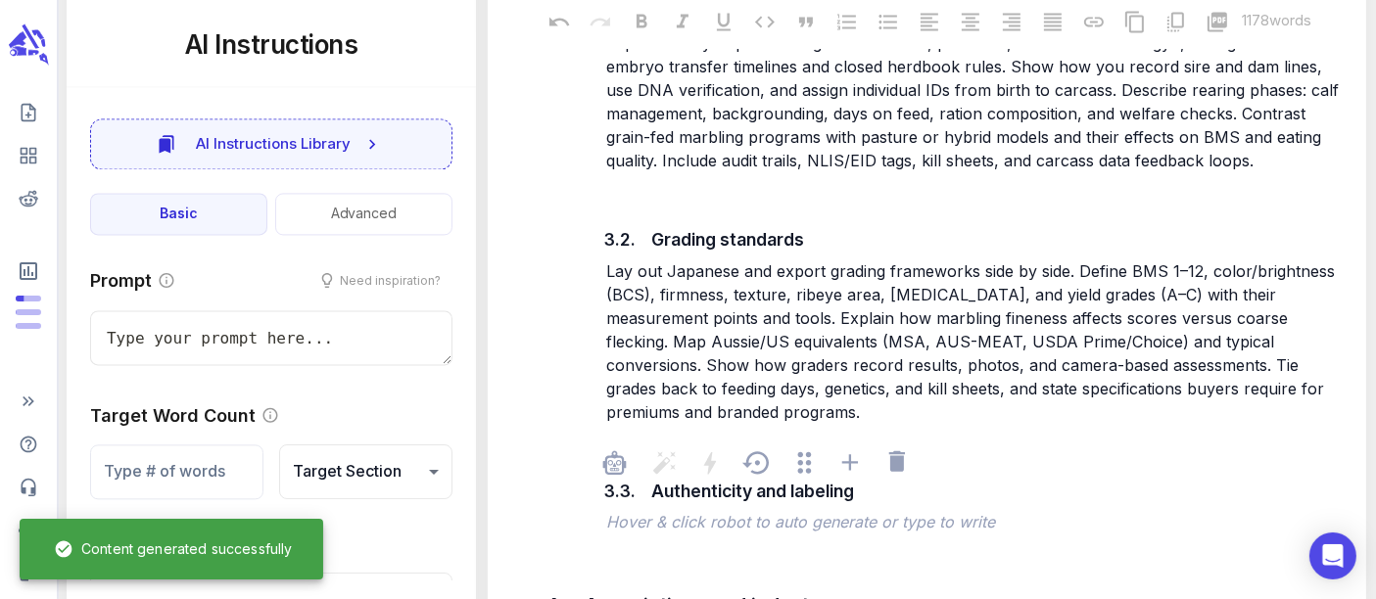
scroll to position [4351, 0]
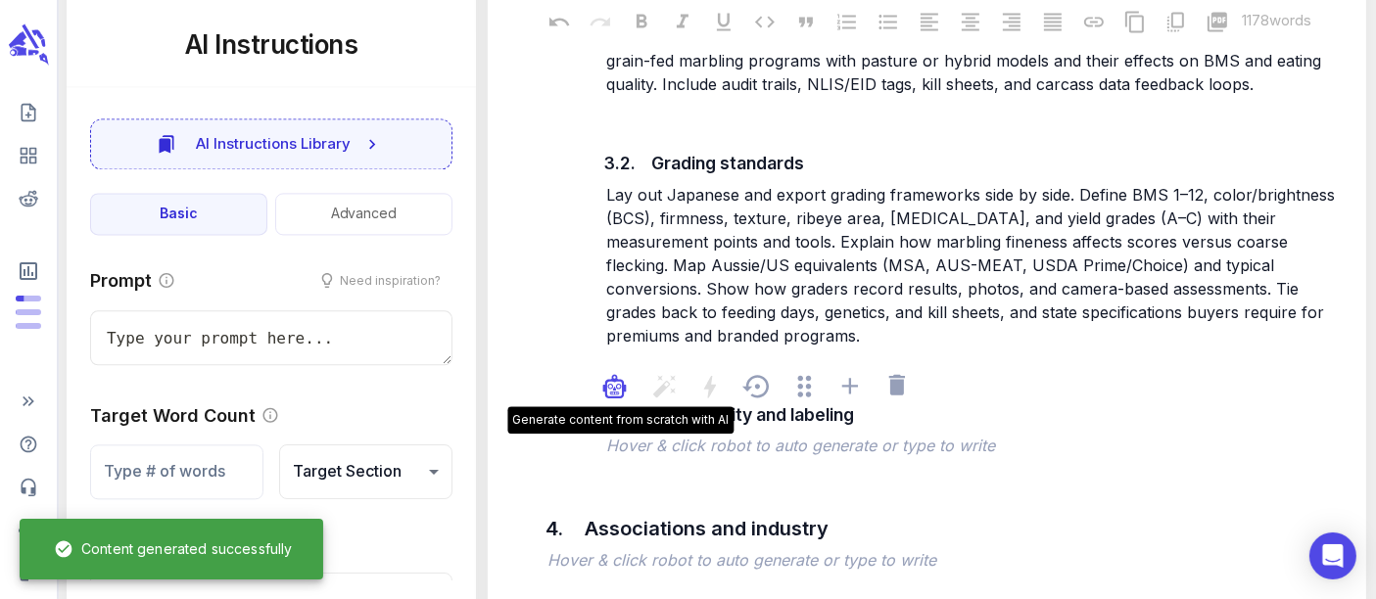
click at [618, 385] on icon "button" at bounding box center [618, 386] width 3 height 3
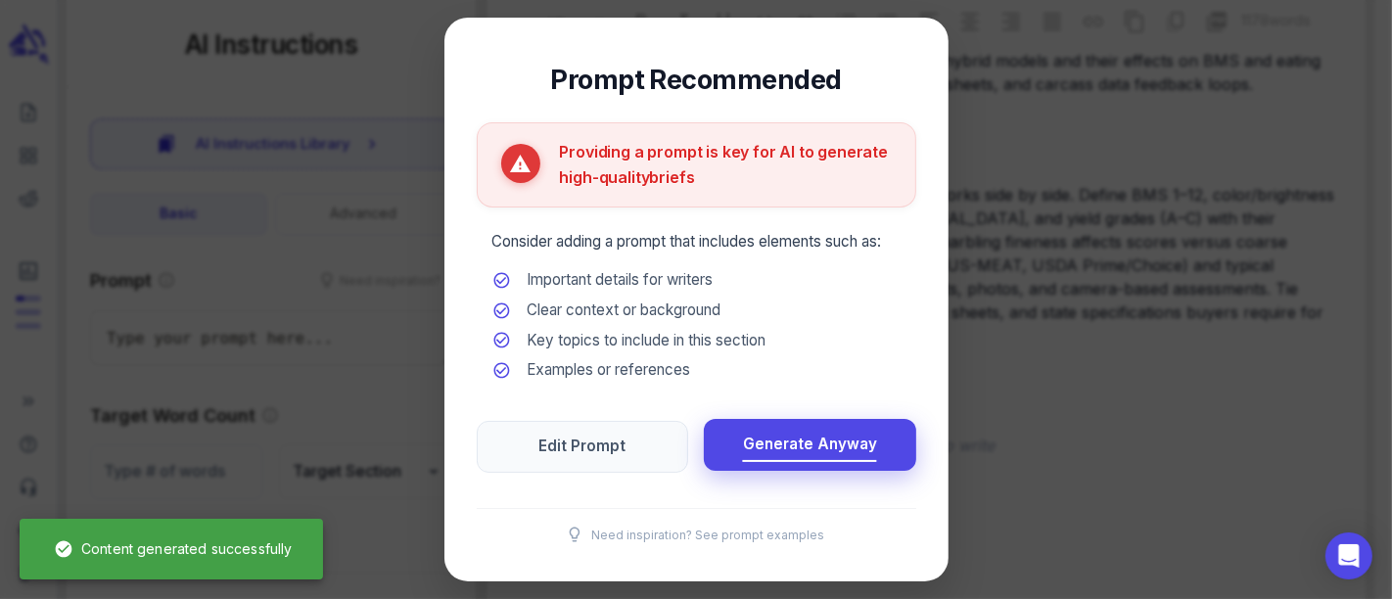
click at [757, 426] on button "Generate Anyway" at bounding box center [810, 445] width 212 height 52
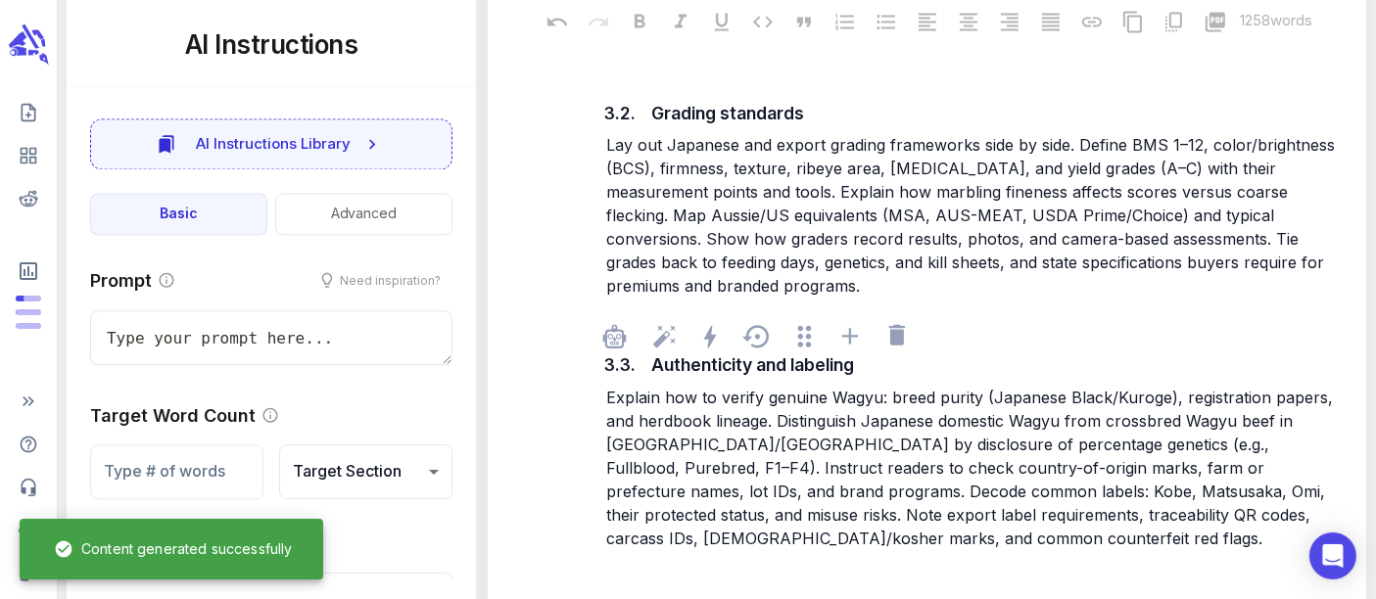
scroll to position [4569, 0]
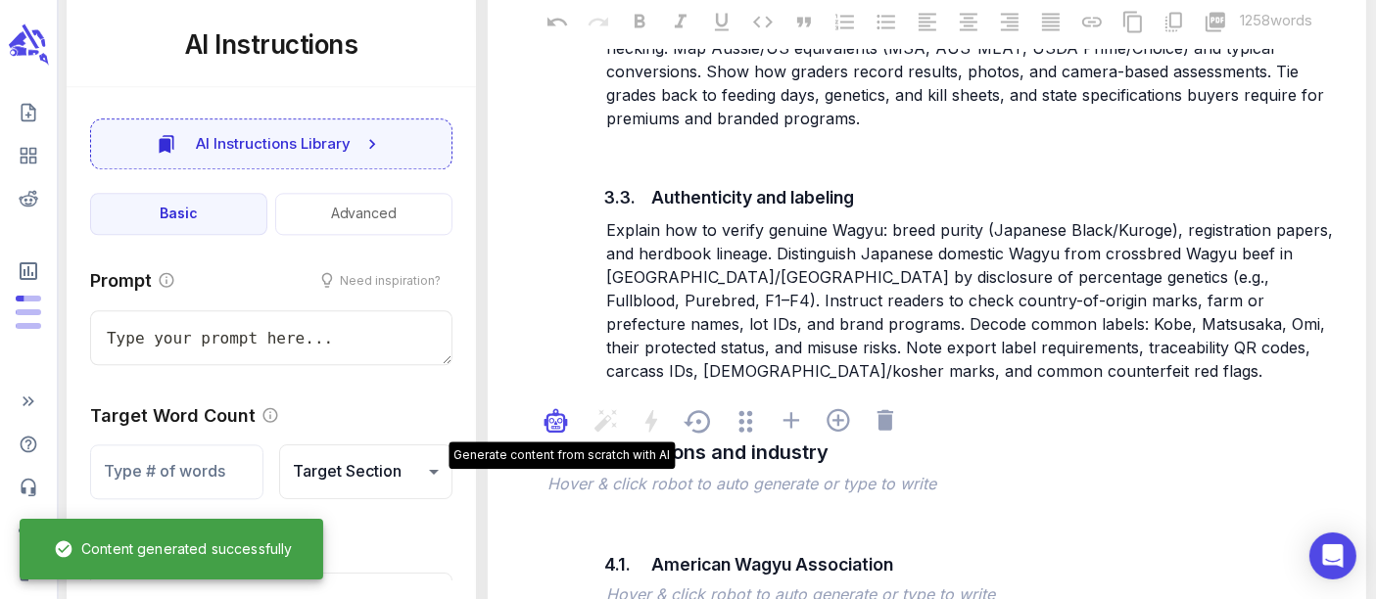
click at [562, 408] on div "button" at bounding box center [555, 425] width 24 height 35
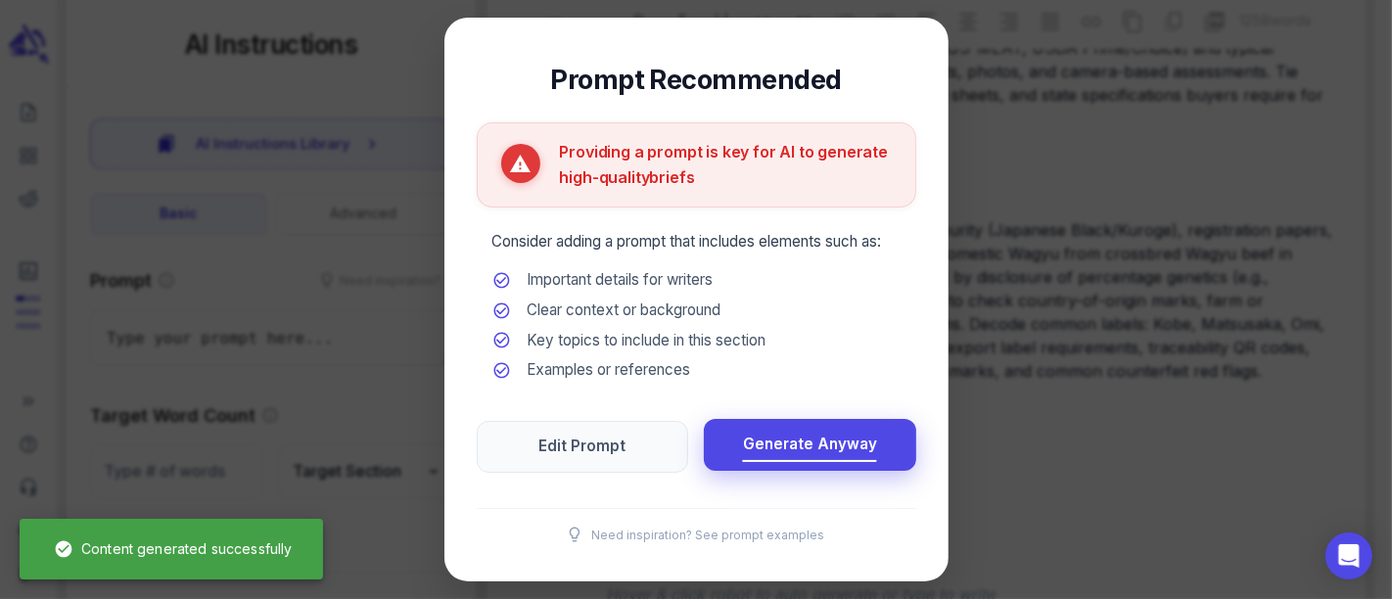
click at [761, 446] on span "Generate Anyway" at bounding box center [810, 445] width 134 height 26
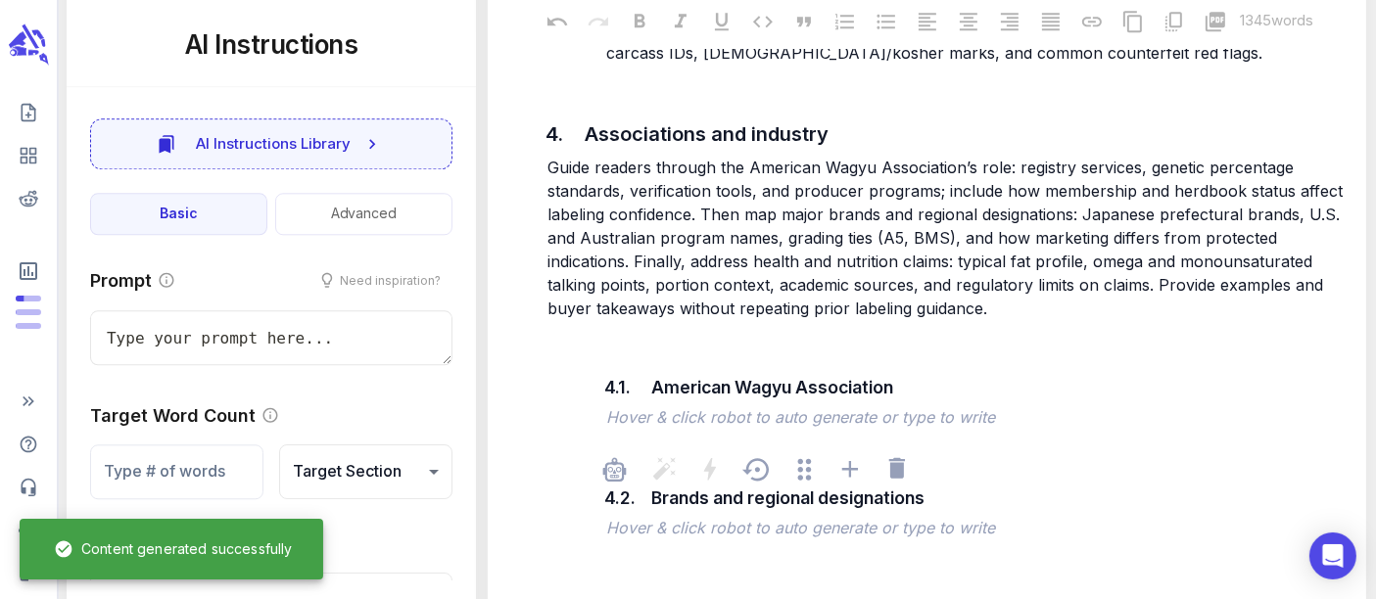
scroll to position [4896, 0]
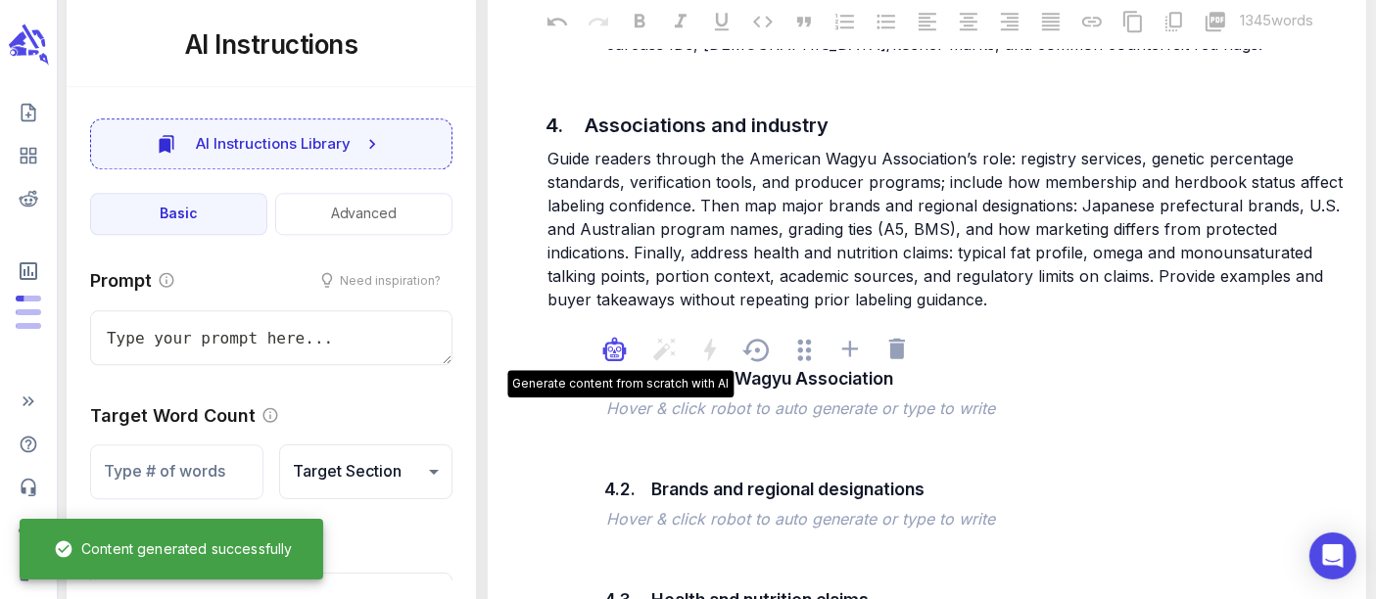
click at [605, 337] on div "button" at bounding box center [614, 354] width 24 height 35
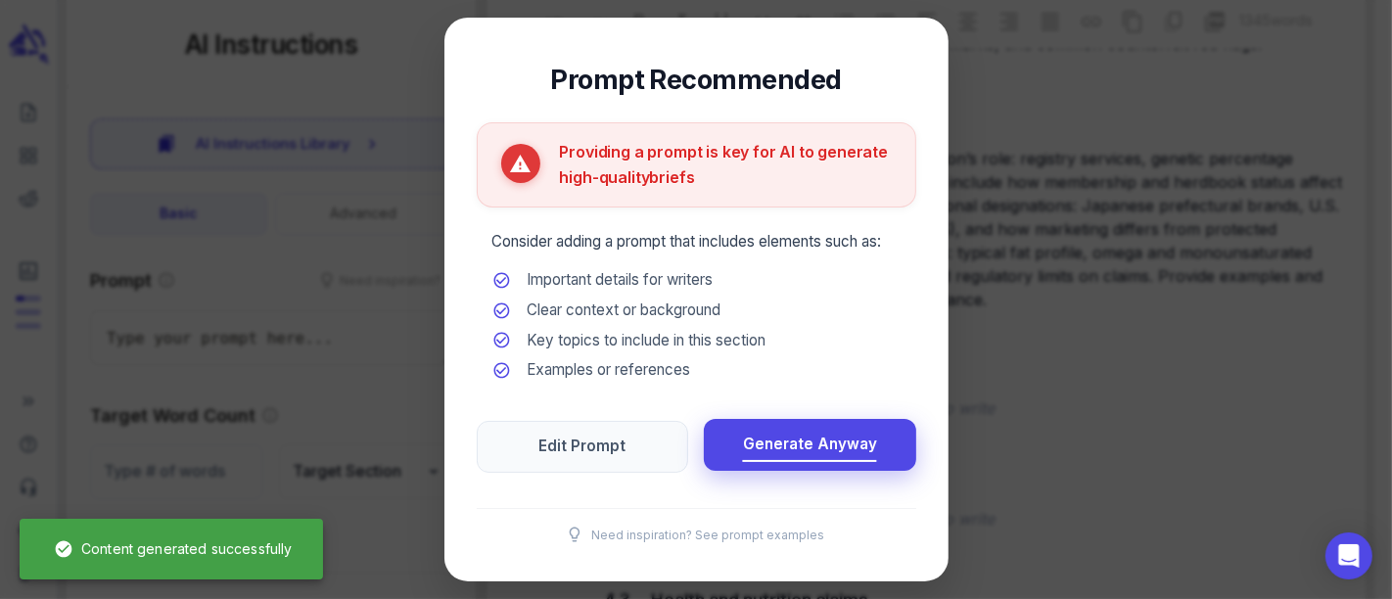
click at [759, 432] on span "Generate Anyway" at bounding box center [810, 445] width 134 height 26
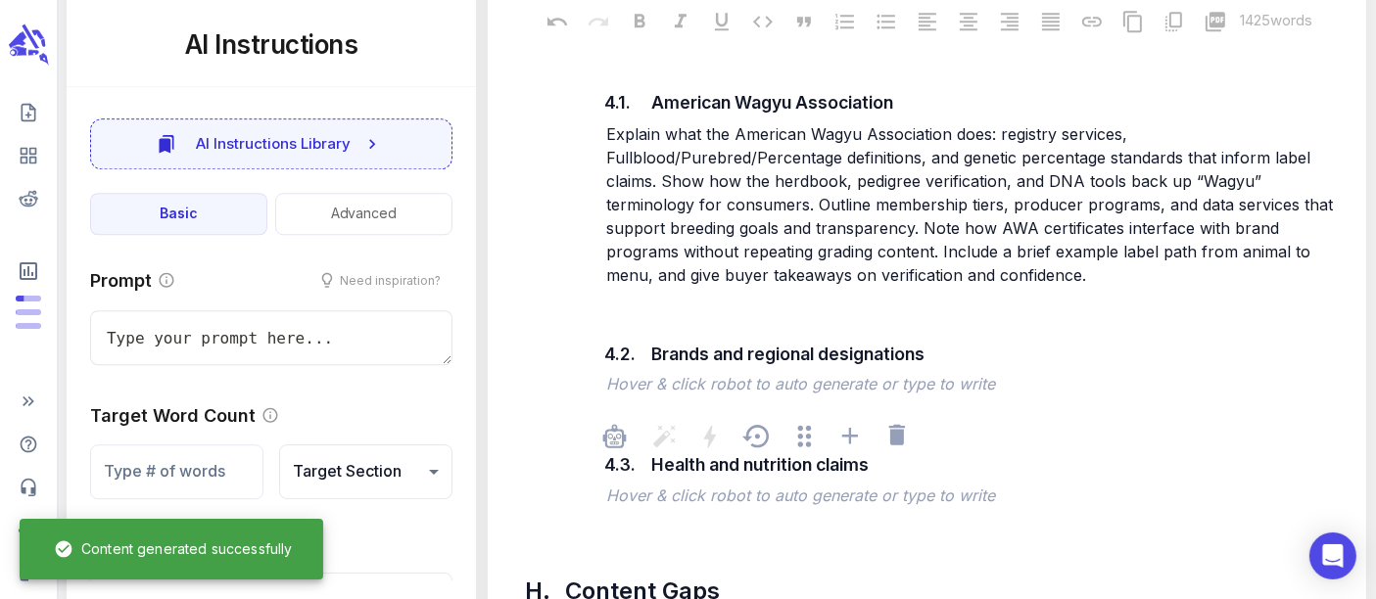
scroll to position [5222, 0]
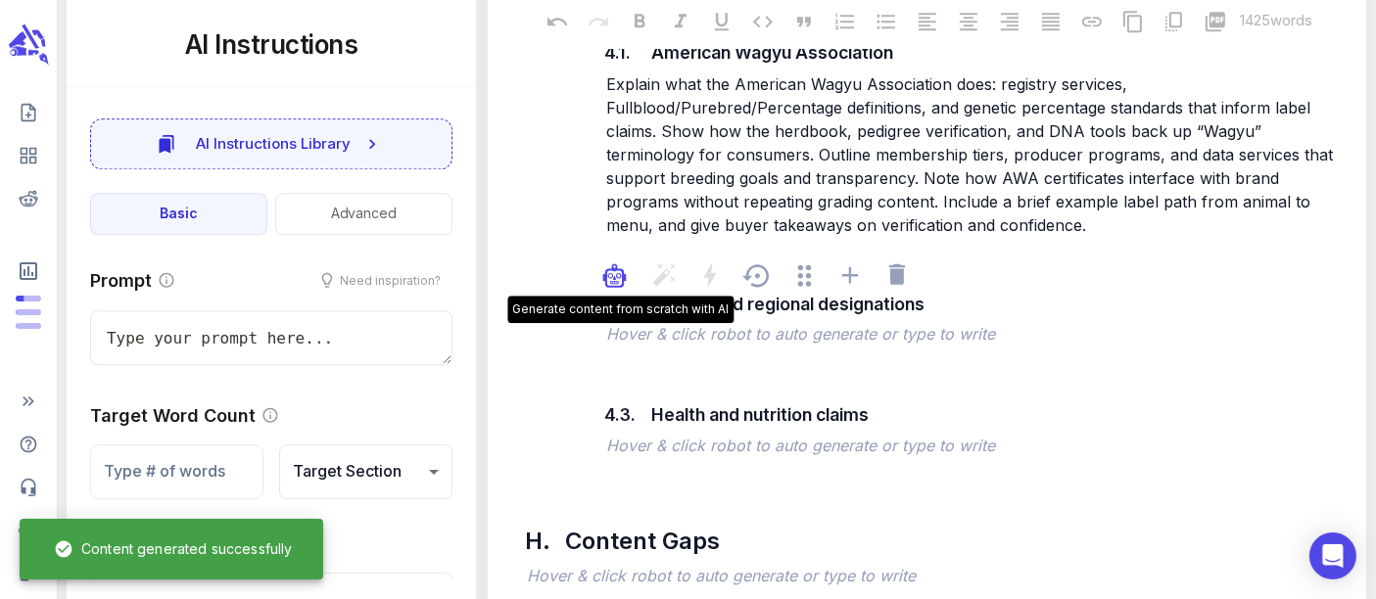
click at [609, 273] on icon "button" at bounding box center [610, 274] width 3 height 3
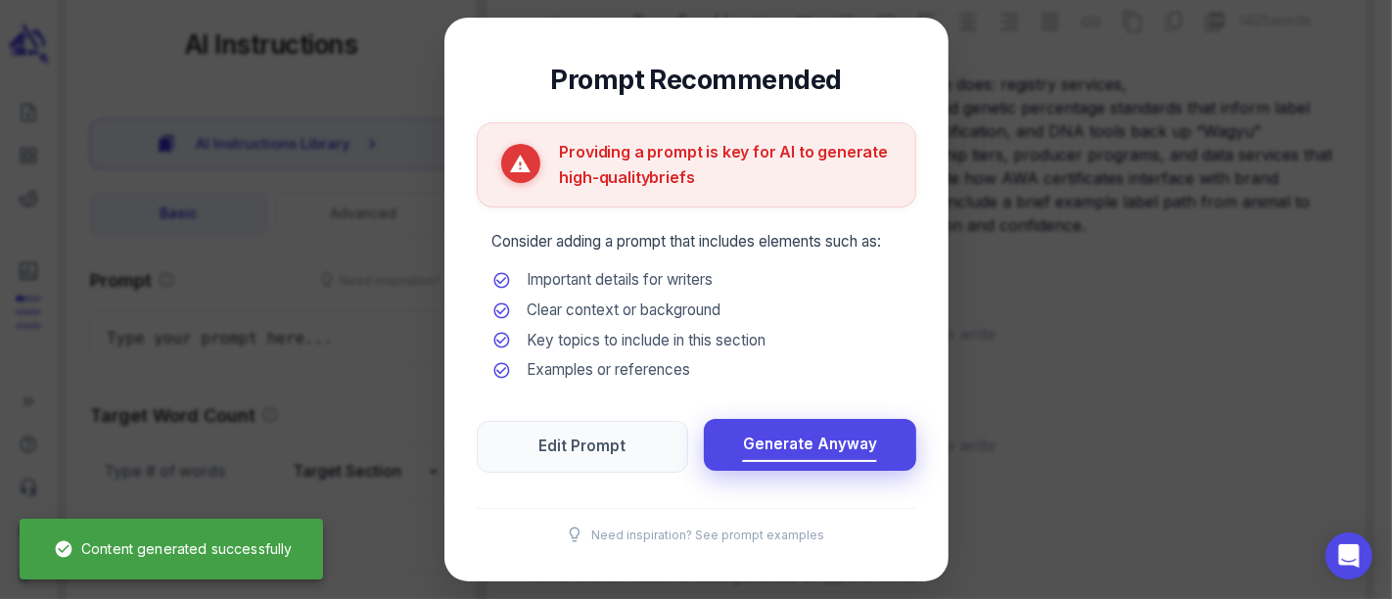
click at [801, 462] on button "Generate Anyway" at bounding box center [810, 445] width 212 height 52
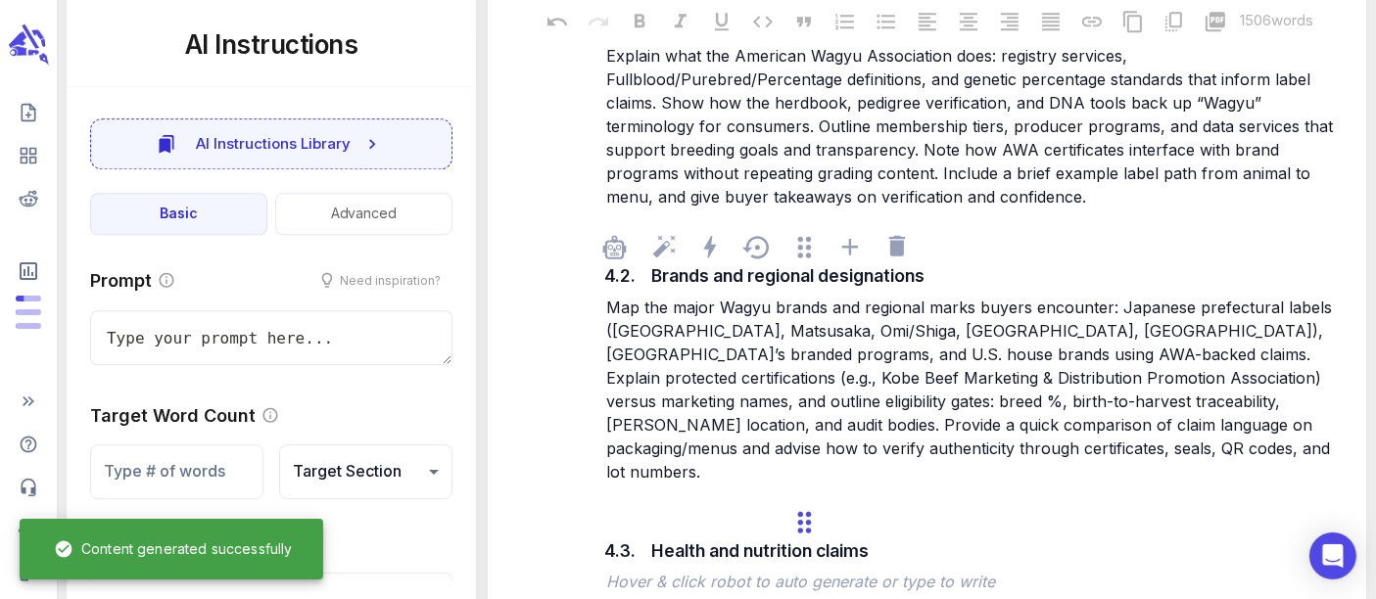
scroll to position [5548, 0]
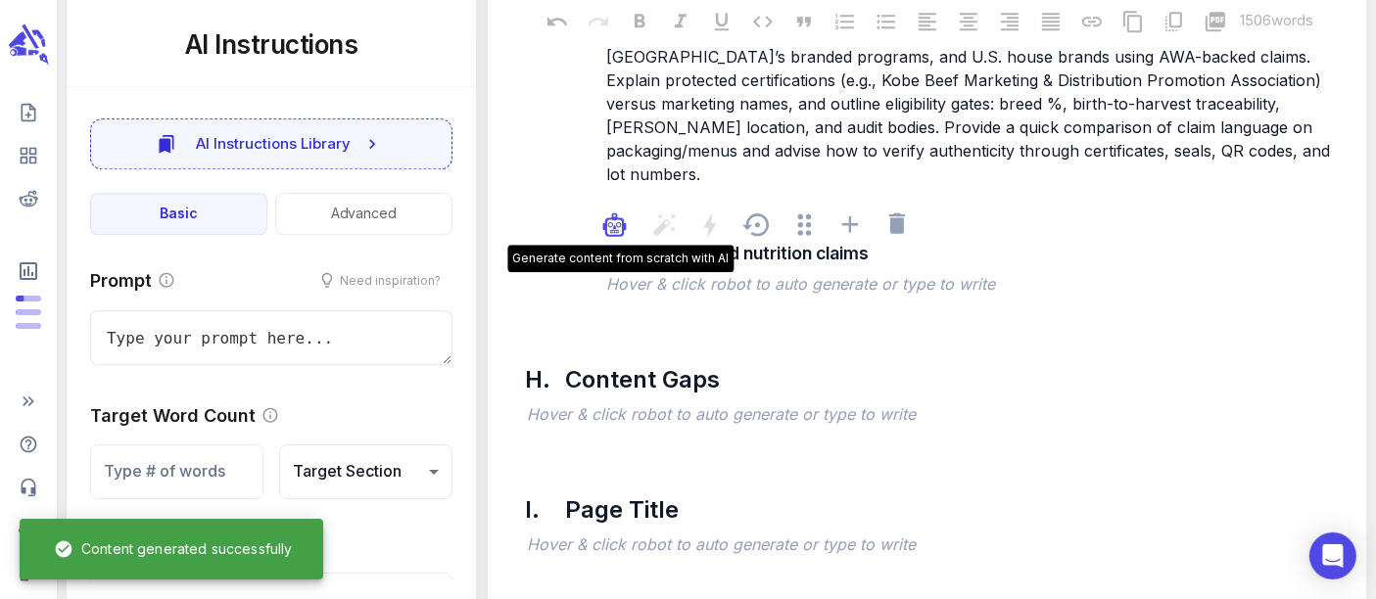
click at [615, 212] on icon "button" at bounding box center [614, 223] width 23 height 23
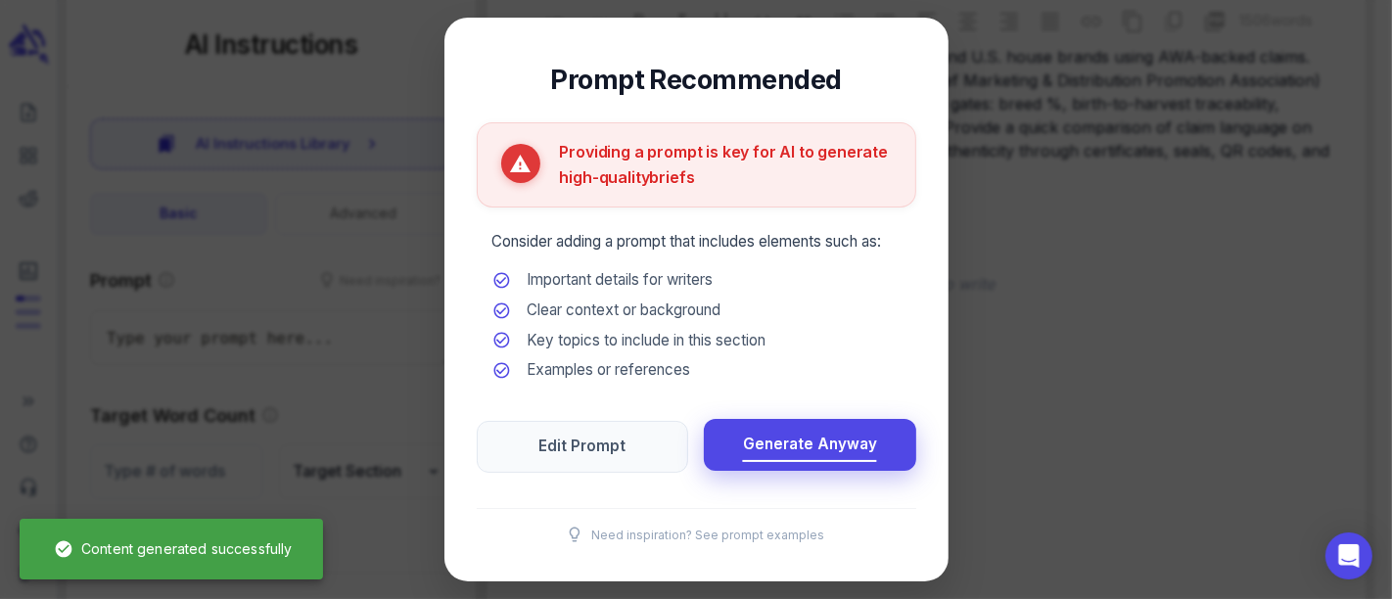
click at [772, 432] on span "Generate Anyway" at bounding box center [810, 445] width 134 height 26
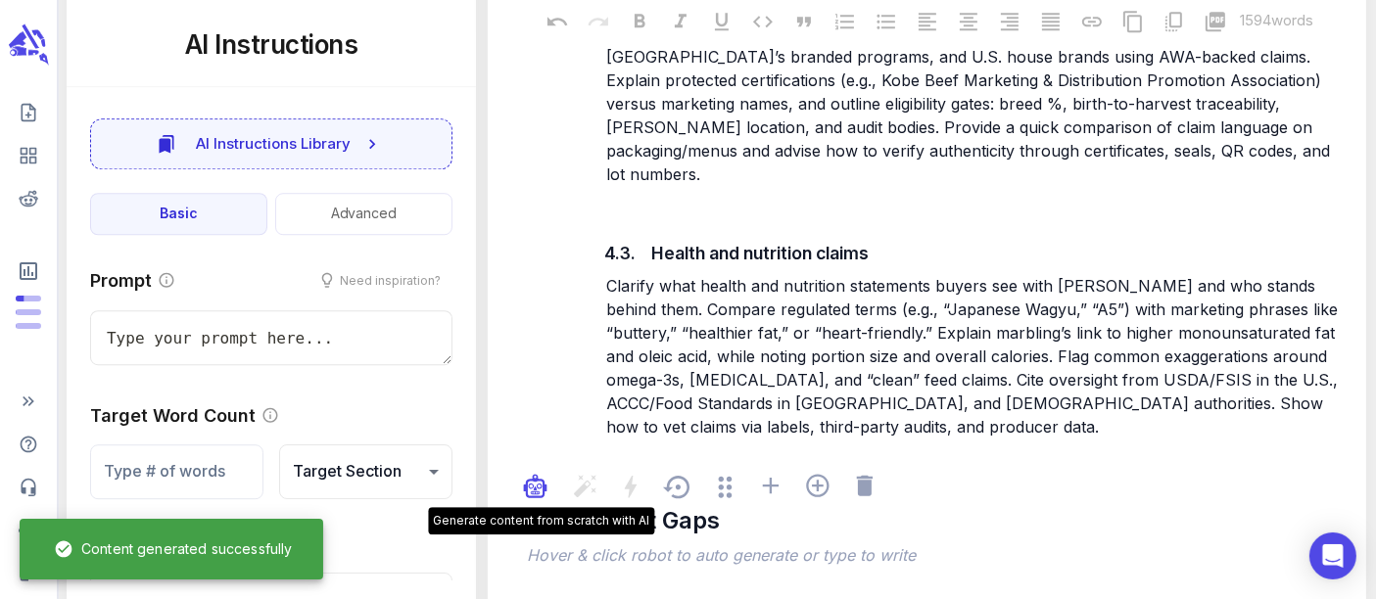
click at [534, 492] on icon "button" at bounding box center [536, 493] width 10 height 3
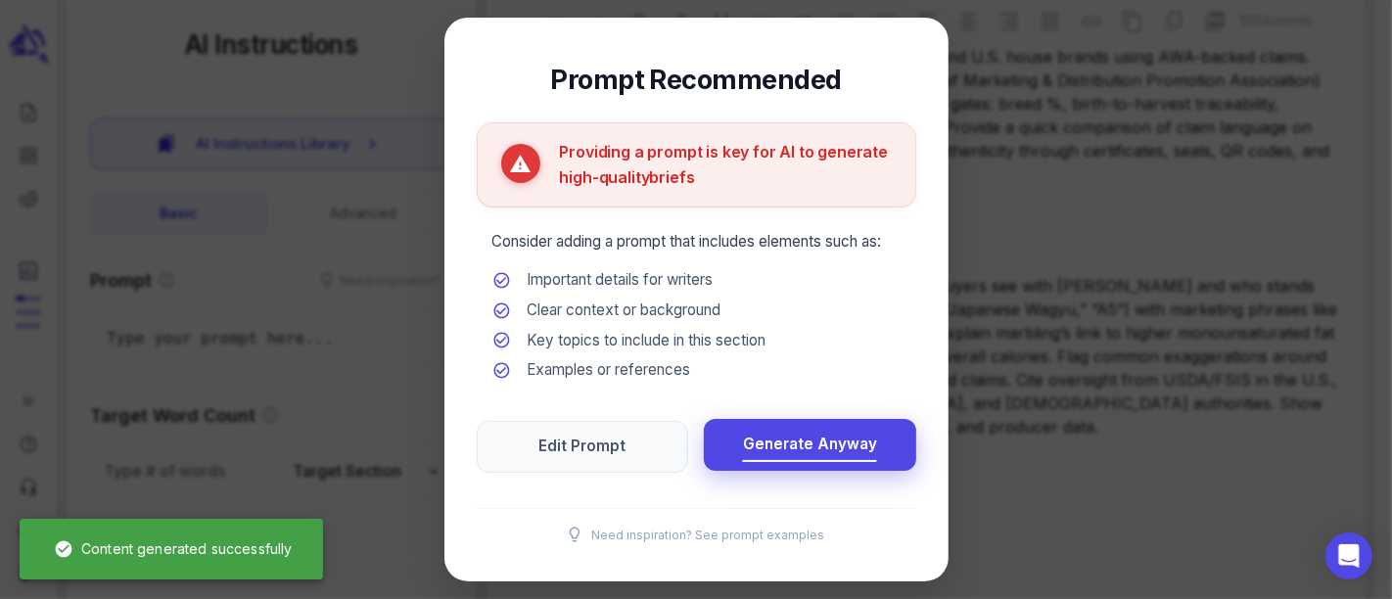
click at [836, 444] on span "Generate Anyway" at bounding box center [810, 445] width 134 height 26
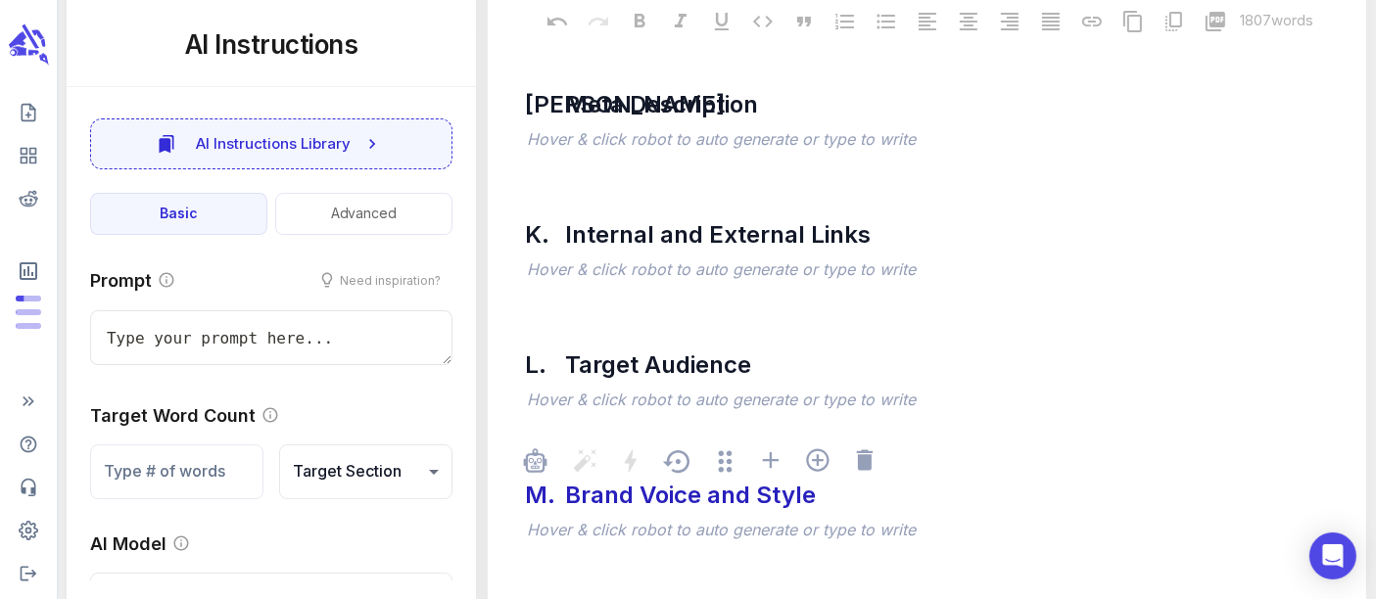
scroll to position [6406, 0]
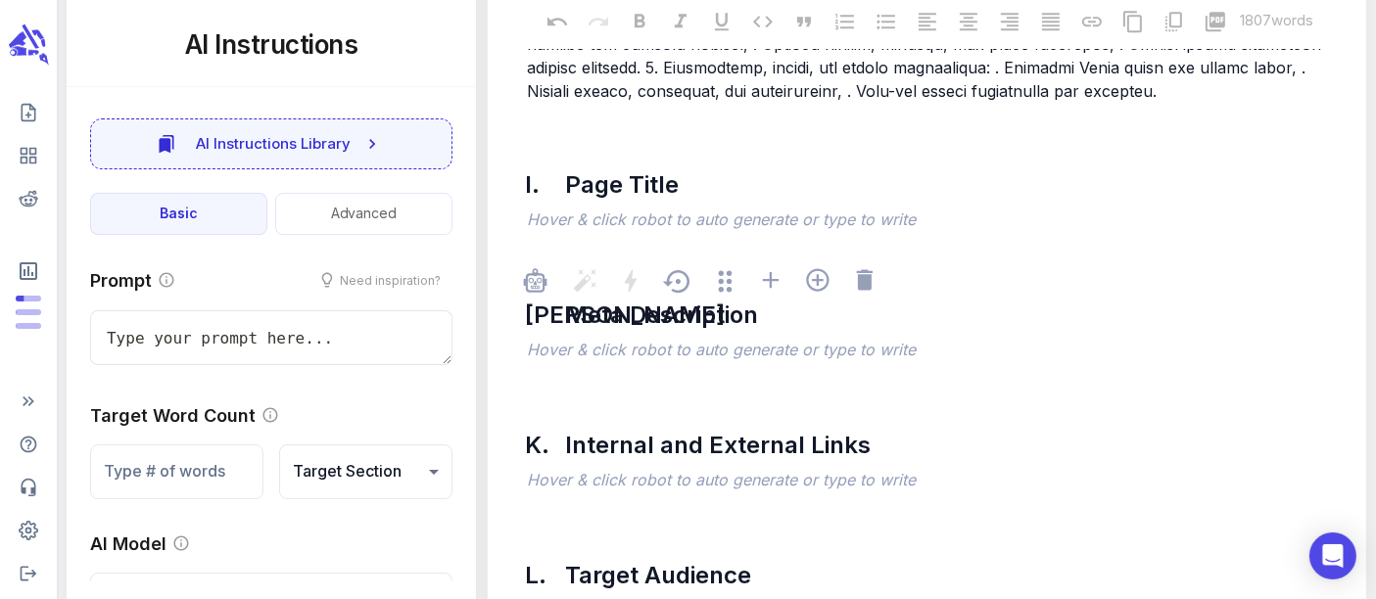
click at [567, 340] on p "﻿" at bounding box center [937, 351] width 820 height 23
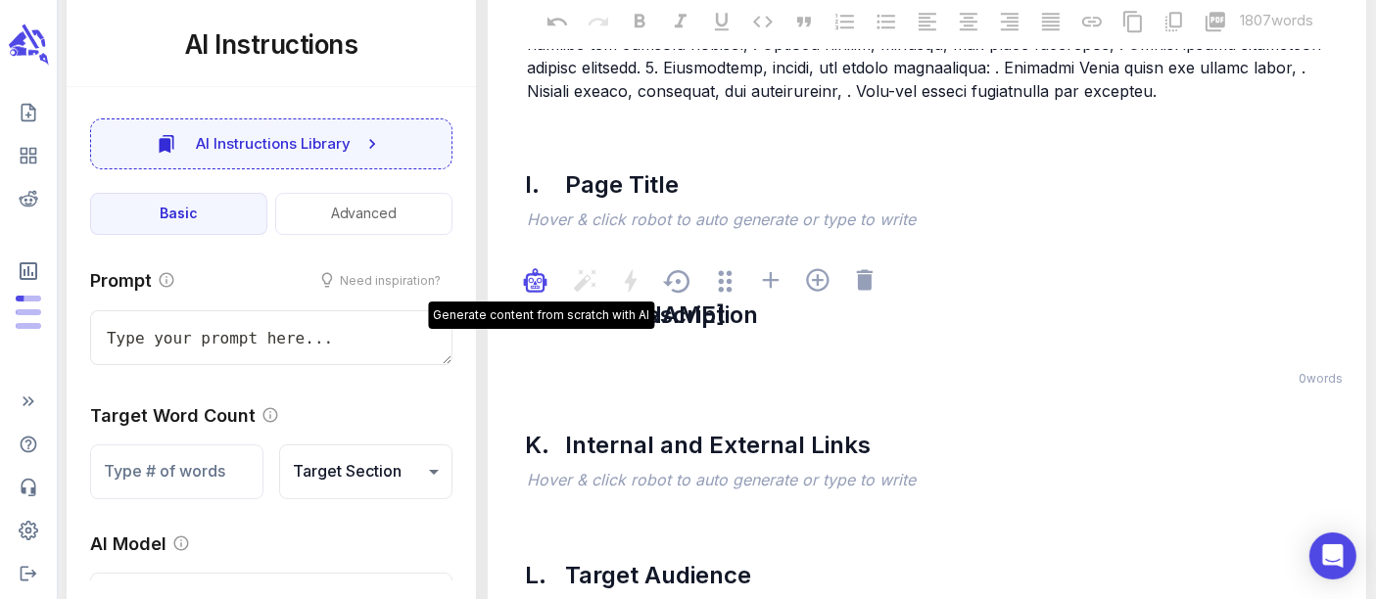
click at [537, 276] on icon "button" at bounding box center [535, 283] width 15 height 15
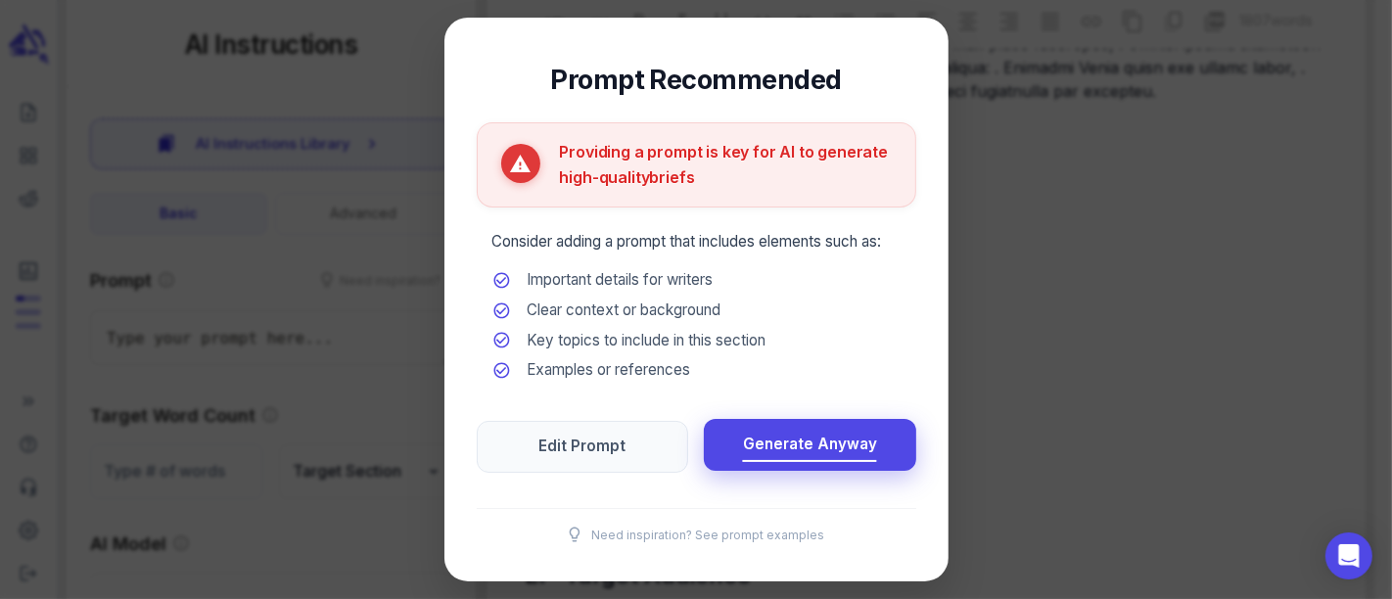
click at [844, 449] on span "Generate Anyway" at bounding box center [810, 445] width 134 height 26
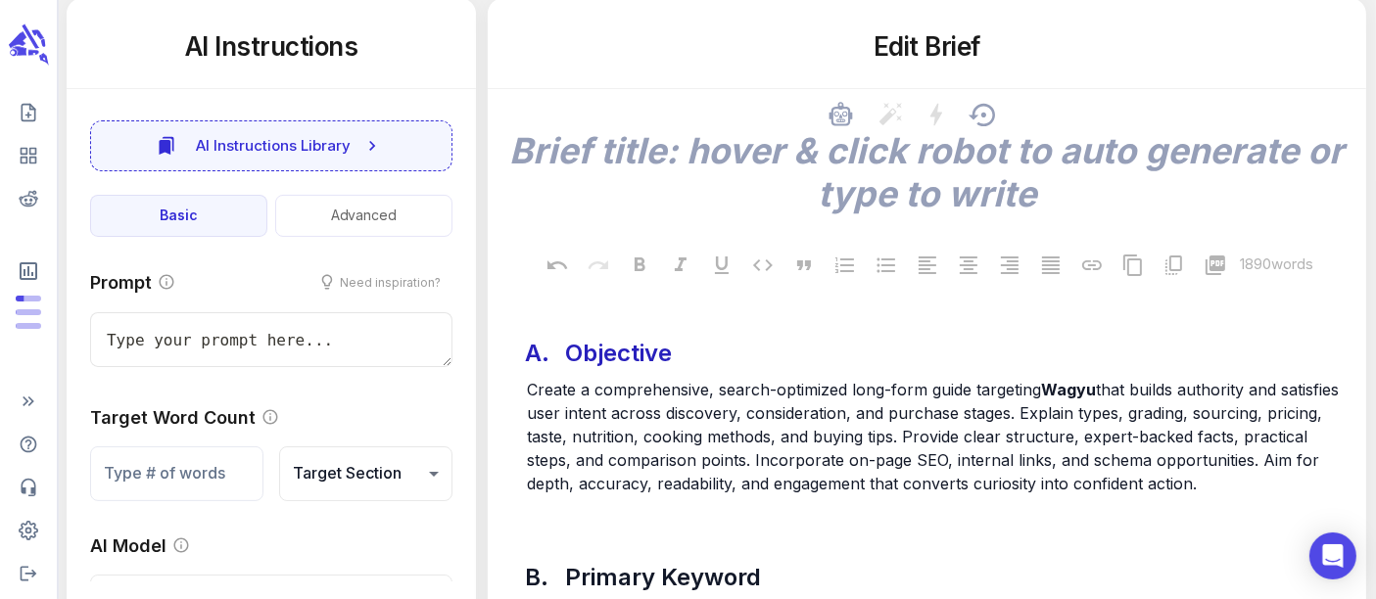
scroll to position [326, 0]
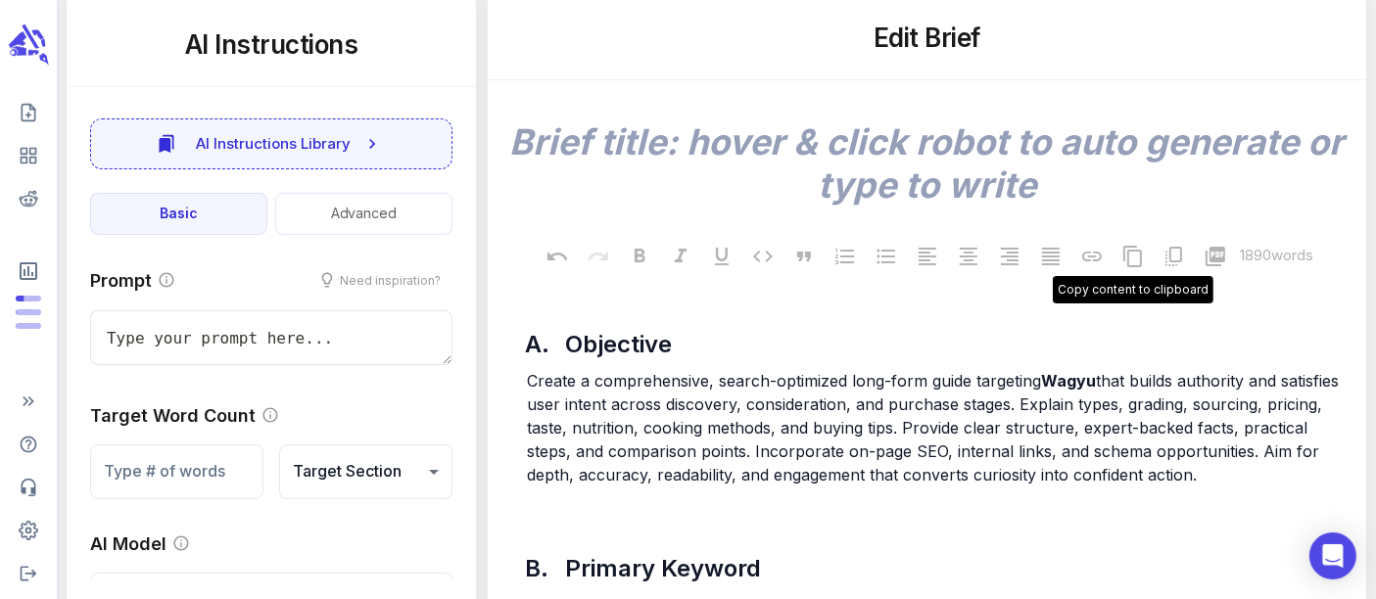
click at [1130, 257] on icon at bounding box center [1132, 256] width 23 height 23
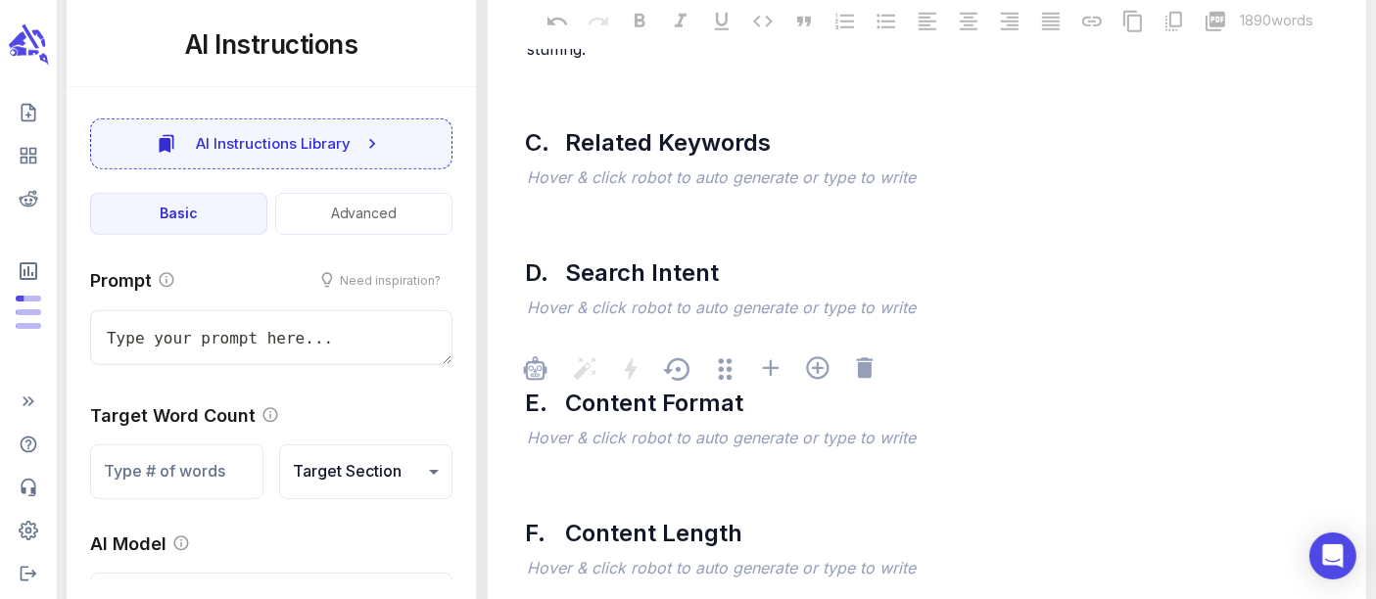
scroll to position [979, 0]
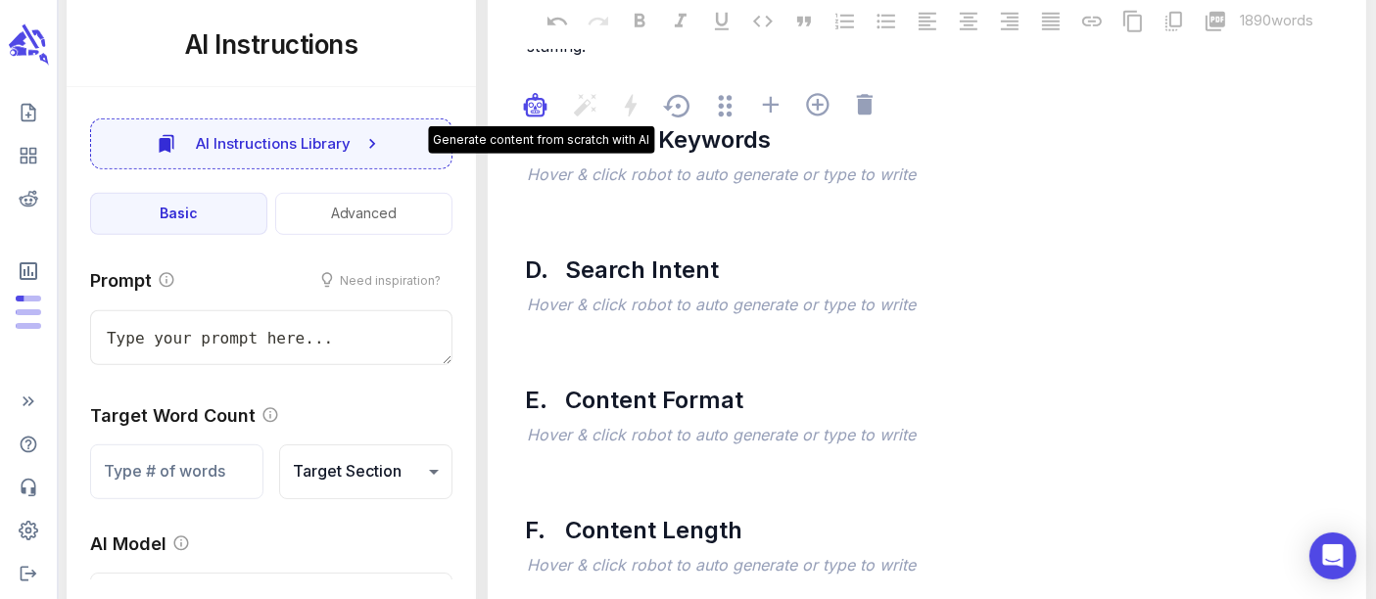
click at [535, 101] on icon "button" at bounding box center [535, 108] width 15 height 15
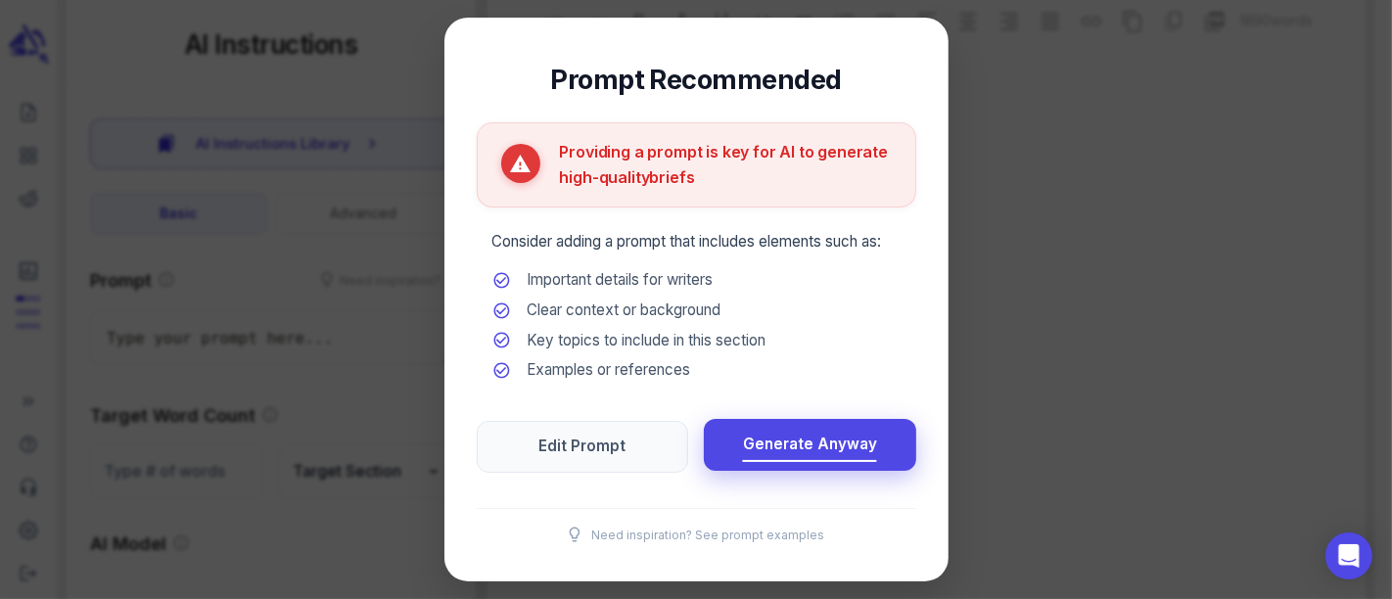
click at [773, 440] on span "Generate Anyway" at bounding box center [810, 445] width 134 height 26
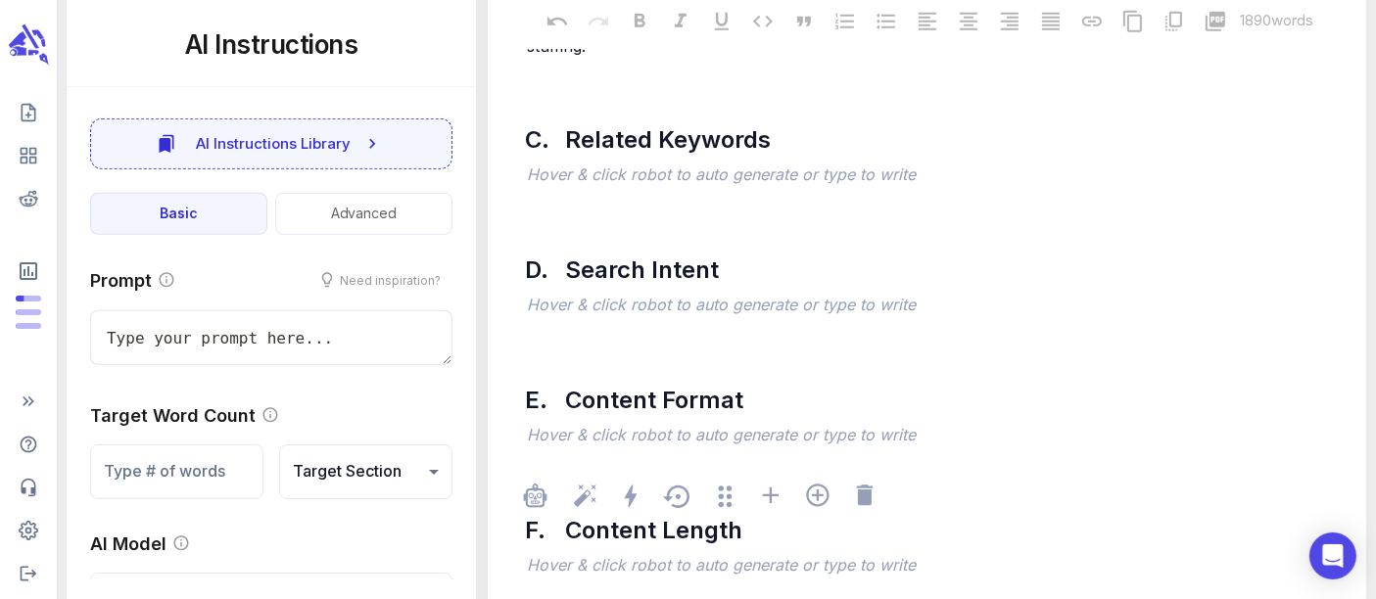
scroll to position [1088, 0]
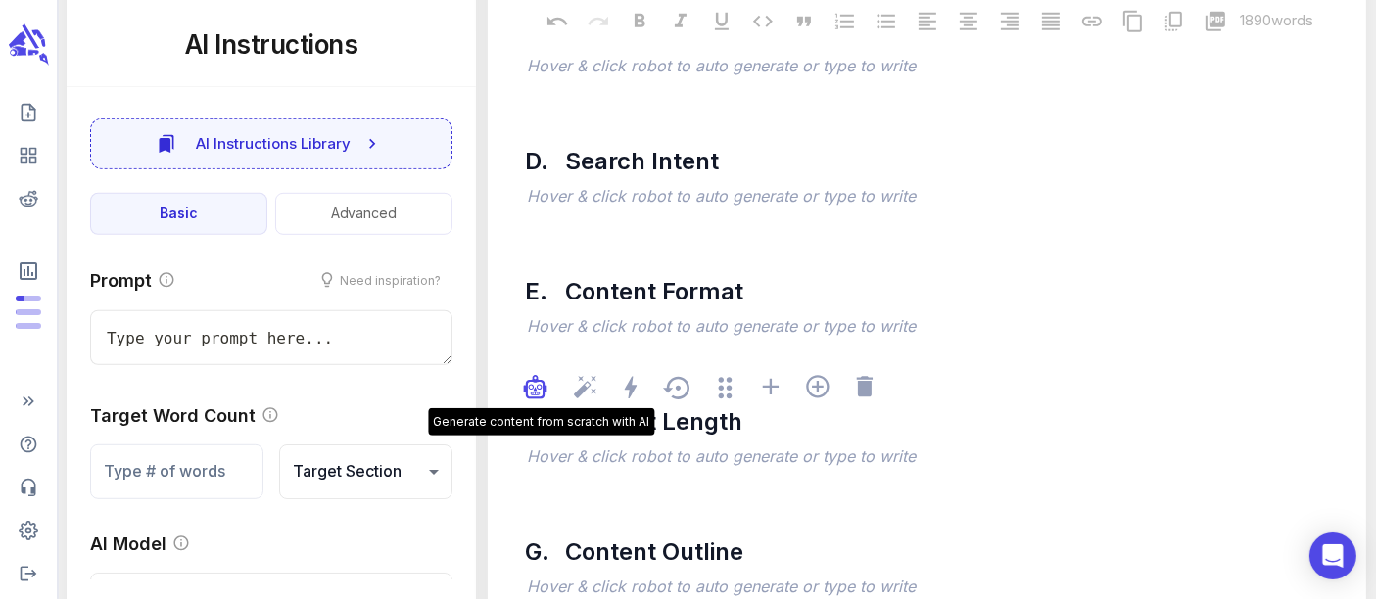
click at [533, 376] on icon "button" at bounding box center [535, 386] width 23 height 23
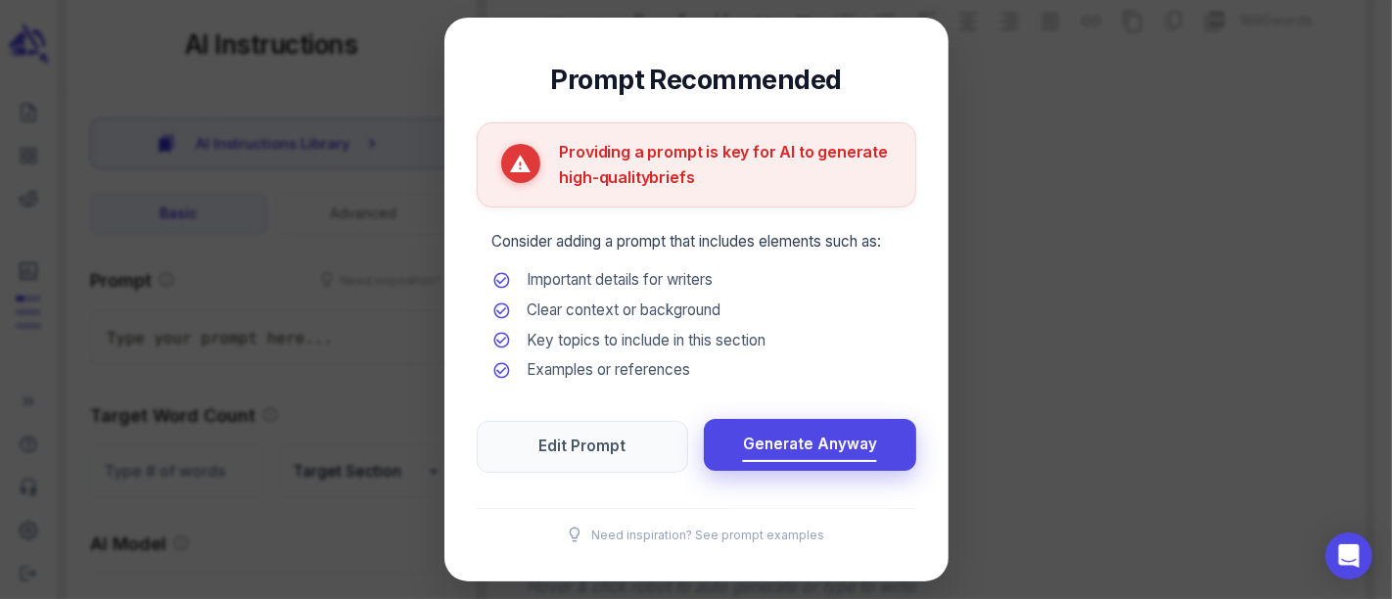
click at [738, 422] on button "Generate Anyway" at bounding box center [810, 445] width 212 height 52
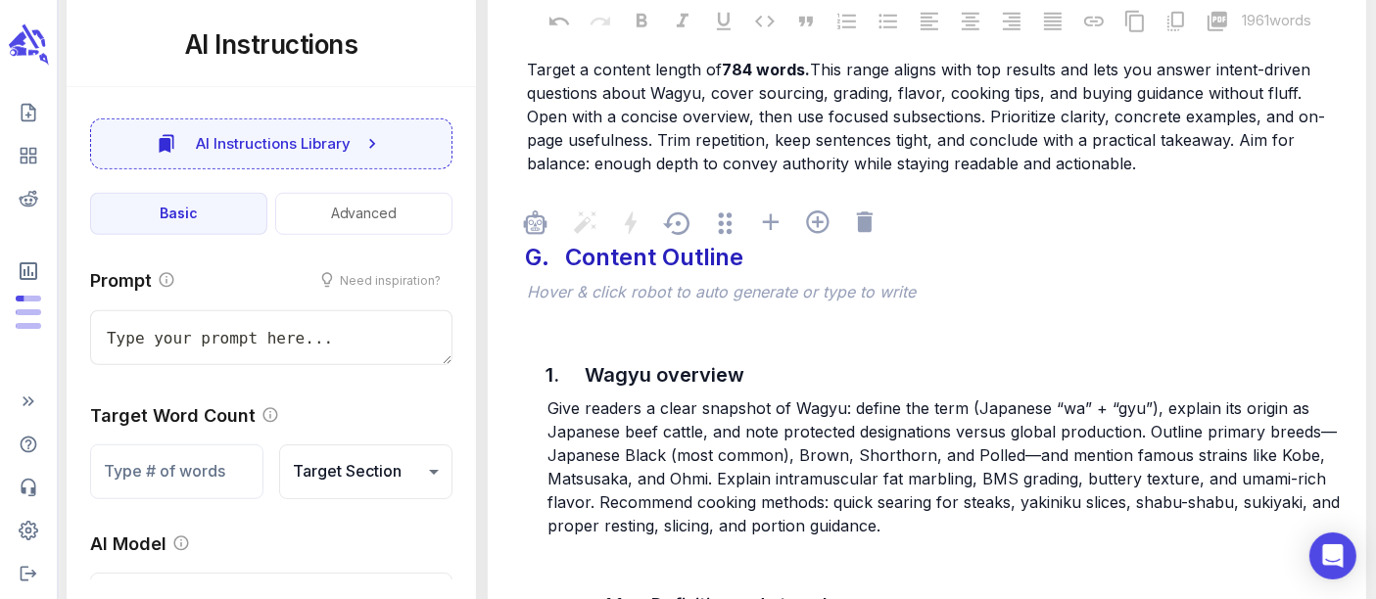
scroll to position [1523, 0]
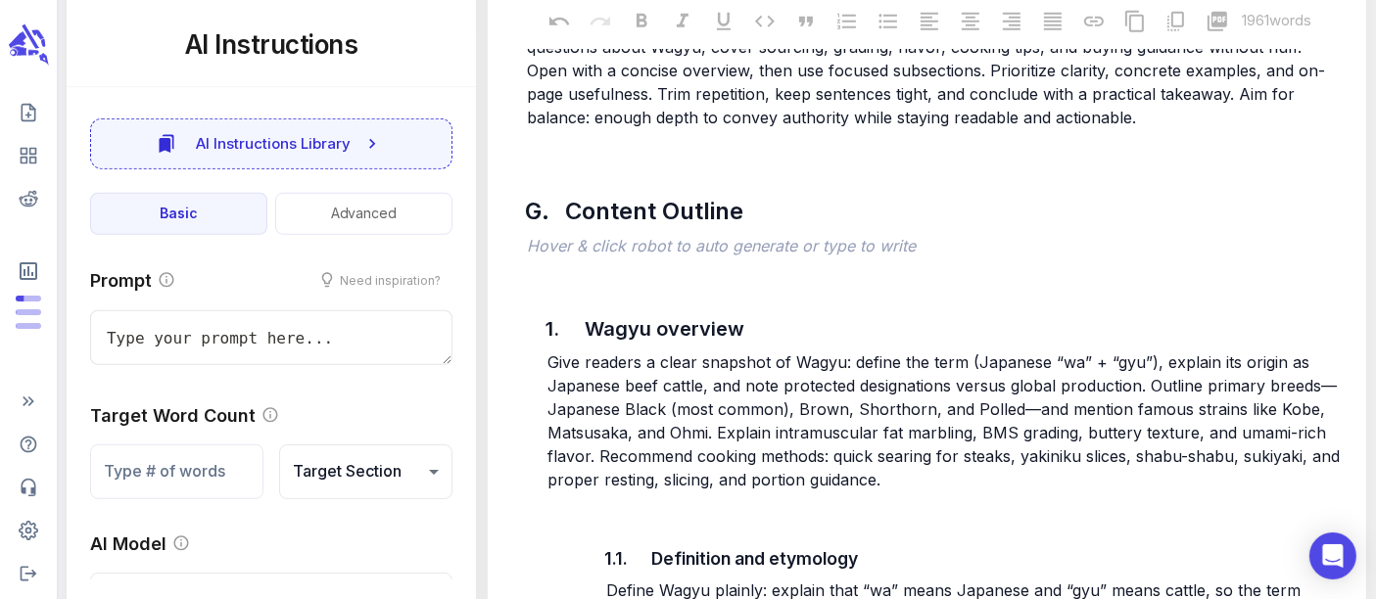
type textarea "x"
